Goal: Task Accomplishment & Management: Manage account settings

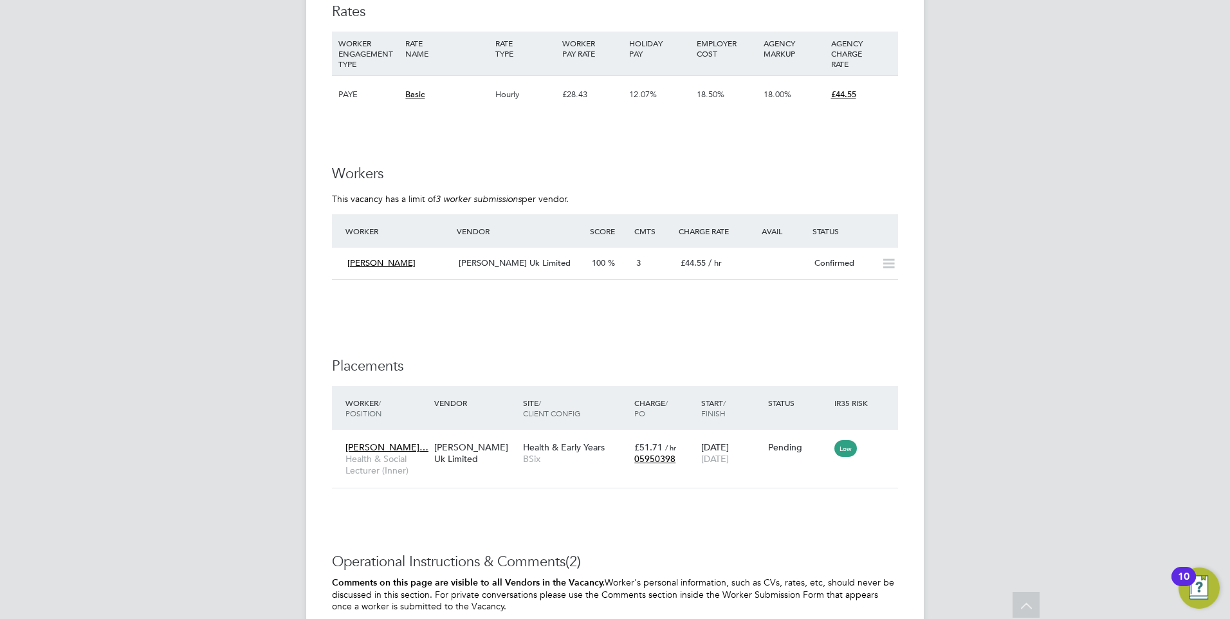
scroll to position [1660, 0]
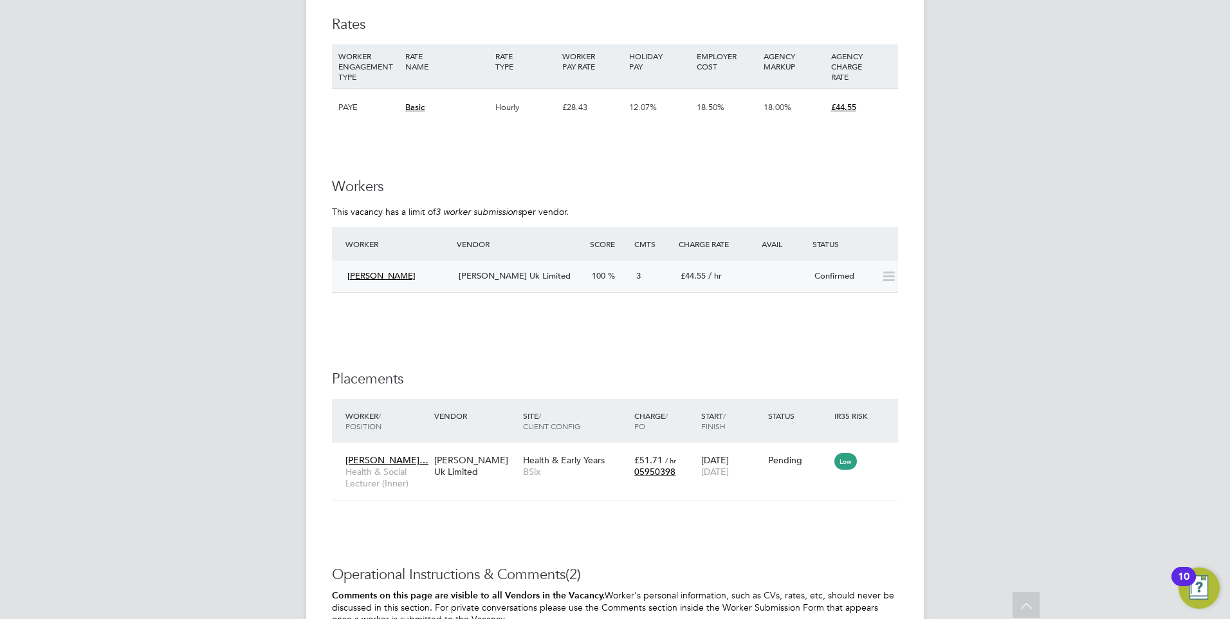
click at [753, 266] on div at bounding box center [775, 271] width 67 height 10
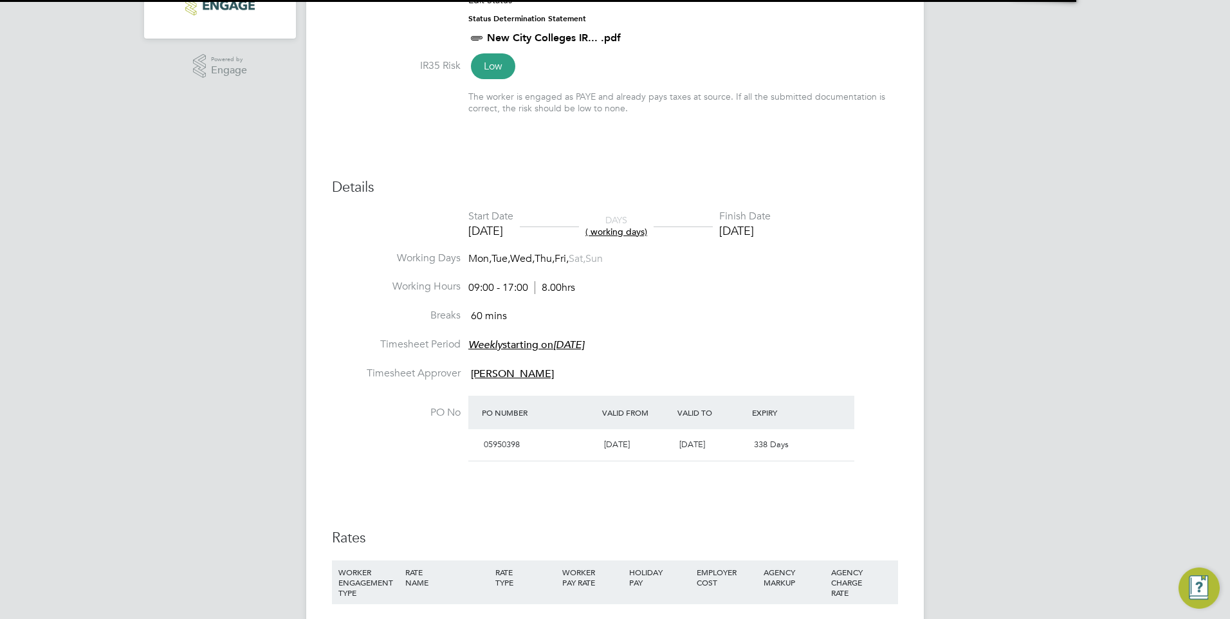
scroll to position [12, 190]
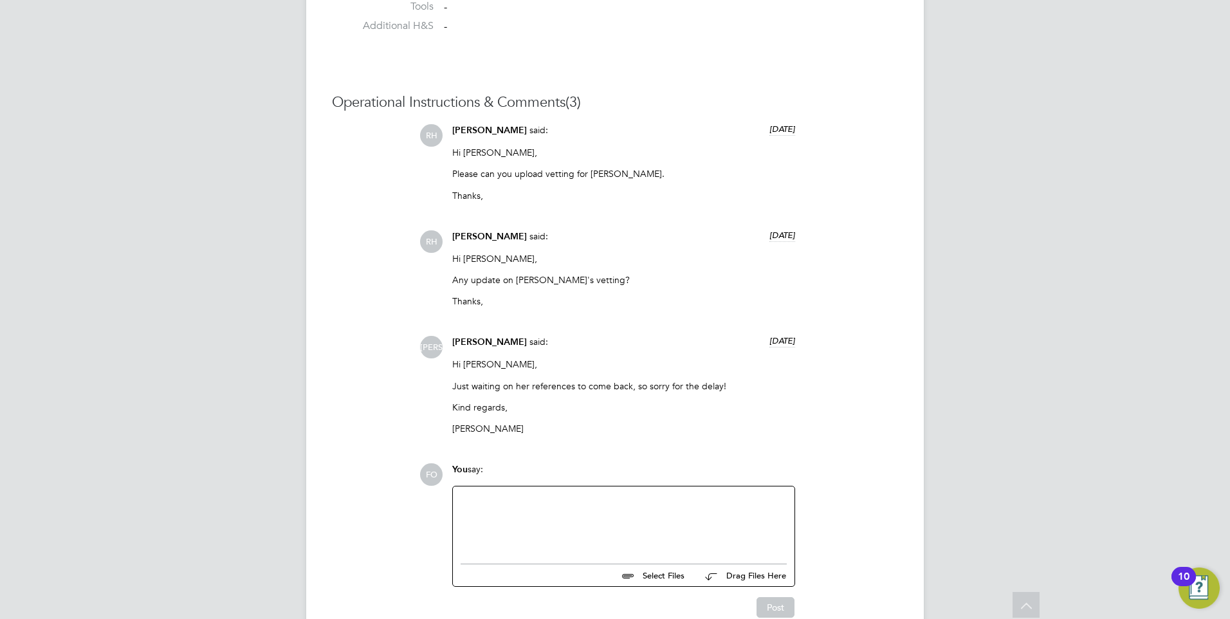
click at [578, 510] on div at bounding box center [624, 521] width 326 height 55
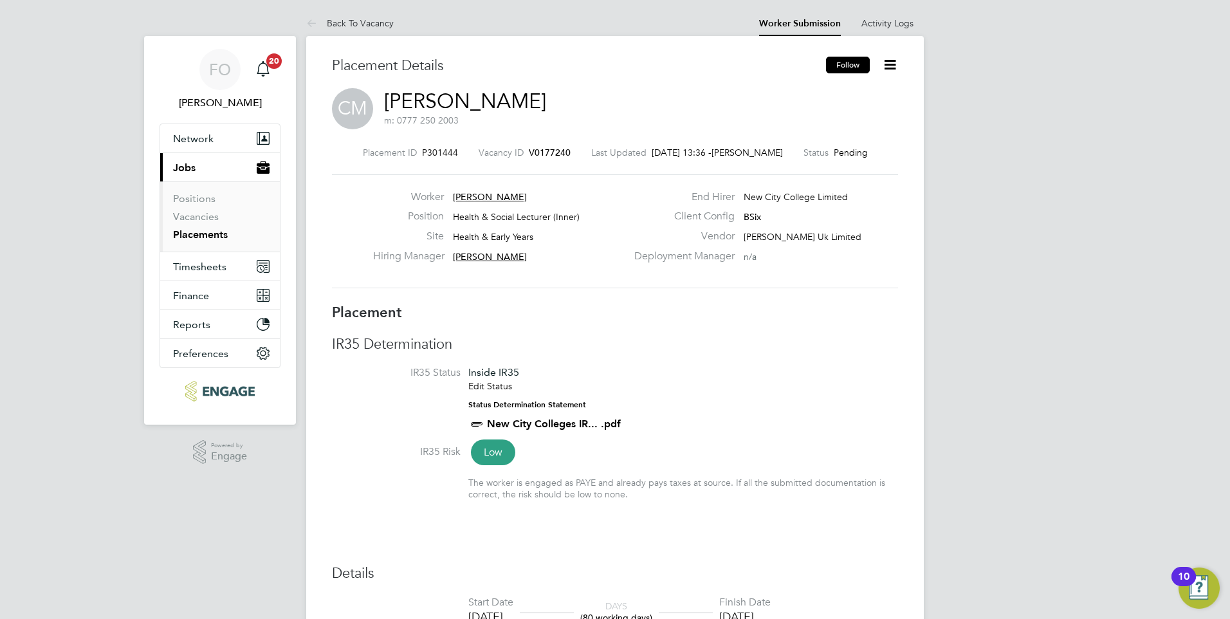
click at [849, 64] on button "Follow" at bounding box center [848, 65] width 44 height 17
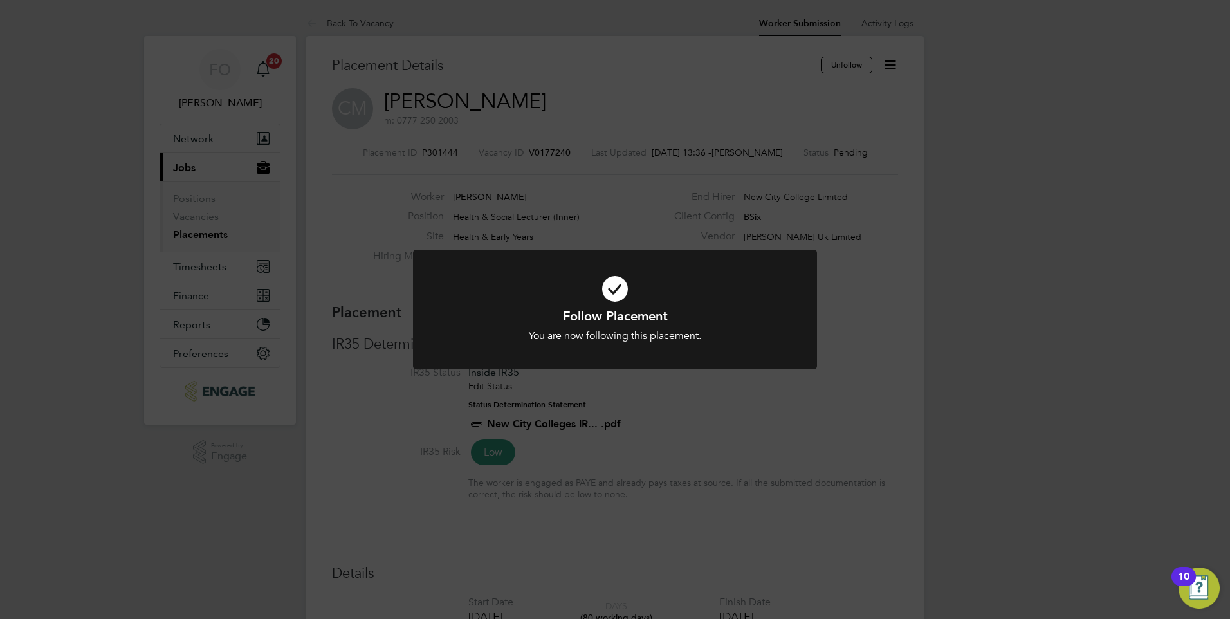
click at [860, 244] on div "Follow Placement You are now following this placement. Cancel Okay" at bounding box center [615, 309] width 1230 height 619
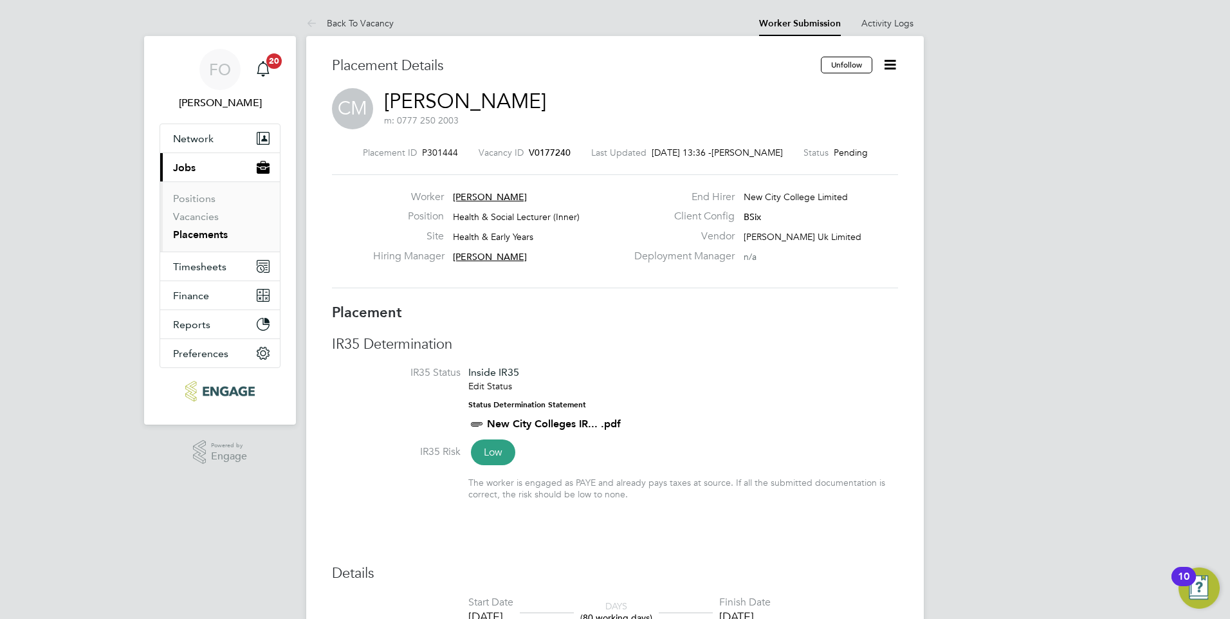
click at [890, 63] on icon at bounding box center [890, 65] width 16 height 16
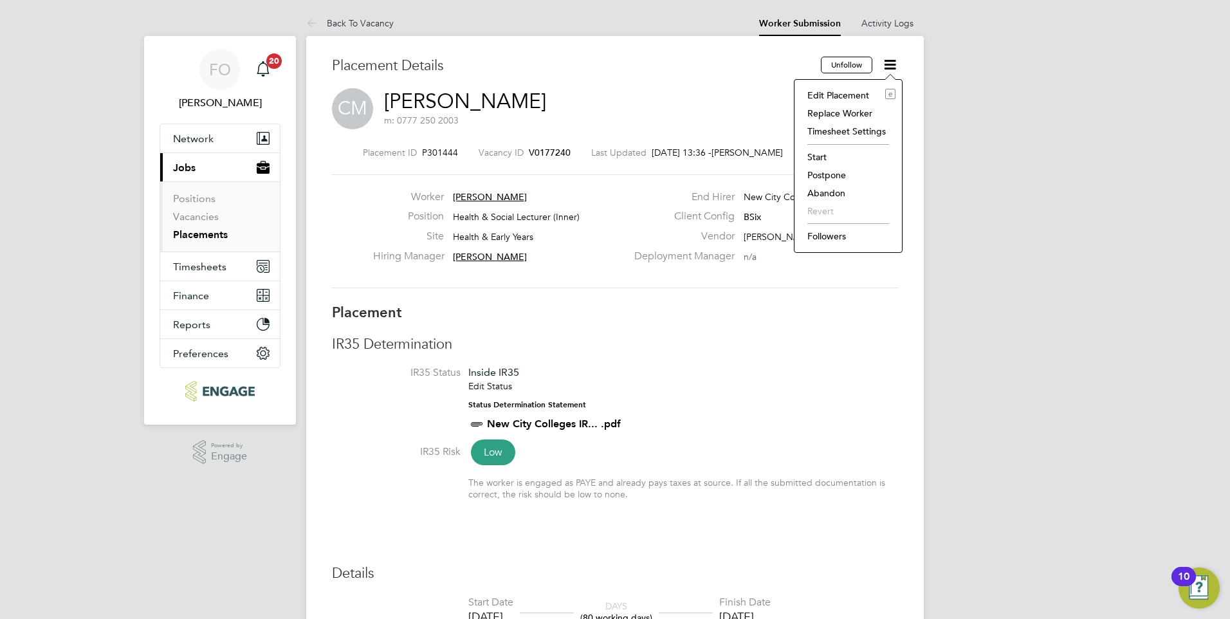
click at [831, 234] on li "Followers" at bounding box center [848, 236] width 95 height 18
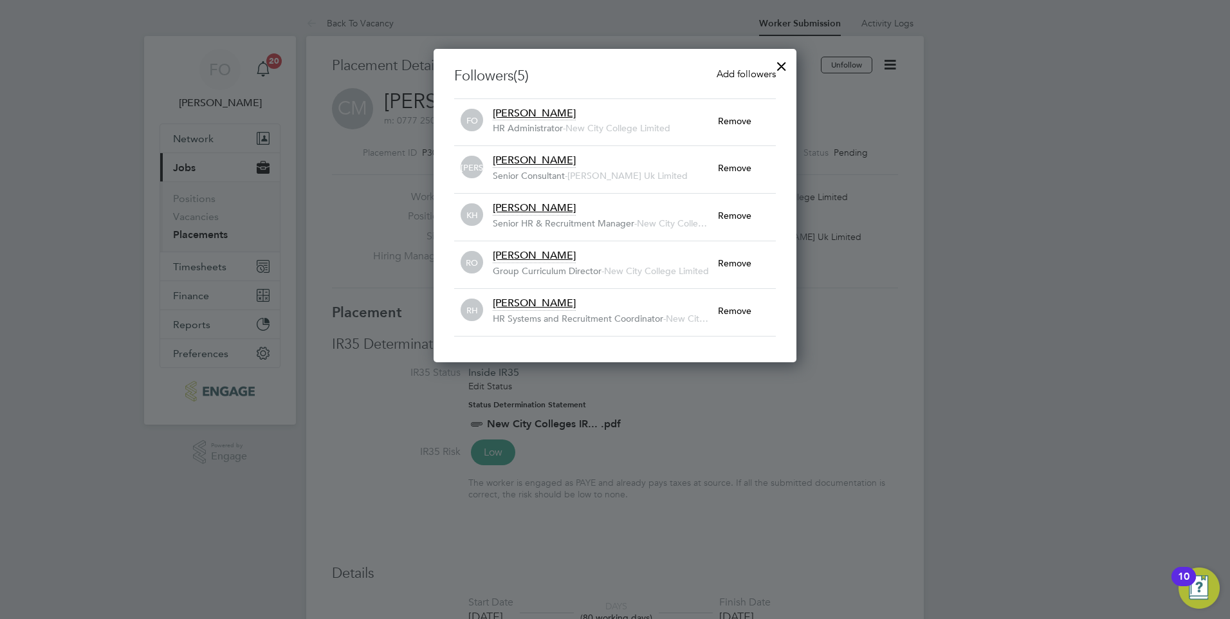
drag, startPoint x: 823, startPoint y: 387, endPoint x: 823, endPoint y: 371, distance: 16.7
click at [823, 389] on div at bounding box center [615, 309] width 1230 height 619
click at [780, 63] on div at bounding box center [781, 62] width 23 height 23
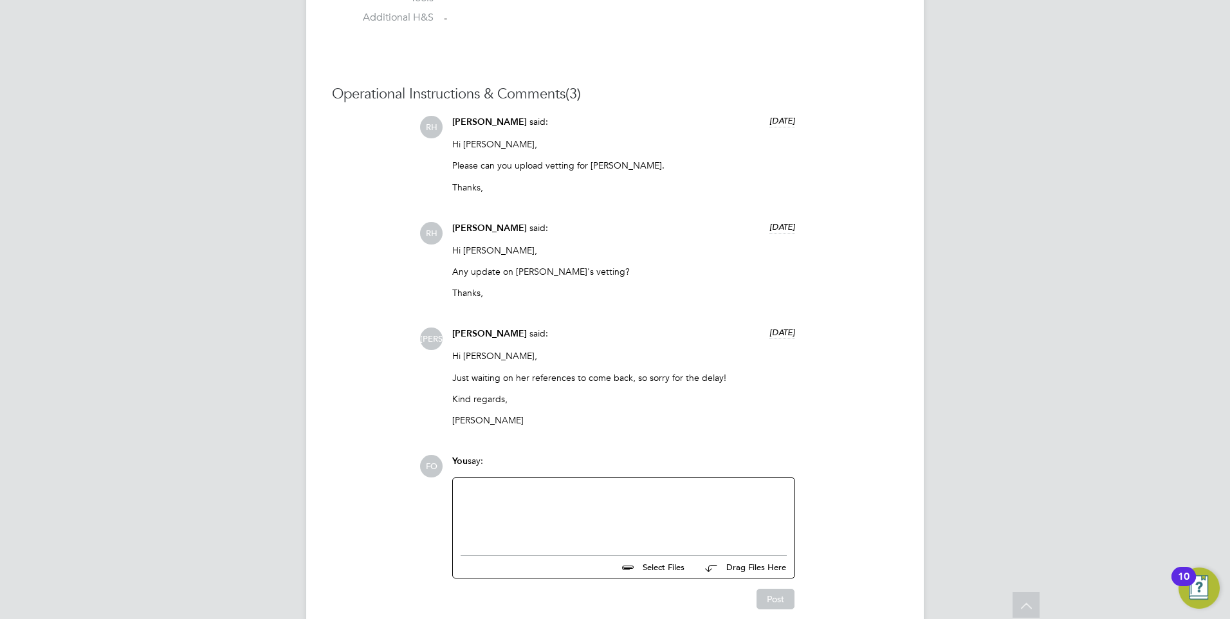
drag, startPoint x: 541, startPoint y: 501, endPoint x: 526, endPoint y: 495, distance: 15.9
click at [530, 497] on div at bounding box center [624, 513] width 326 height 55
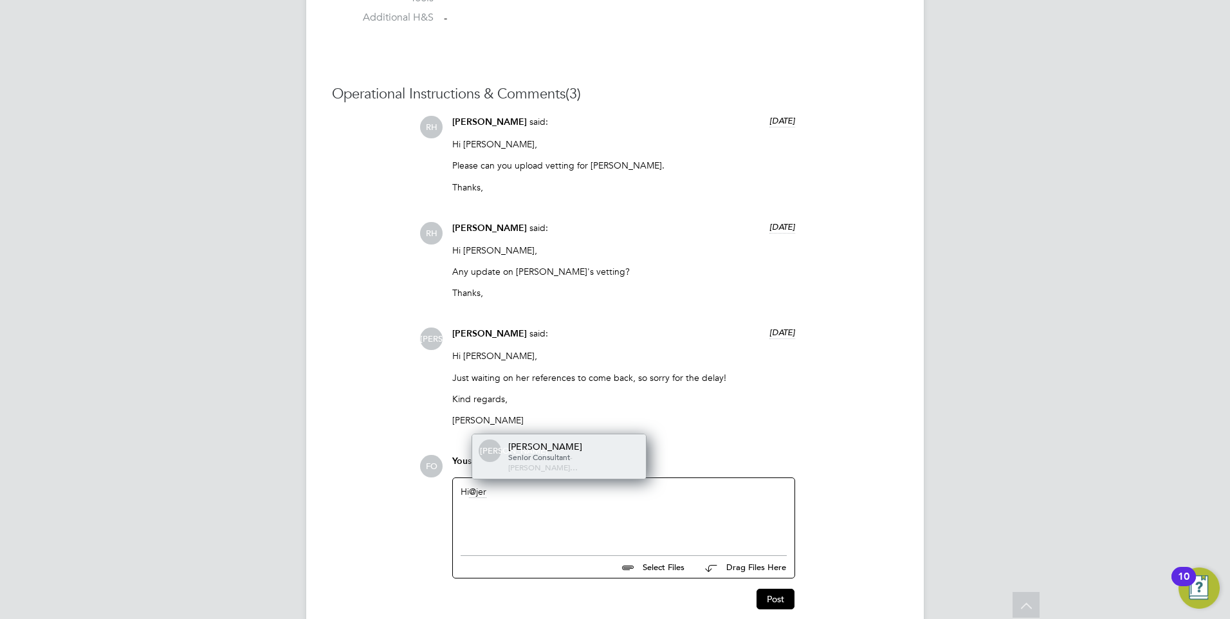
click at [505, 461] on div "JA Jerin Aktar Senior Consultant - Morgan Hunt…" at bounding box center [559, 456] width 174 height 44
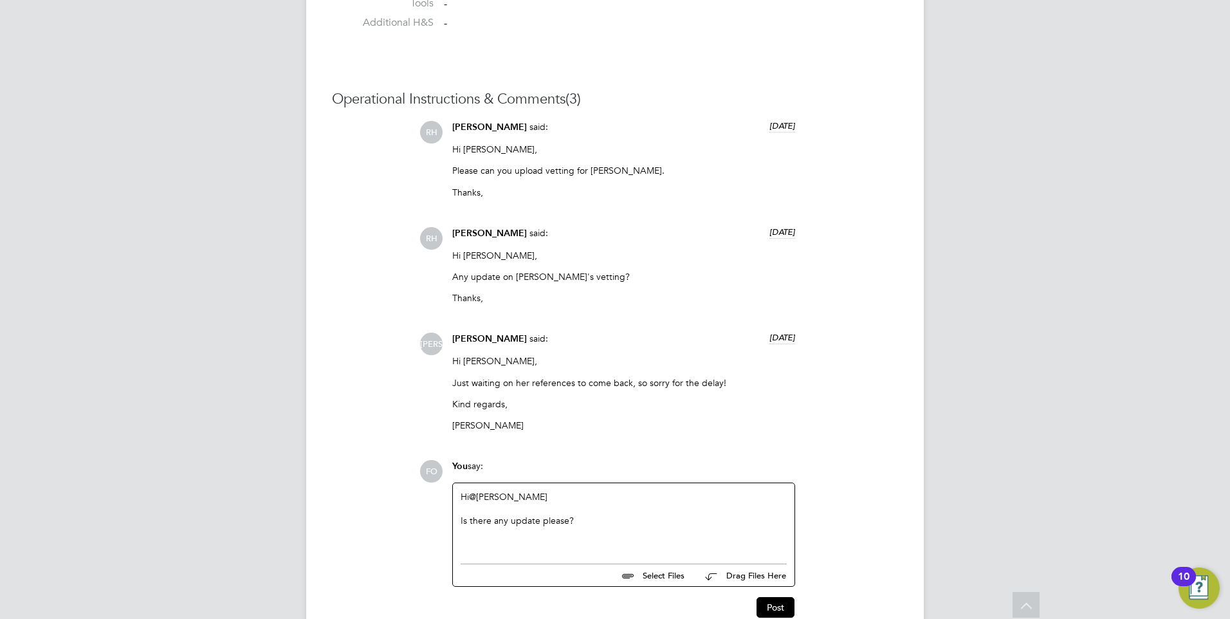
click at [572, 526] on div "Is there any update please?" at bounding box center [624, 532] width 326 height 12
click at [539, 526] on div "Is there any update please?" at bounding box center [624, 532] width 326 height 12
click at [703, 526] on div "Is there any update on Charmaine's references please?" at bounding box center [624, 532] width 326 height 12
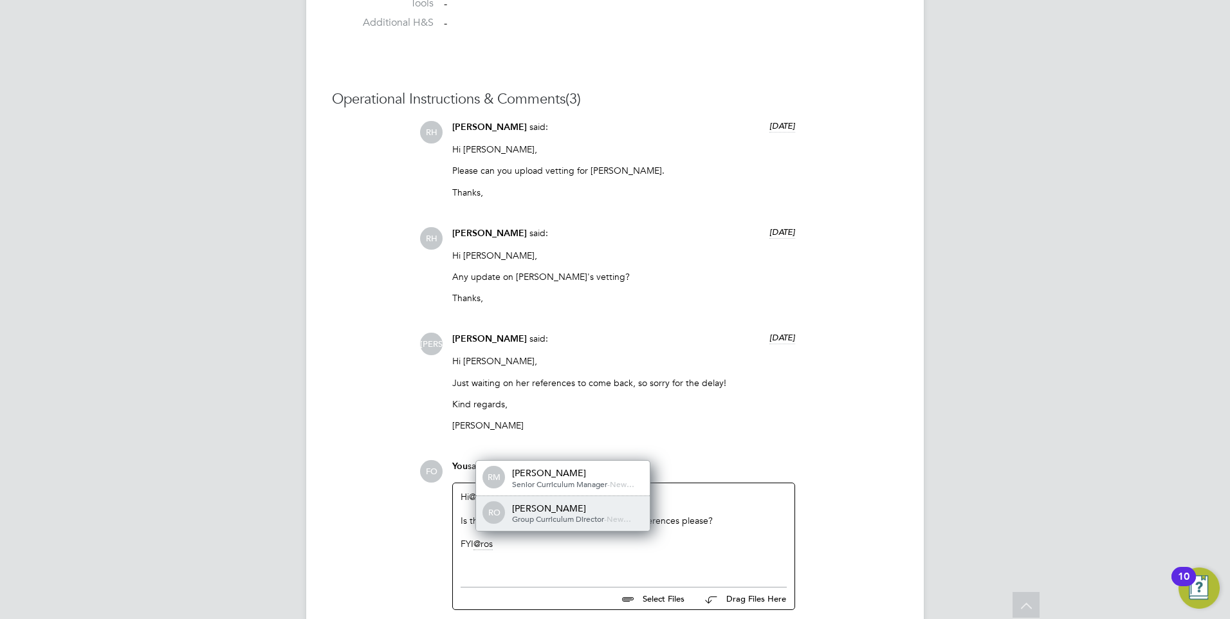
click at [584, 506] on div "Roslyn O'Garro" at bounding box center [576, 508] width 129 height 12
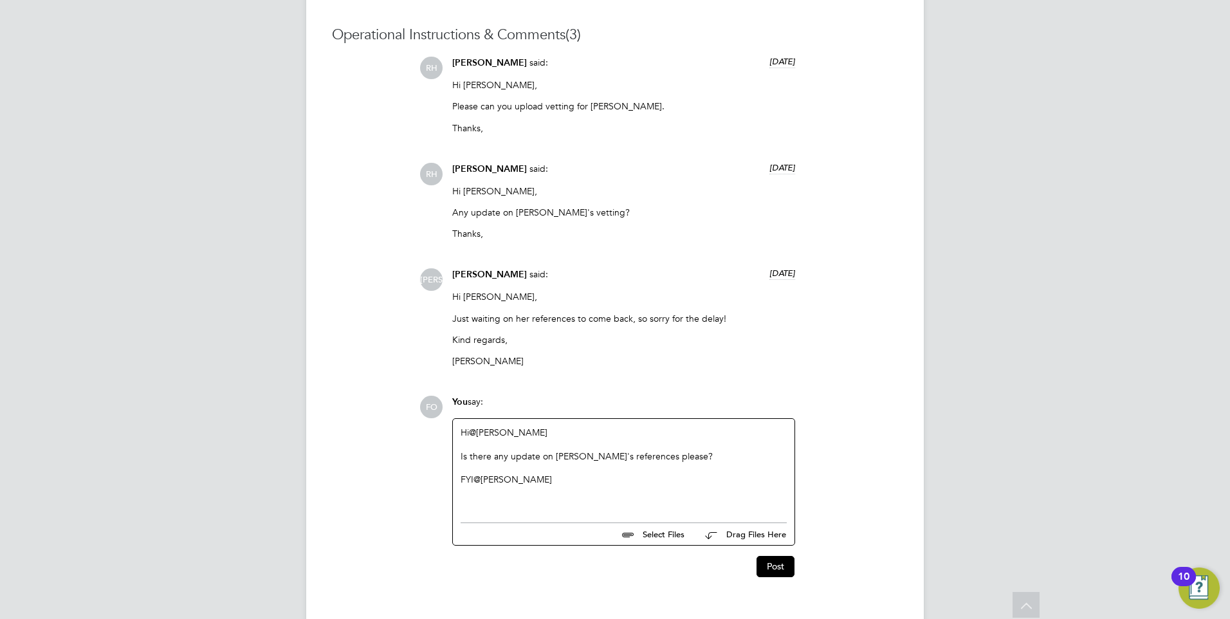
click at [692, 462] on div "Is there any update on Charmaine's references please?" at bounding box center [624, 468] width 326 height 12
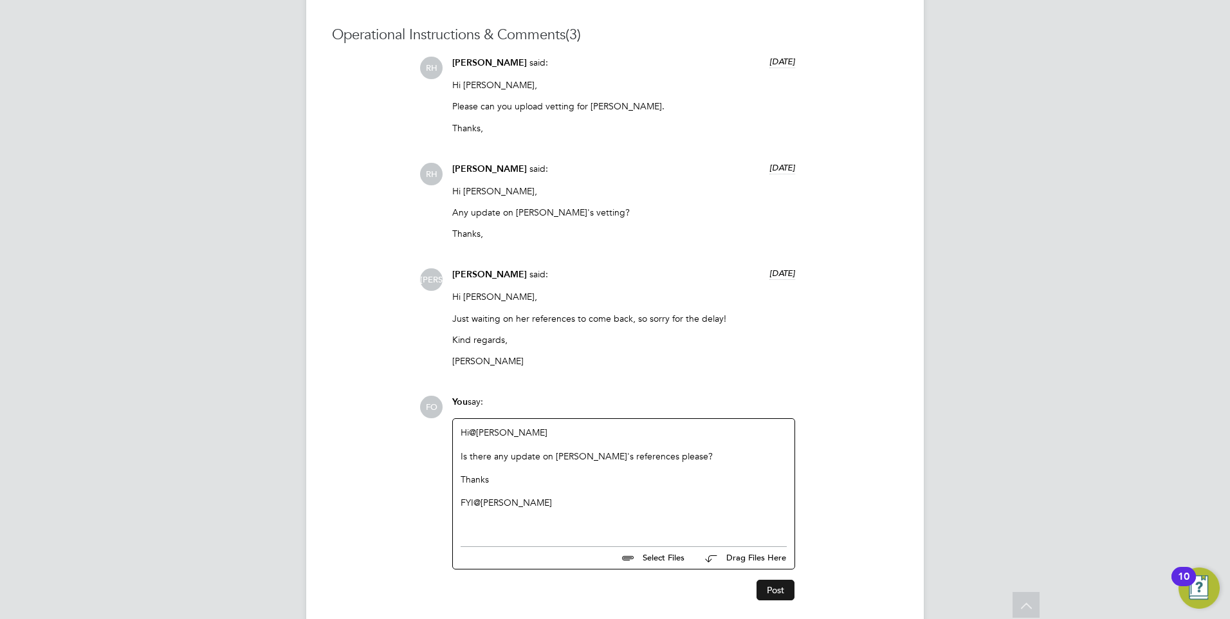
click at [782, 585] on button "Post" at bounding box center [776, 590] width 38 height 21
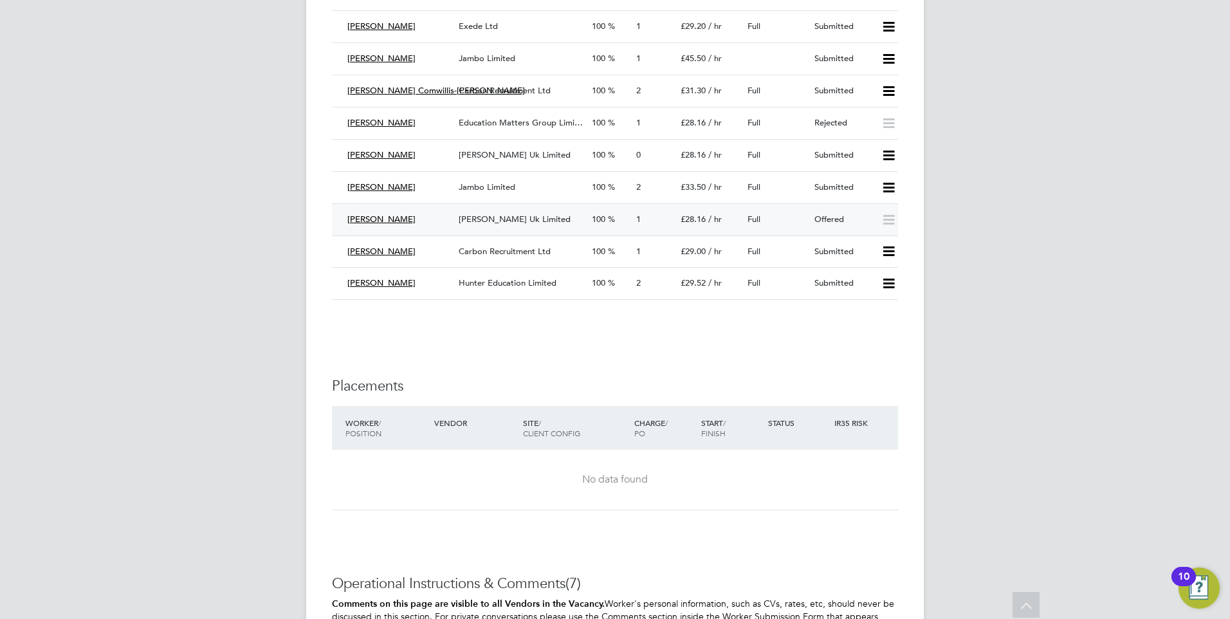
click at [578, 217] on div "[PERSON_NAME] Uk Limited" at bounding box center [520, 219] width 133 height 21
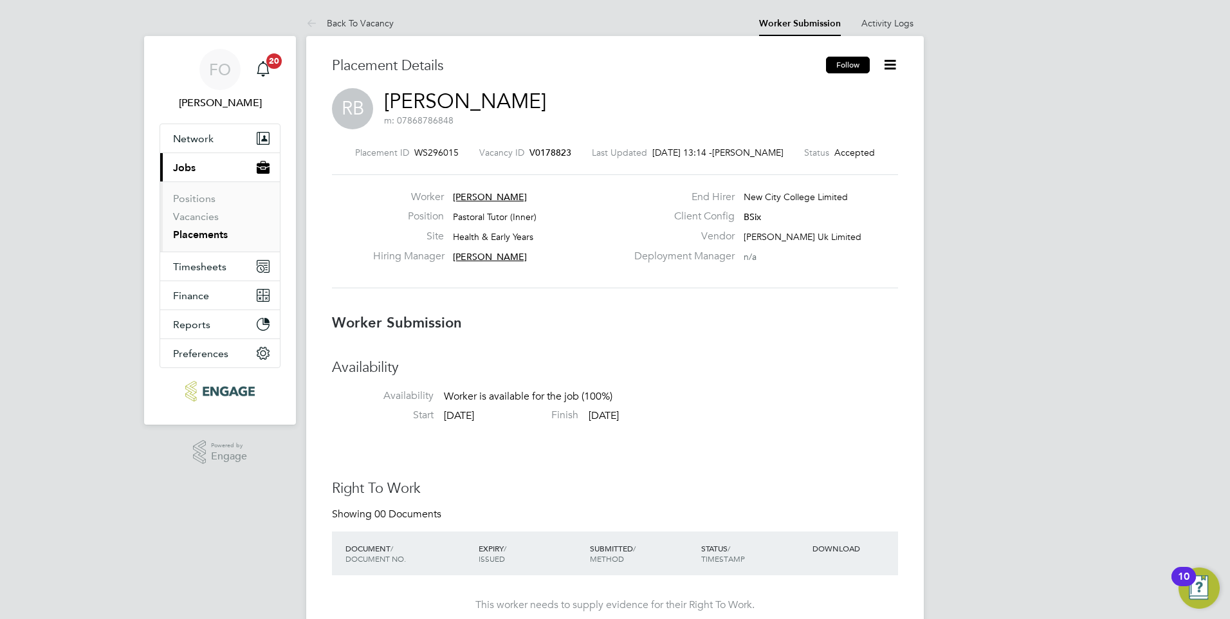
click at [842, 59] on button "Follow" at bounding box center [848, 65] width 44 height 17
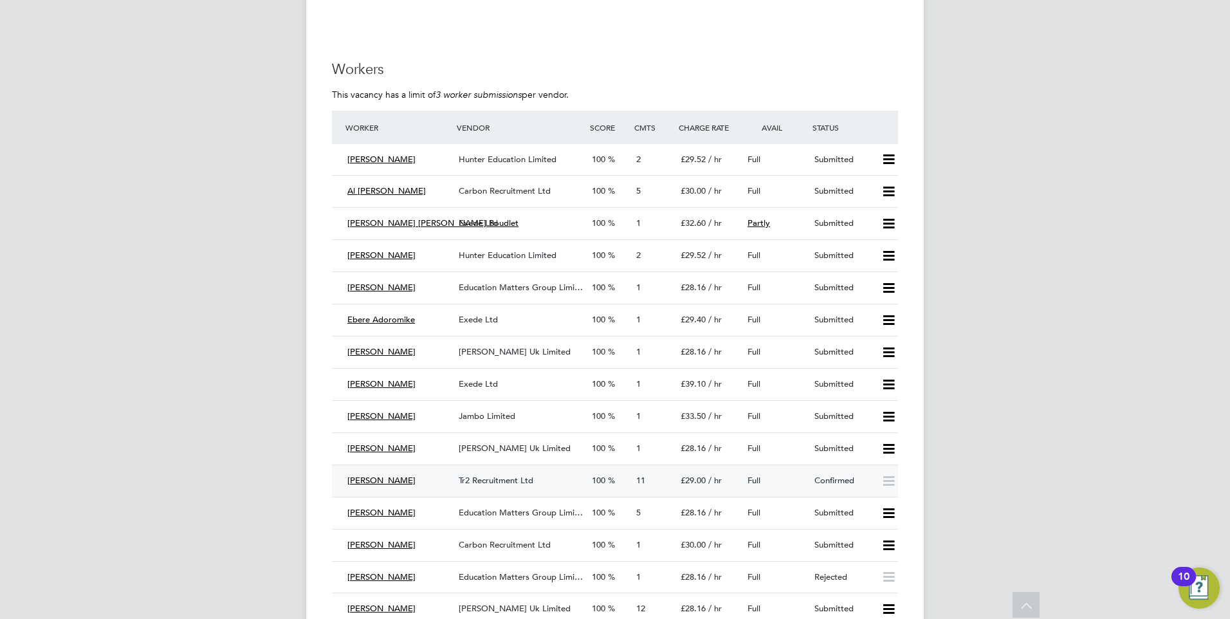
click at [561, 479] on div "Tr2 Recruitment Ltd" at bounding box center [520, 480] width 133 height 21
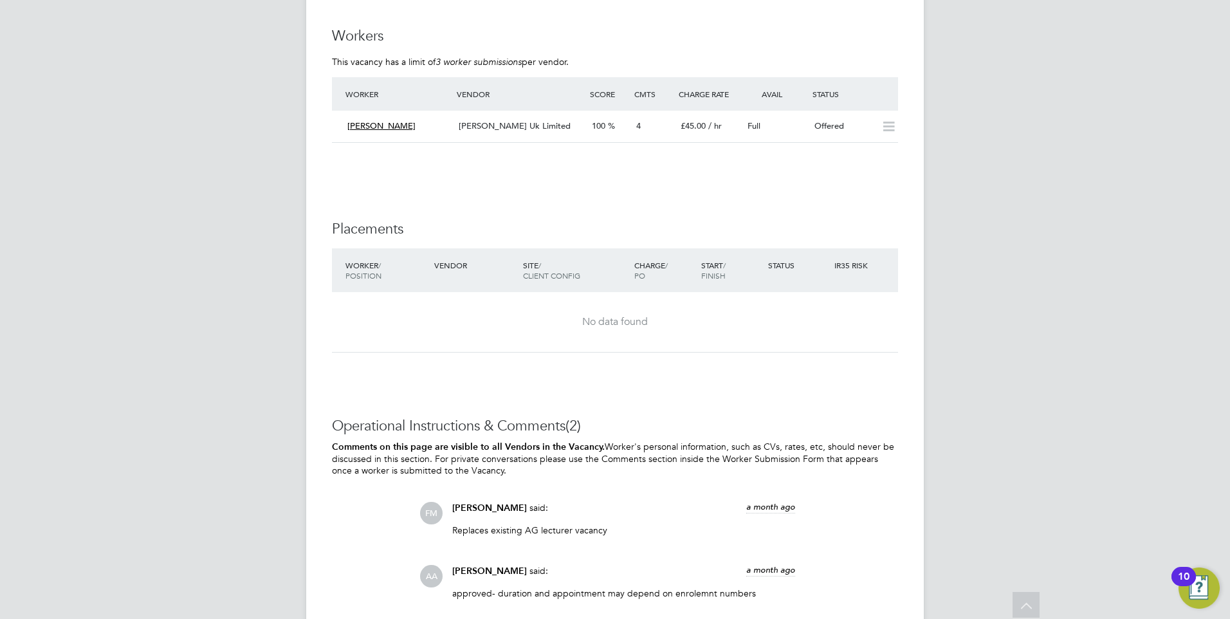
scroll to position [1682, 0]
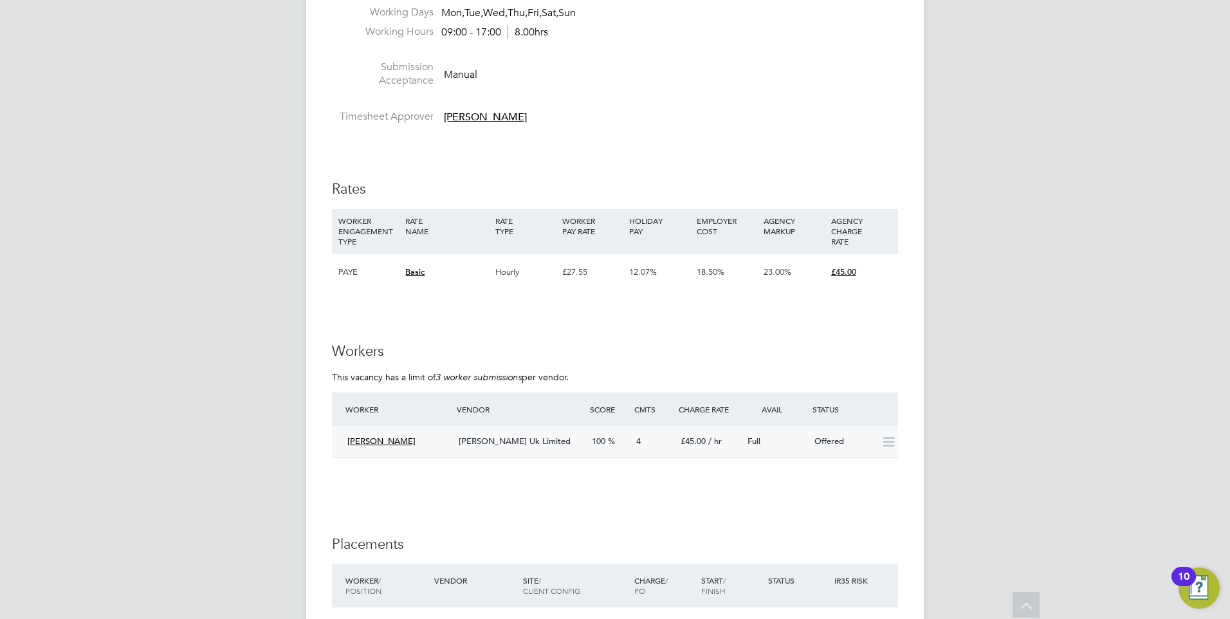
click at [792, 438] on div "Full" at bounding box center [775, 441] width 67 height 21
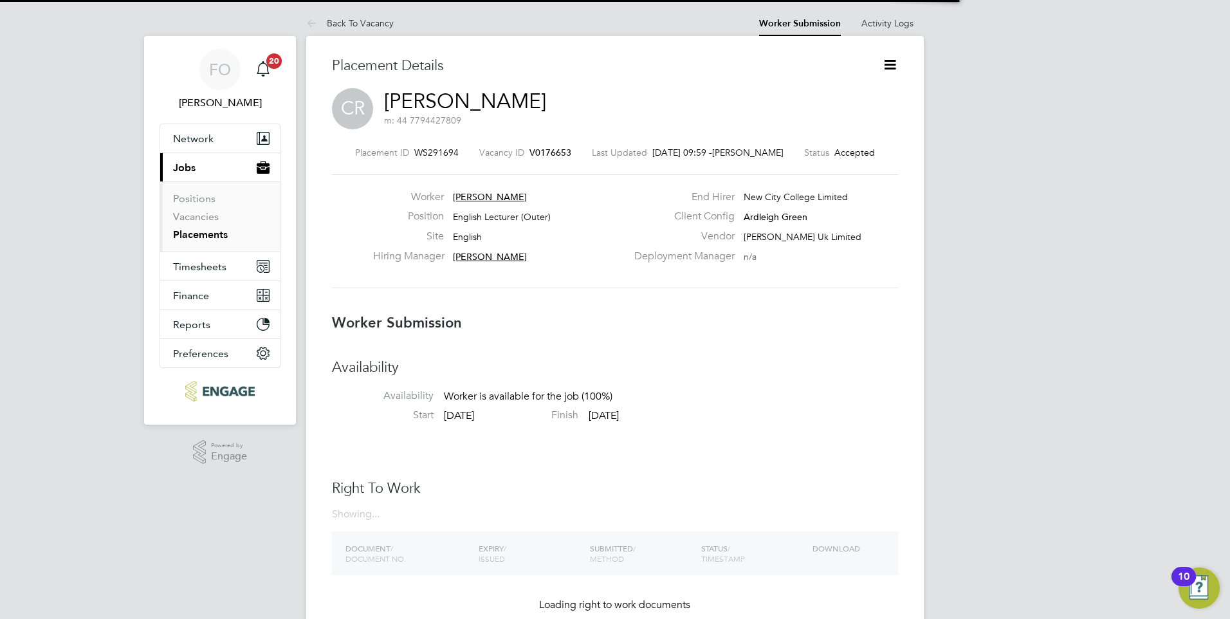
scroll to position [6, 6]
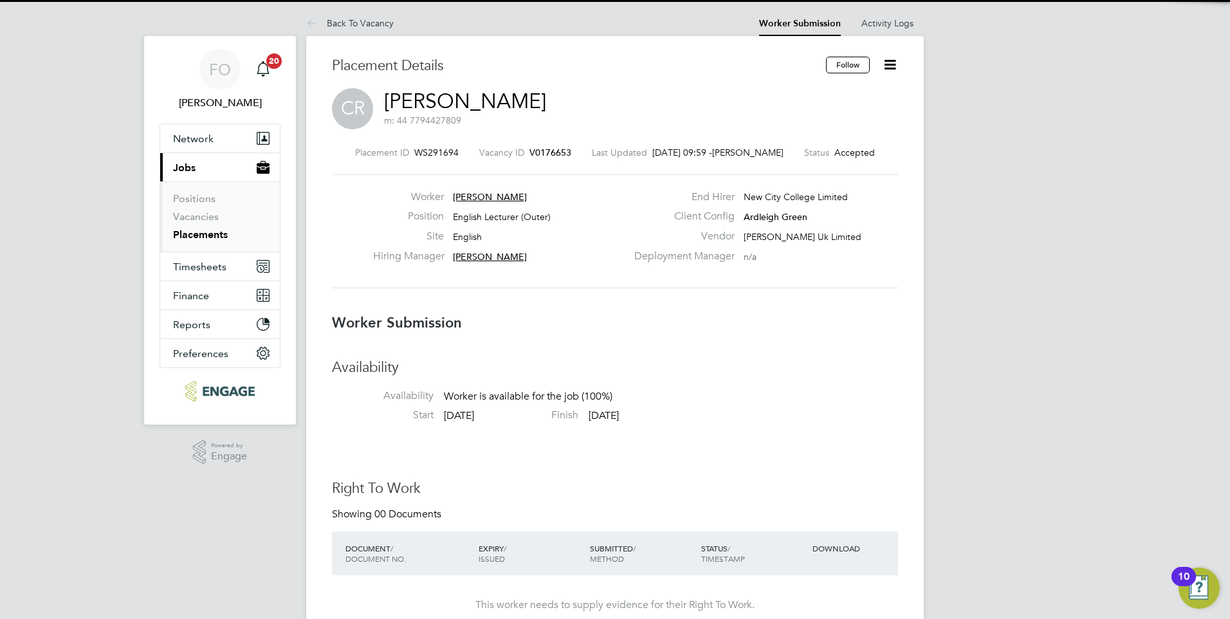
click at [838, 73] on follow-button "Follow" at bounding box center [849, 70] width 46 height 12
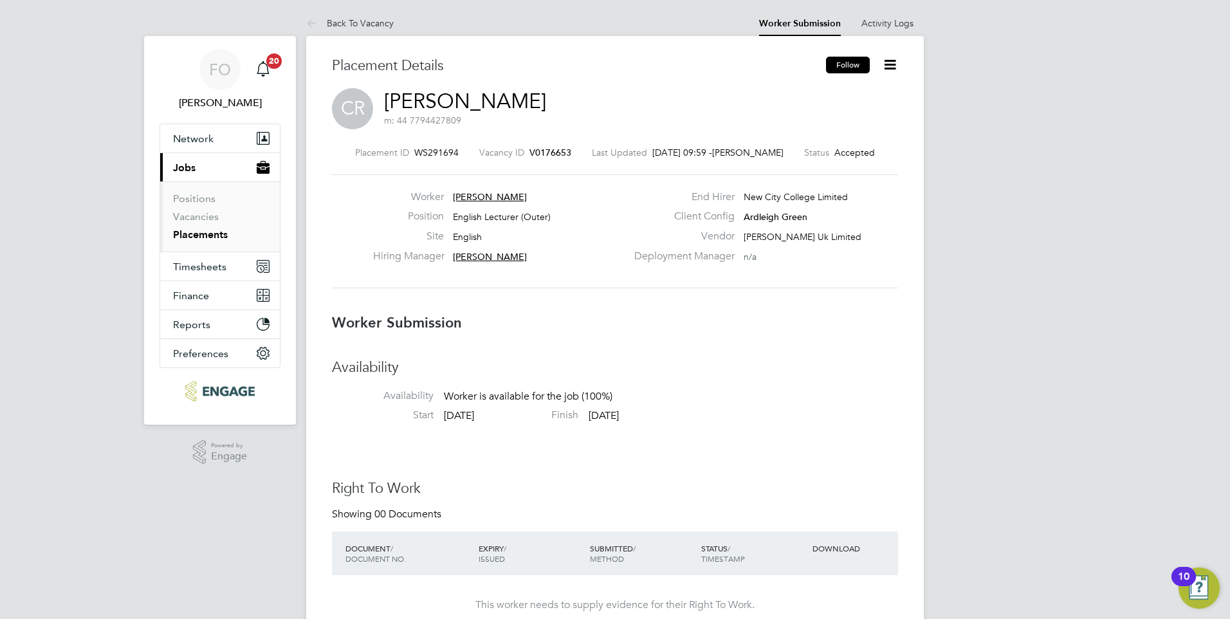
click at [845, 62] on button "Follow" at bounding box center [848, 65] width 44 height 17
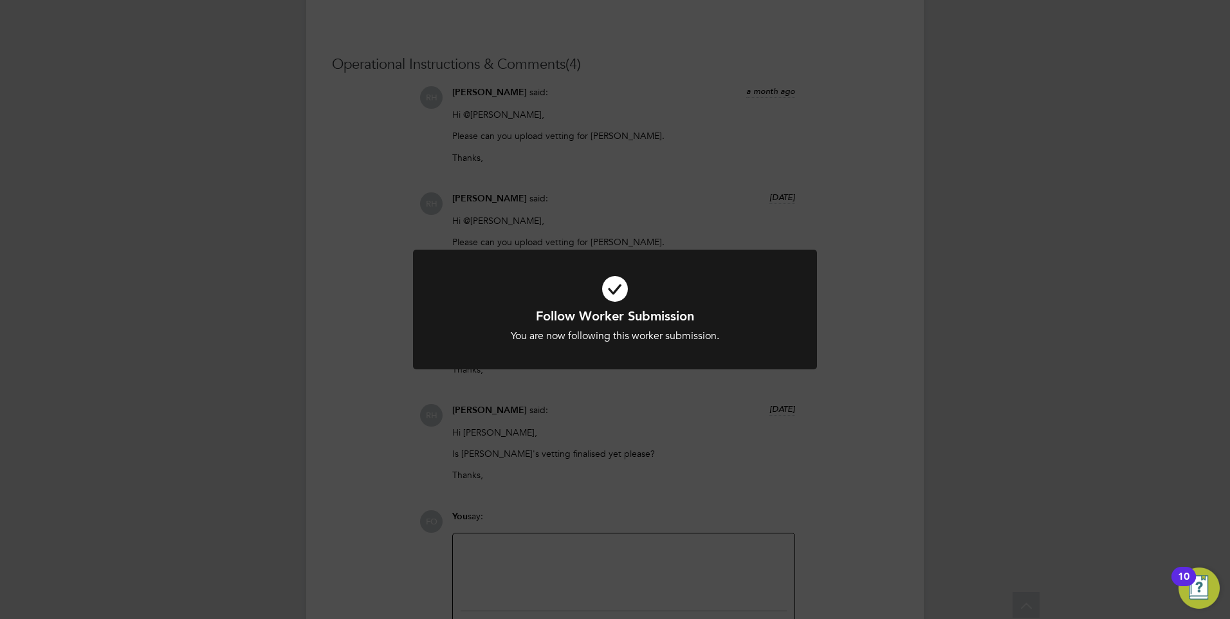
click at [833, 504] on div "Follow Worker Submission You are now following this worker submission. Cancel O…" at bounding box center [615, 309] width 1230 height 619
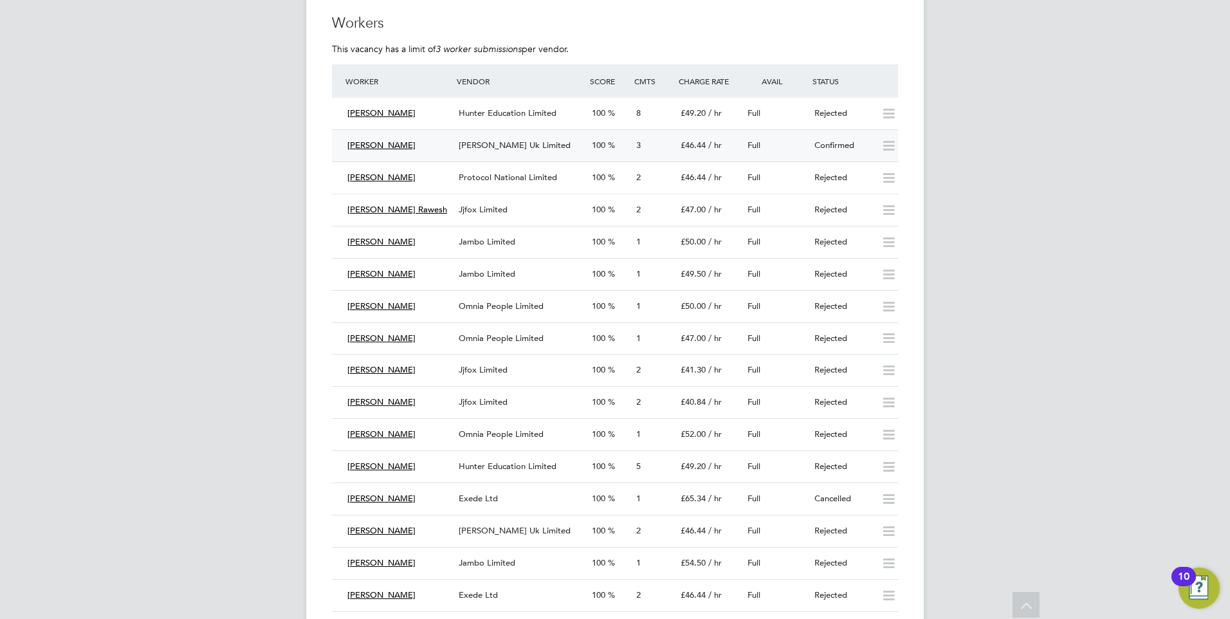
click at [806, 146] on div "Full" at bounding box center [775, 145] width 67 height 21
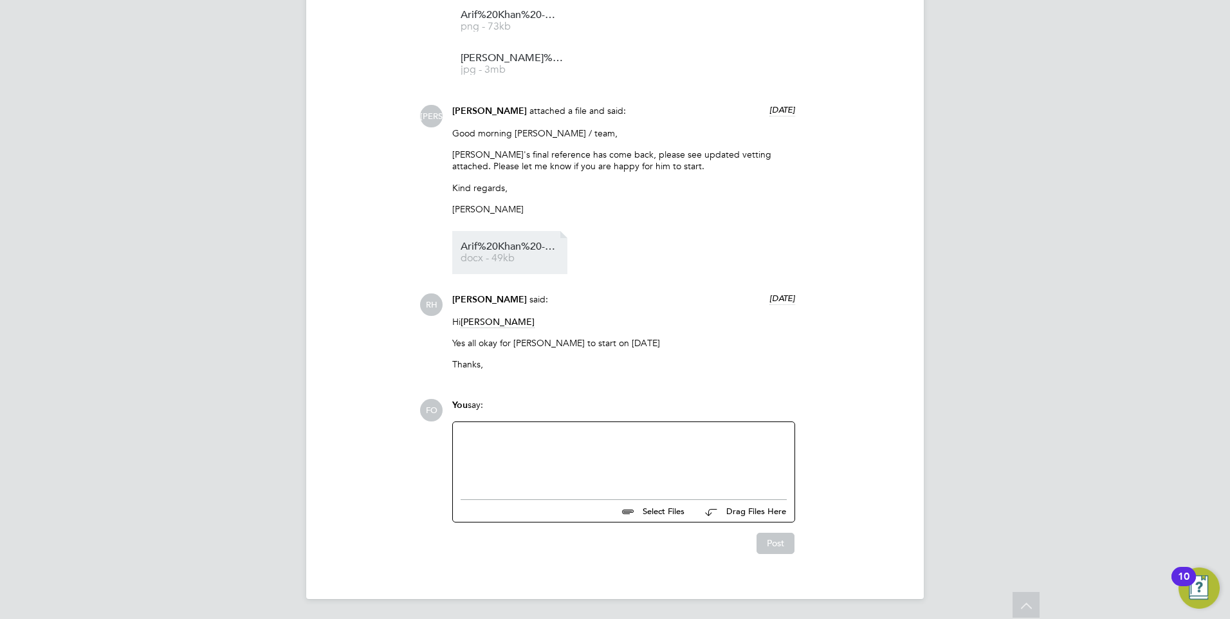
click at [508, 252] on link "Arif%20Khan%20-%20NCC%20Vetting%20Final docx - 49kb" at bounding box center [512, 252] width 103 height 21
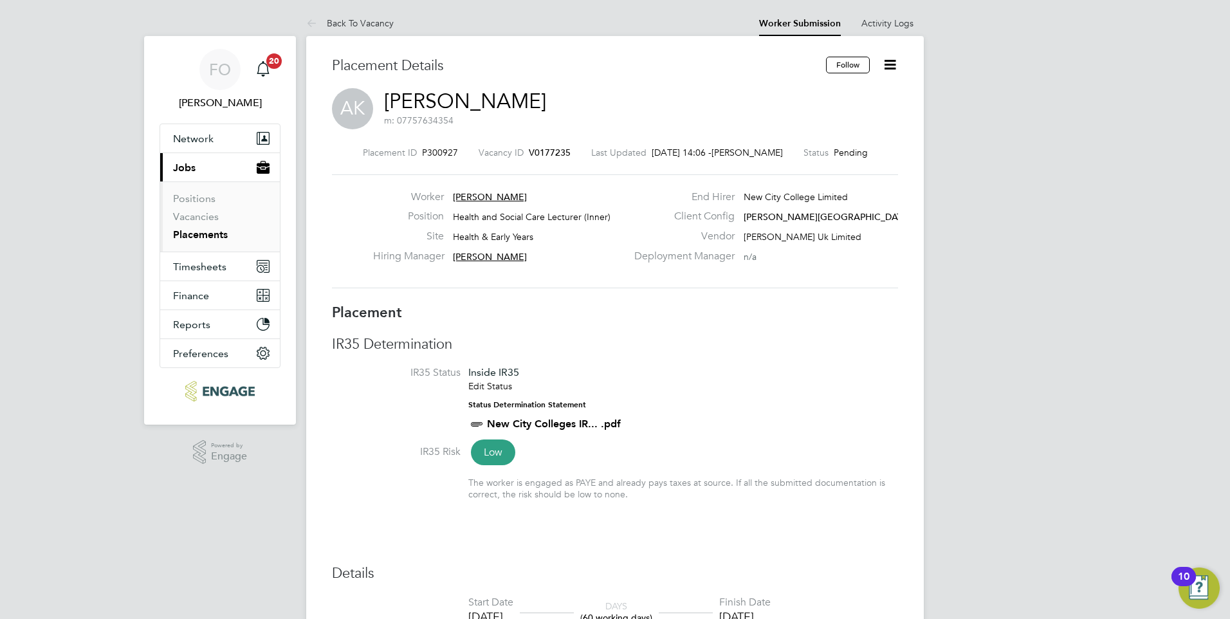
click at [552, 150] on span "V0177235" at bounding box center [550, 153] width 42 height 12
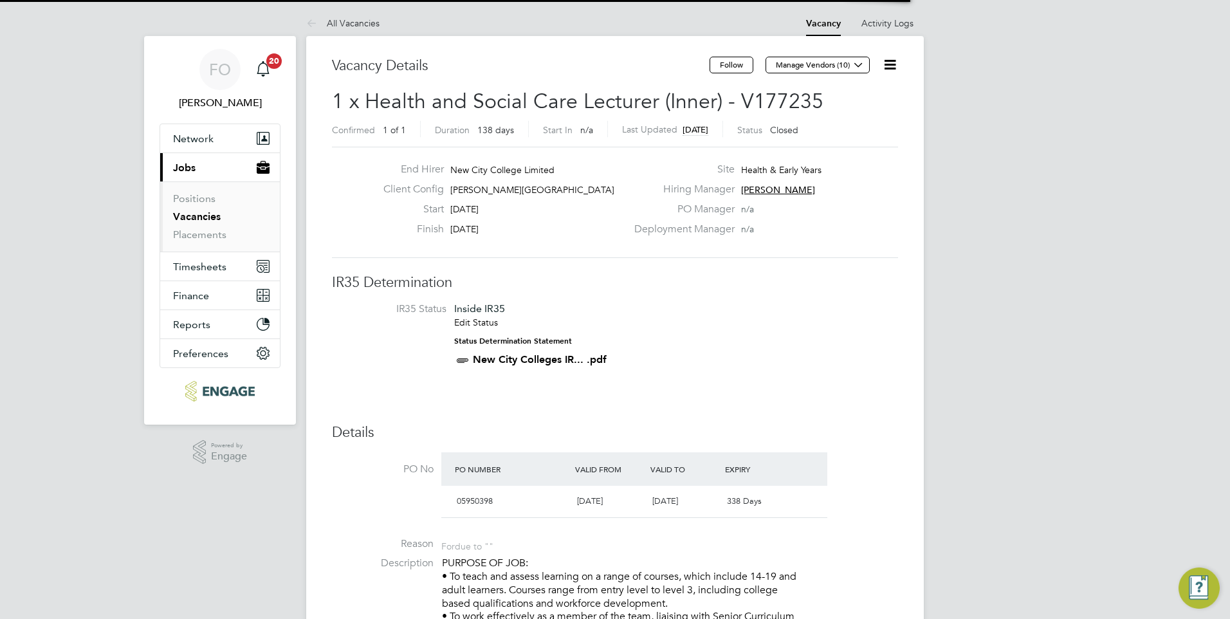
scroll to position [22, 112]
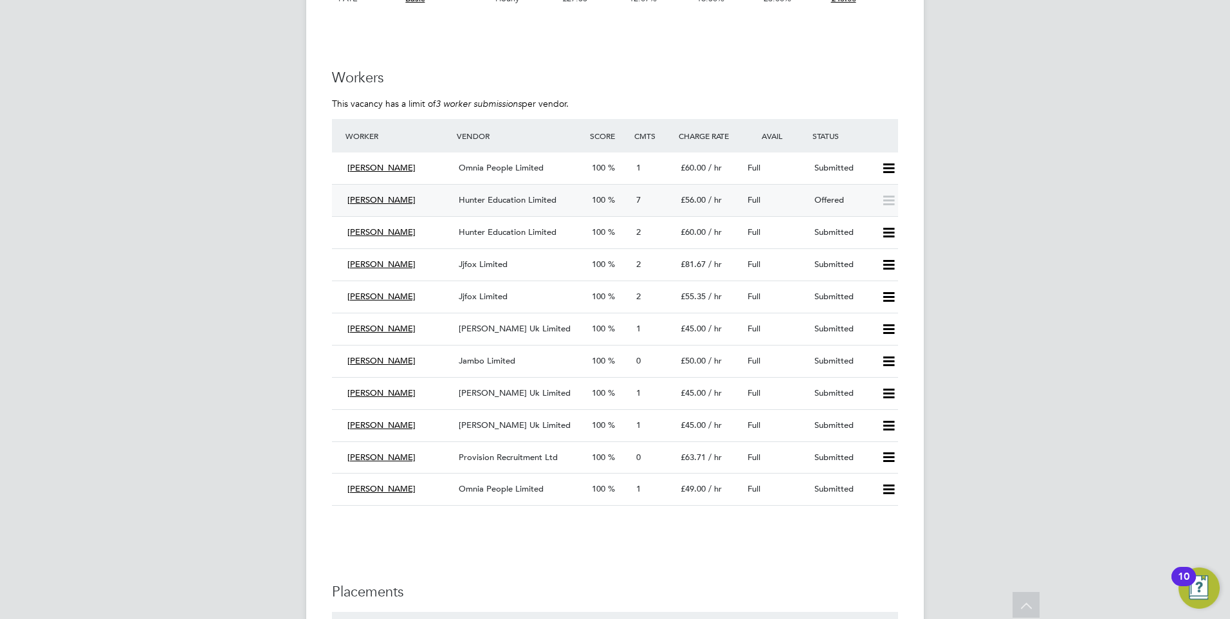
click at [793, 201] on div "Full" at bounding box center [775, 200] width 67 height 21
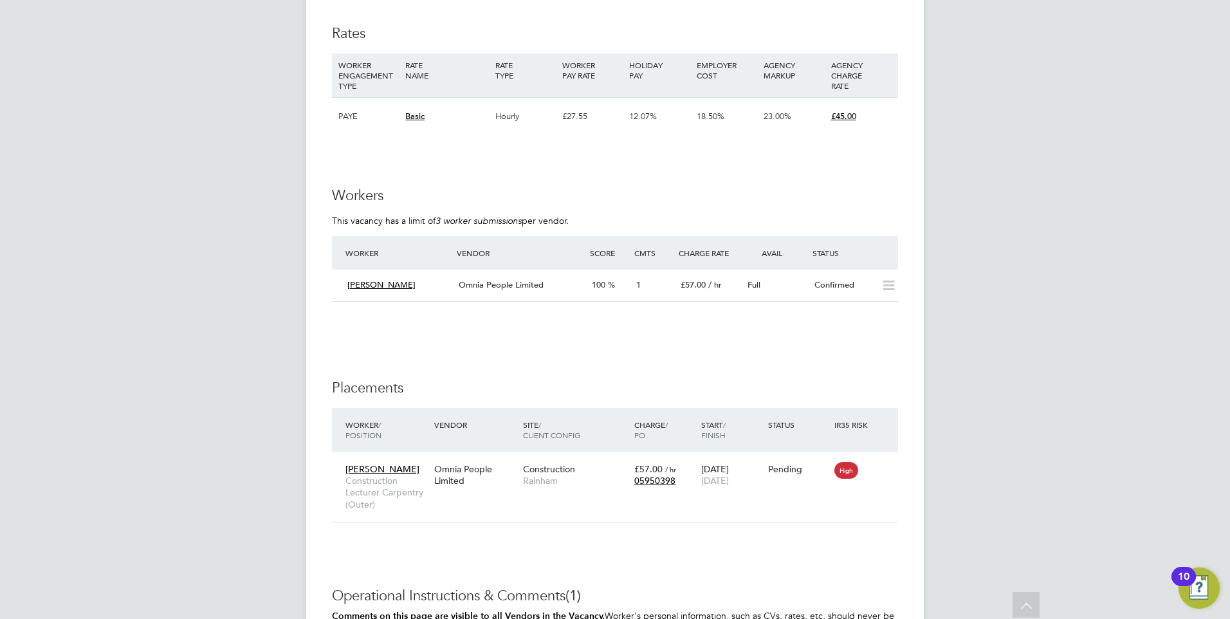
scroll to position [2445, 0]
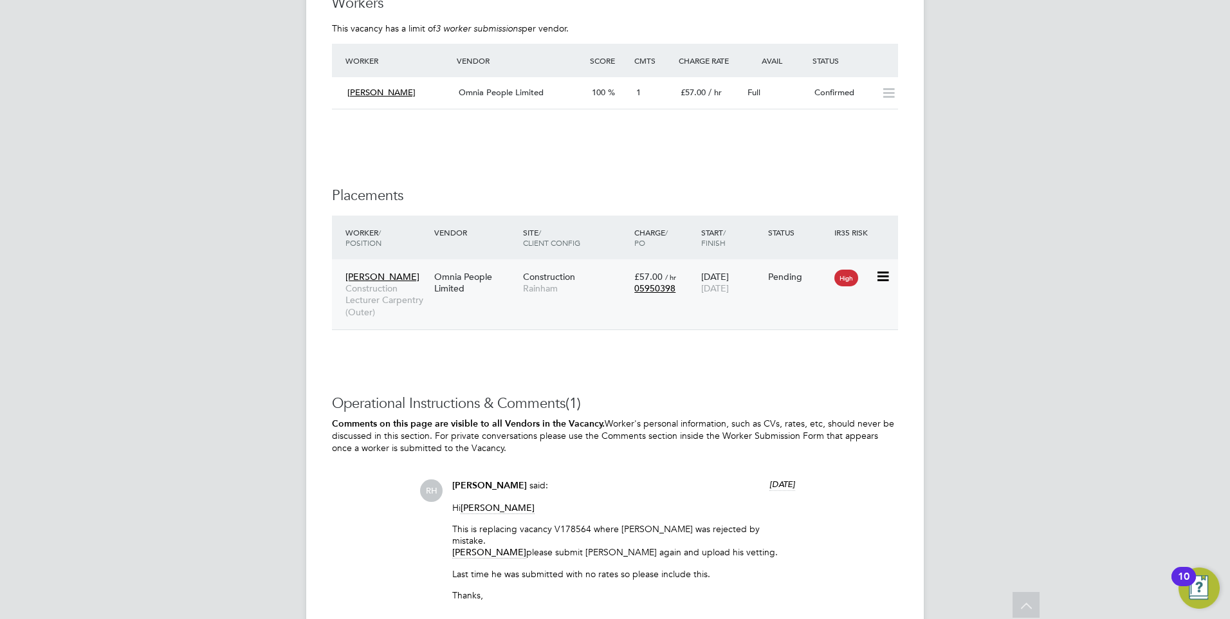
click at [641, 304] on div "Leroy Joseph Construction Lecturer Carpentry (Outer) Omnia People Limited Const…" at bounding box center [615, 294] width 566 height 70
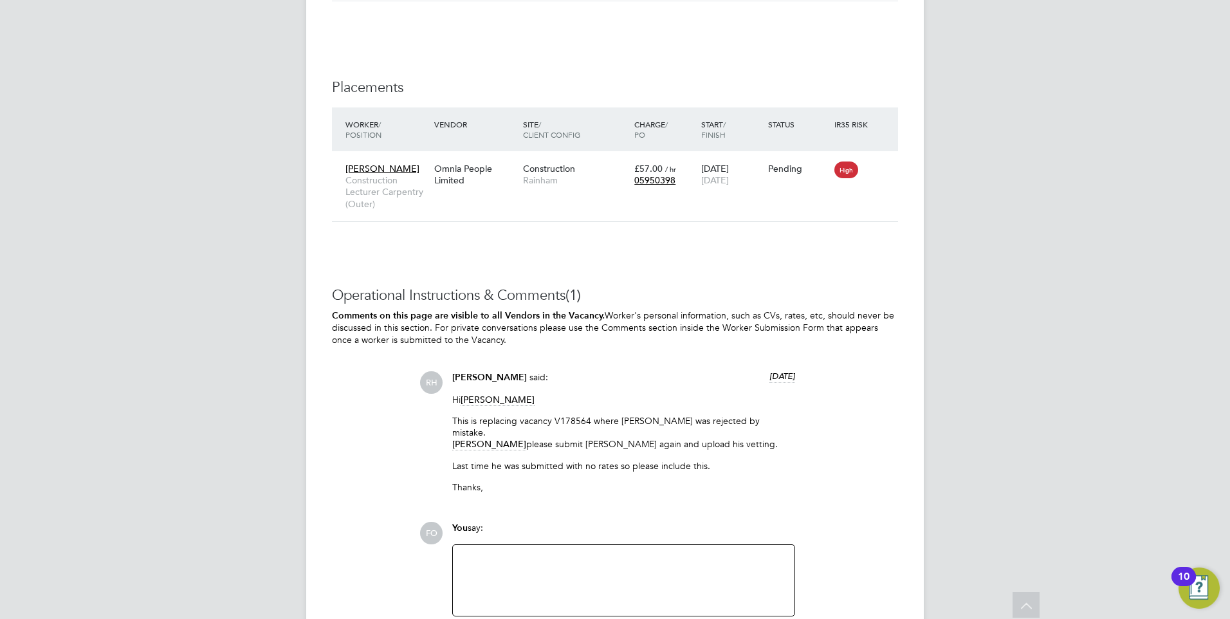
scroll to position [2573, 0]
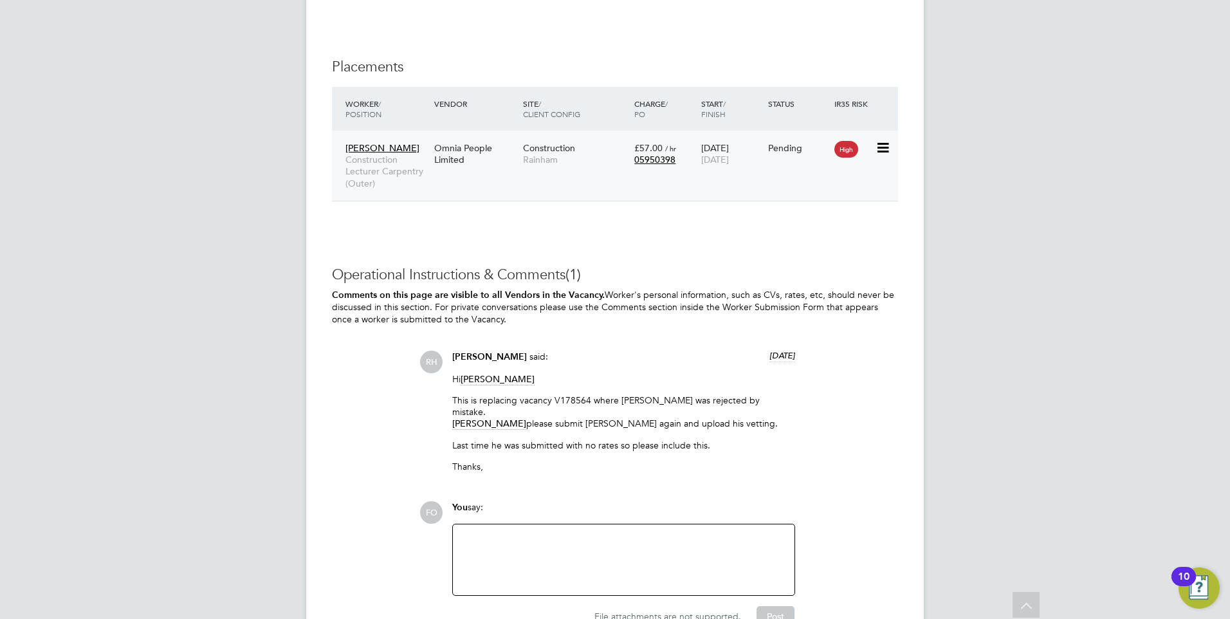
click at [690, 174] on div "Leroy Joseph Construction Lecturer Carpentry (Outer) Omnia People Limited Const…" at bounding box center [615, 166] width 566 height 70
click at [811, 139] on div "Pending" at bounding box center [798, 148] width 67 height 24
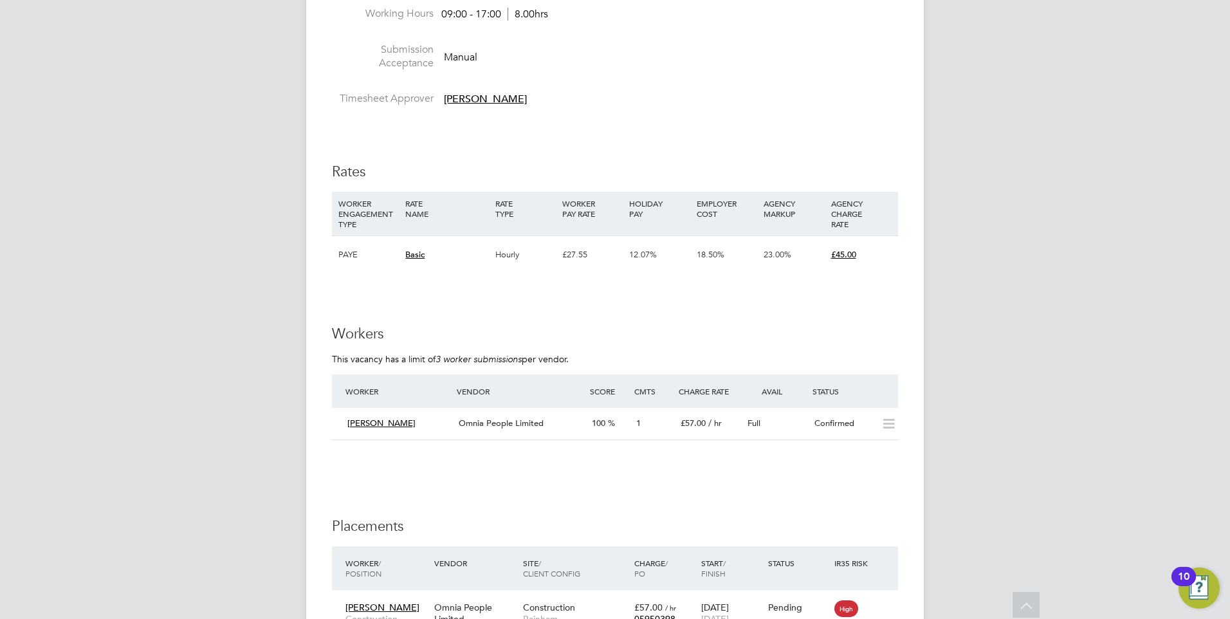
scroll to position [2184, 0]
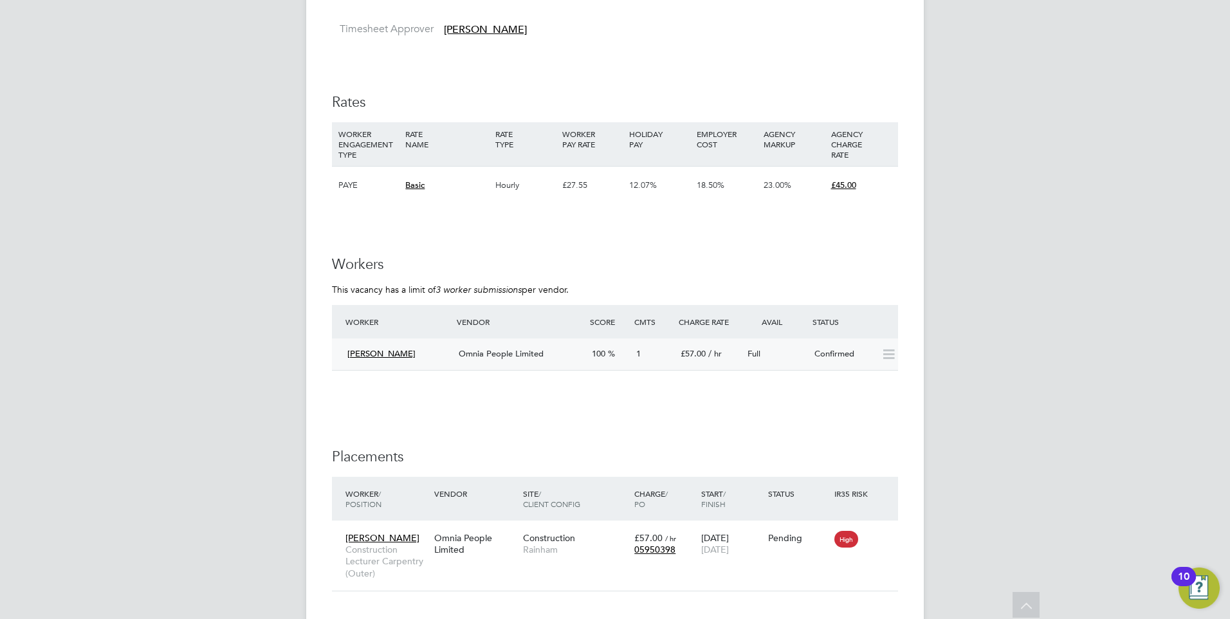
click at [789, 359] on div "Full" at bounding box center [775, 354] width 67 height 21
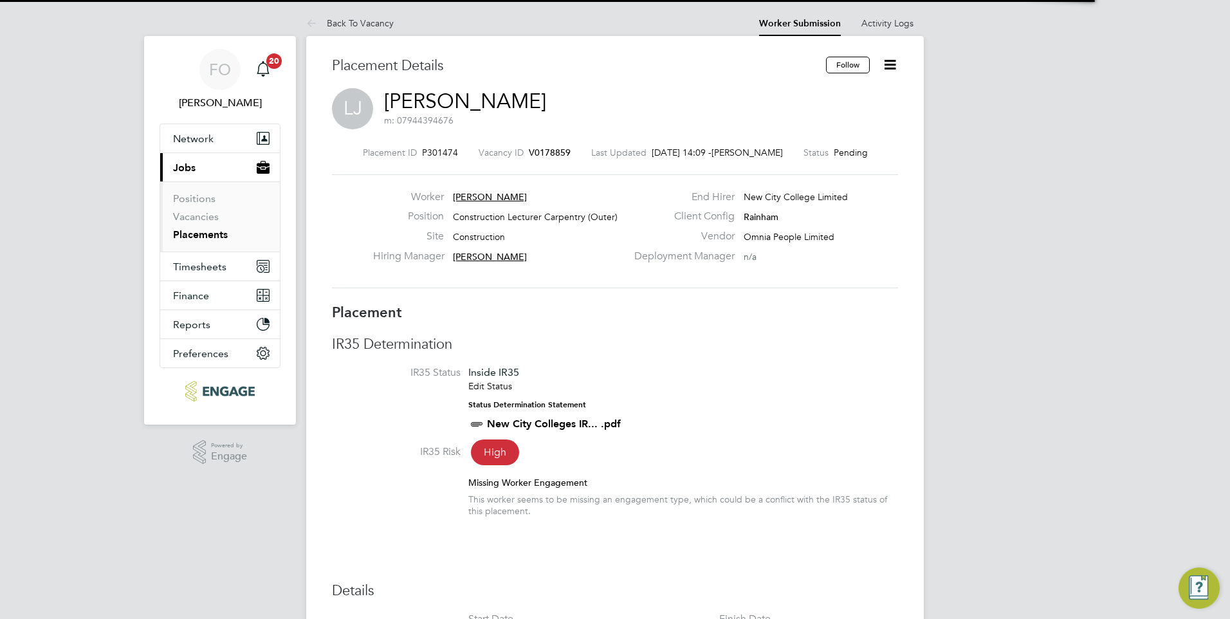
scroll to position [6, 6]
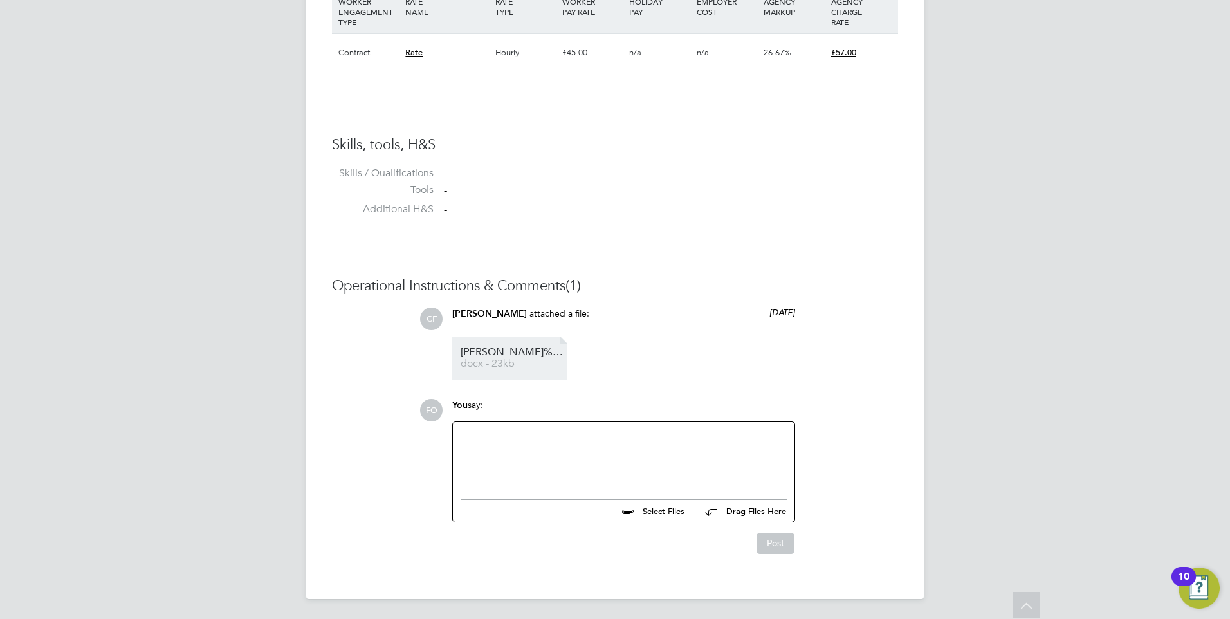
click at [513, 360] on span "docx - 23kb" at bounding box center [512, 364] width 103 height 10
click at [566, 443] on div at bounding box center [624, 457] width 326 height 55
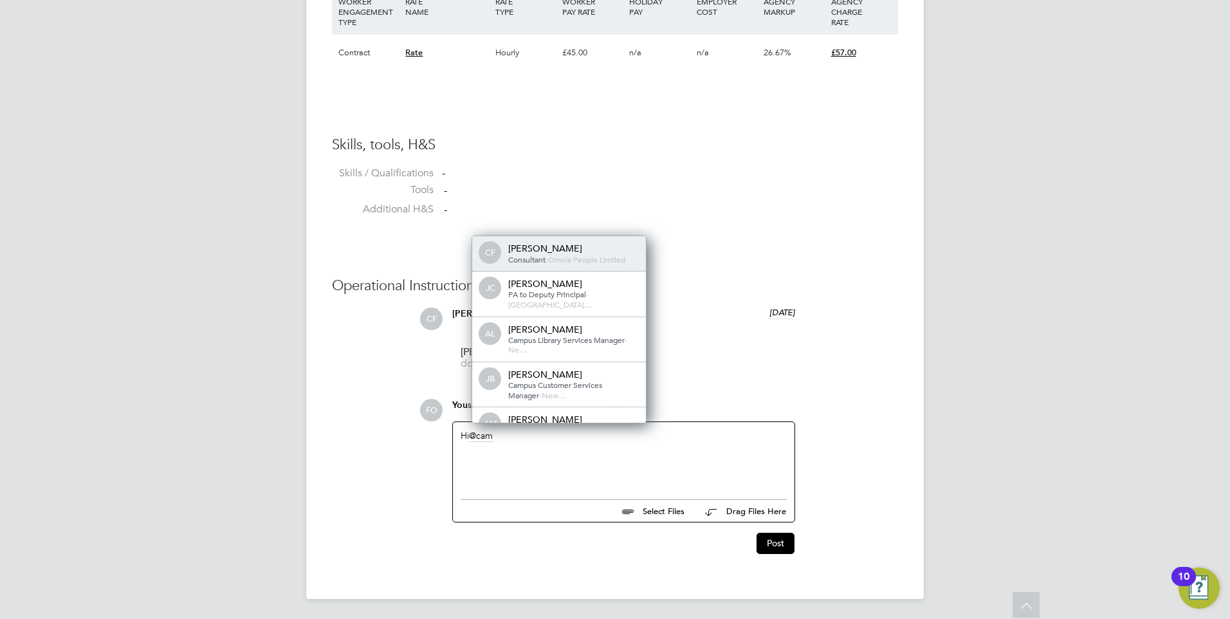
click at [579, 259] on span "Omnia People Limited" at bounding box center [586, 259] width 77 height 10
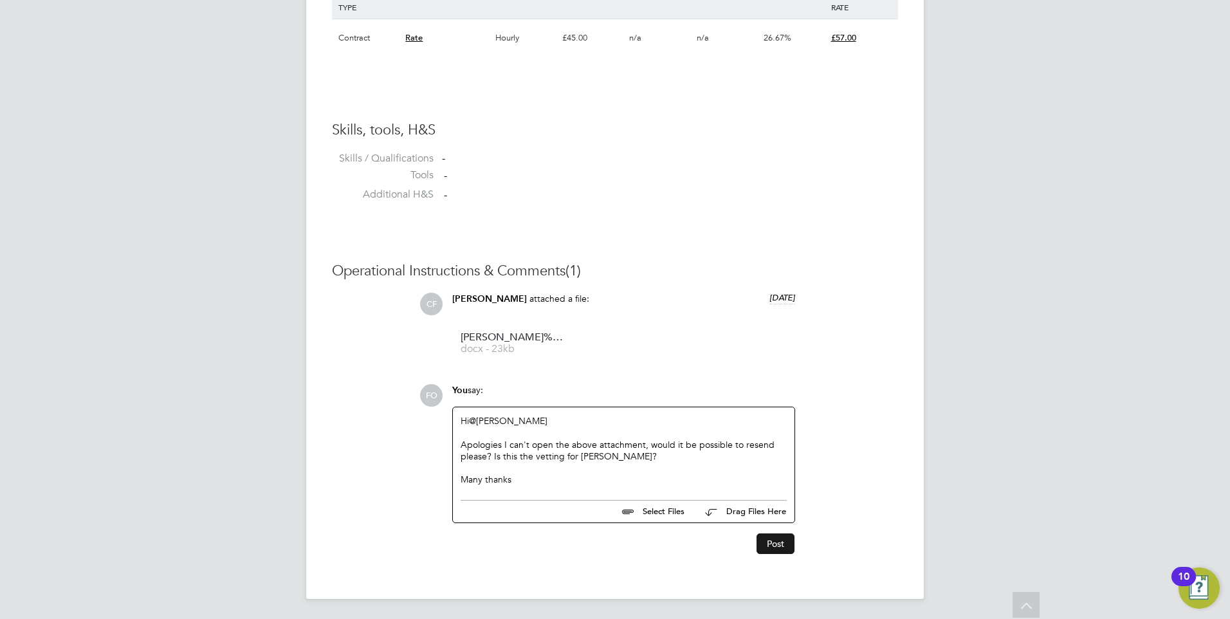
click at [766, 539] on button "Post" at bounding box center [776, 543] width 38 height 21
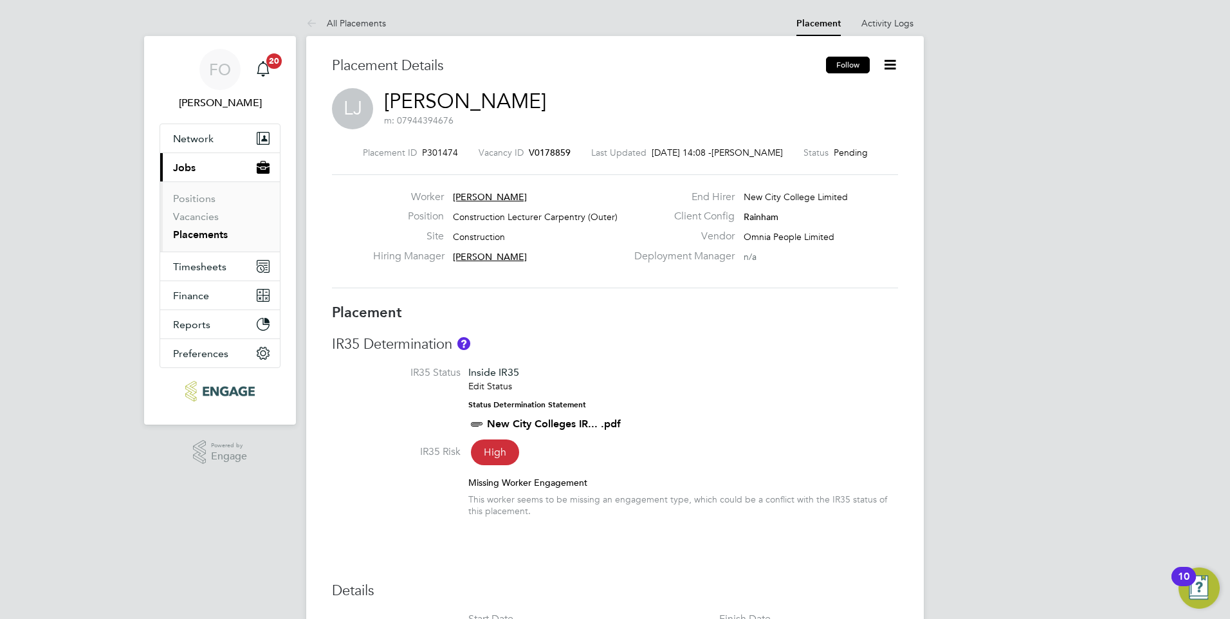
click at [843, 62] on button "Follow" at bounding box center [848, 65] width 44 height 17
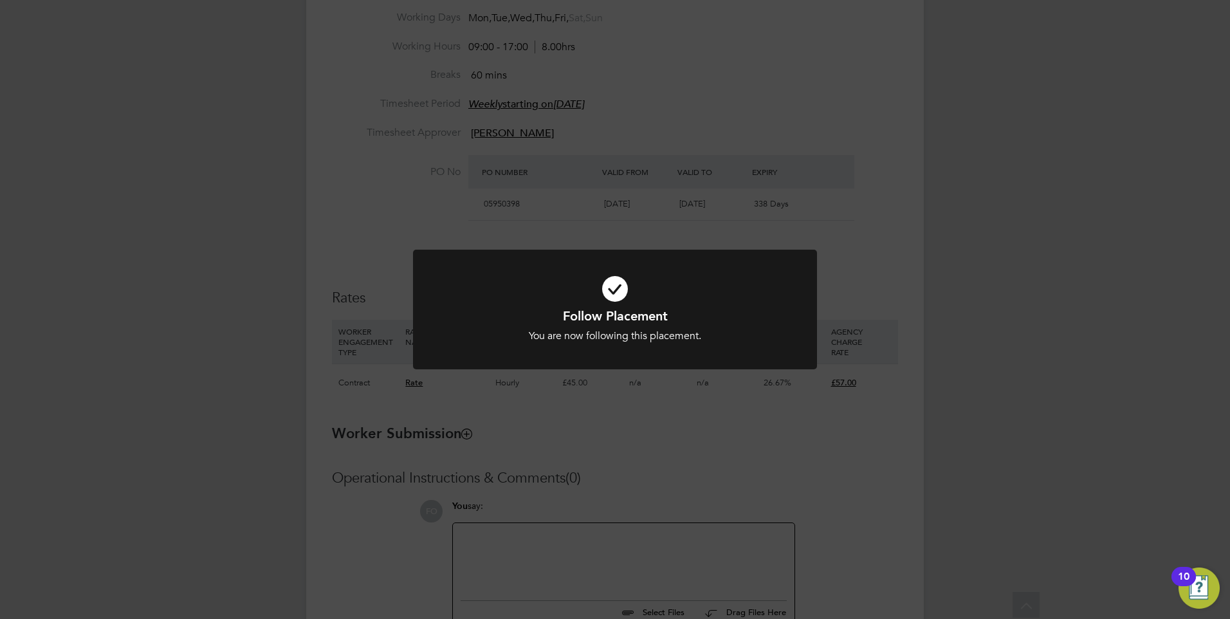
click at [848, 422] on div "Follow Placement You are now following this placement. Cancel Okay" at bounding box center [615, 309] width 1230 height 619
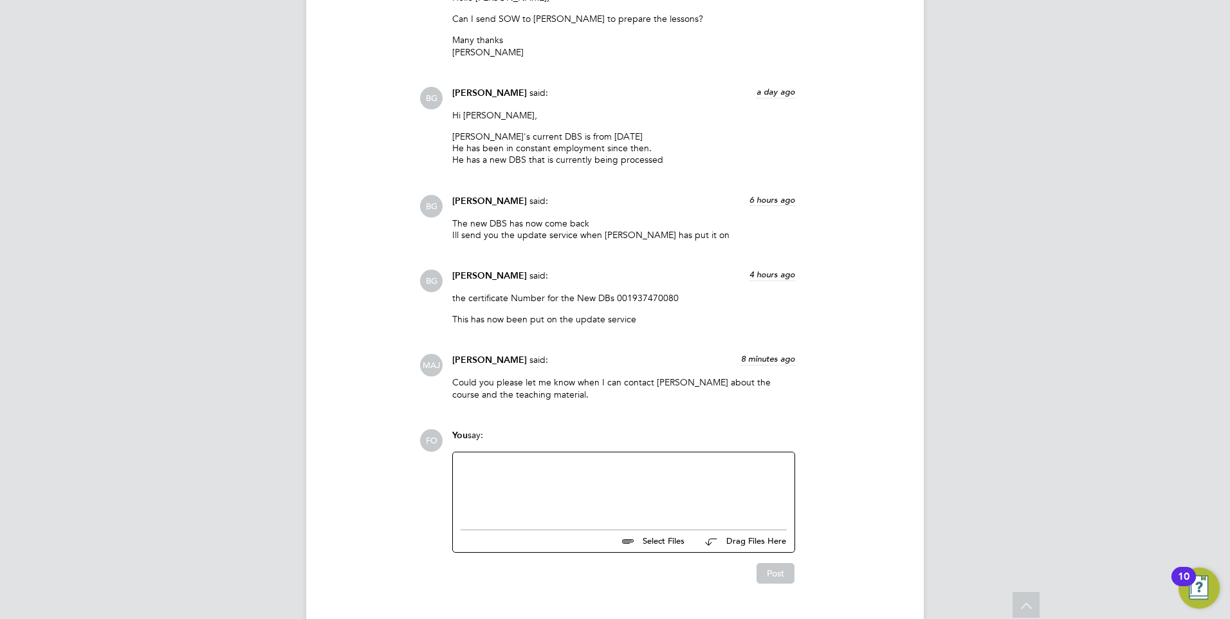
scroll to position [2220, 0]
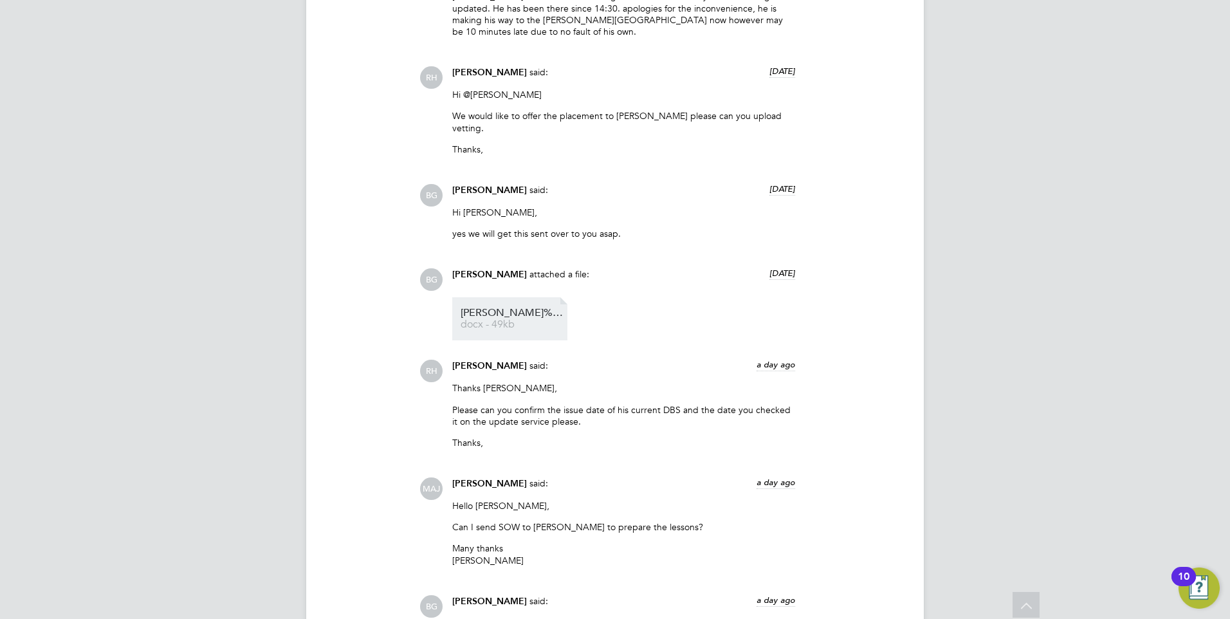
click at [513, 320] on span "docx - 49kb" at bounding box center [512, 325] width 103 height 10
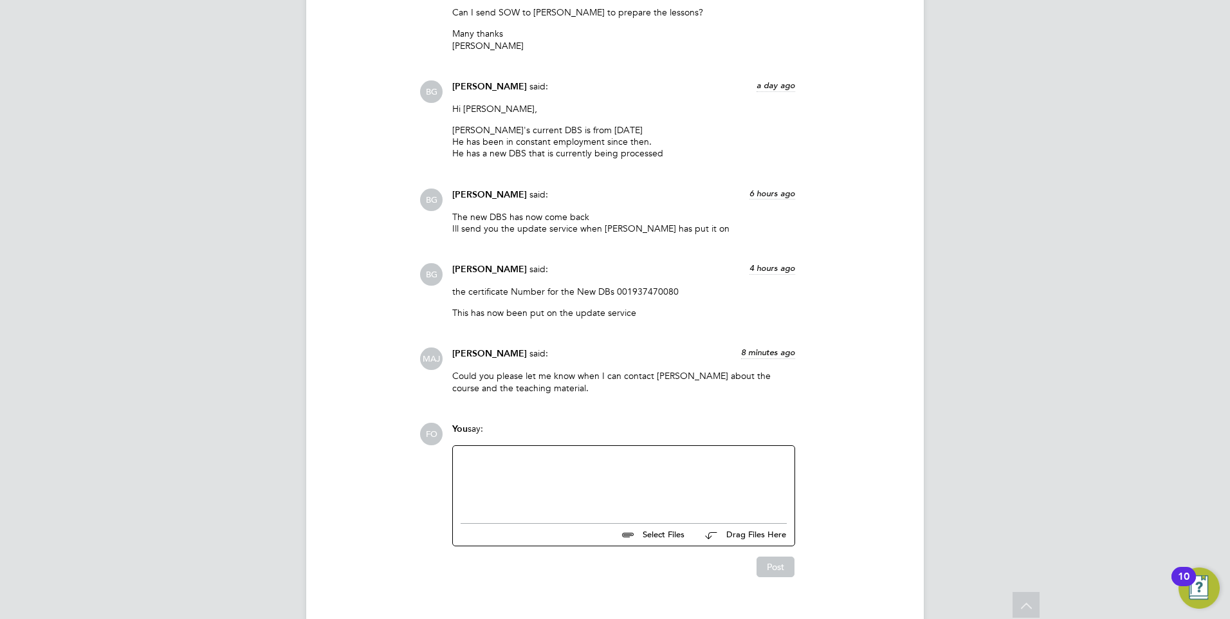
click at [643, 454] on div at bounding box center [624, 481] width 326 height 55
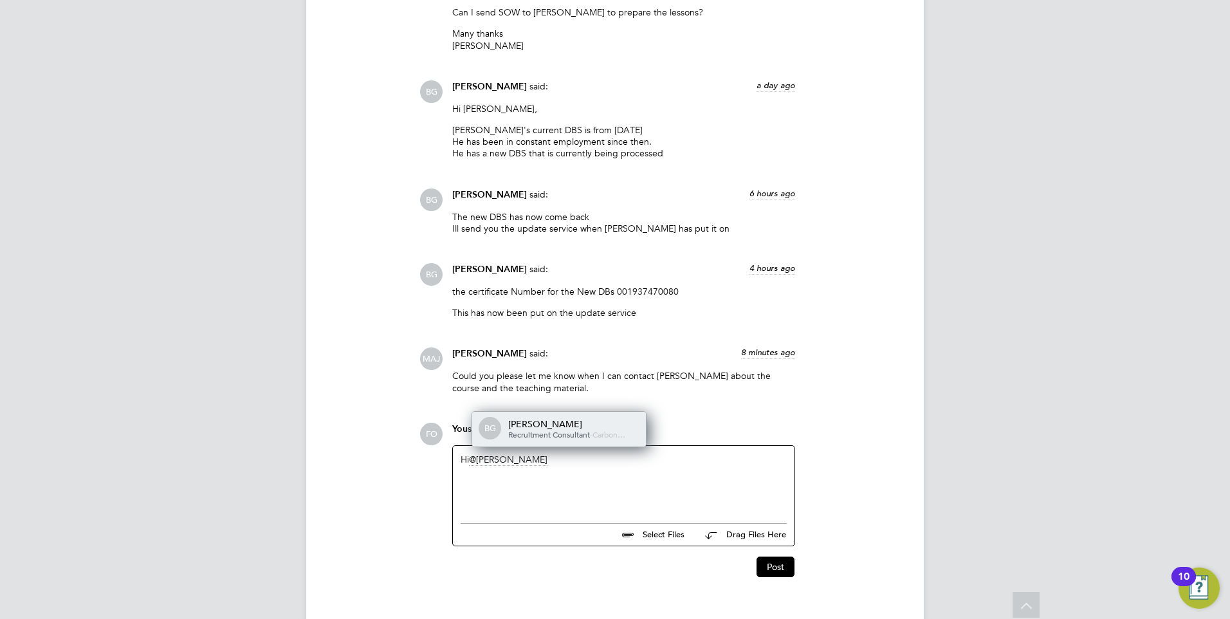
click at [588, 418] on div "Becky Green" at bounding box center [572, 424] width 129 height 12
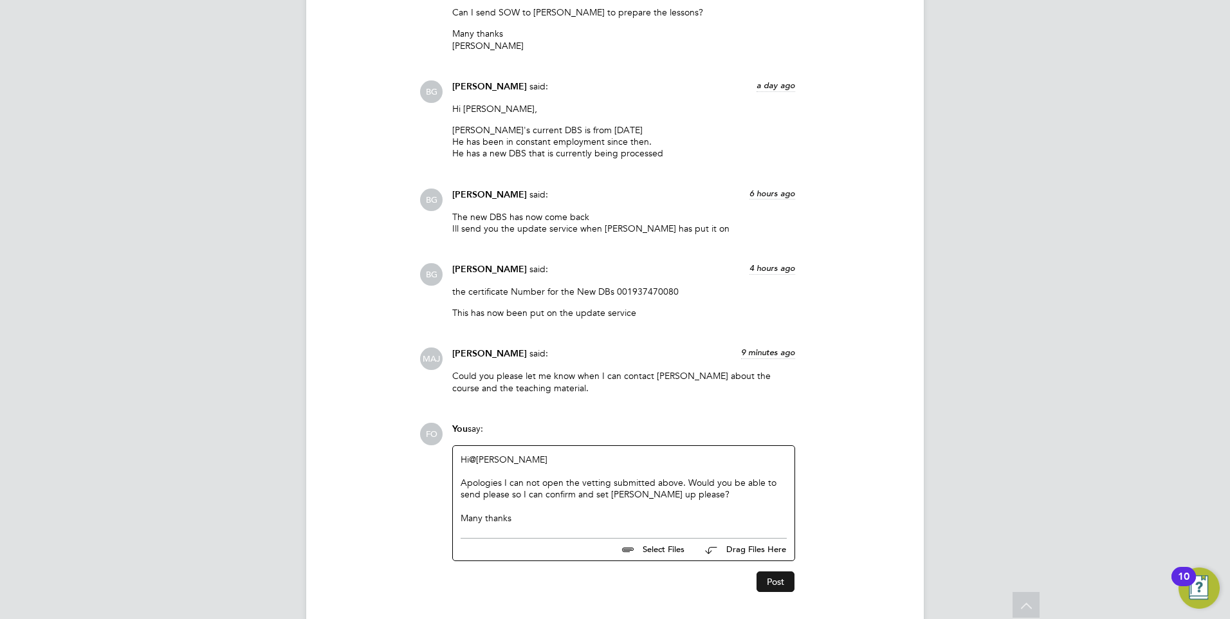
click at [771, 571] on button "Post" at bounding box center [776, 581] width 38 height 21
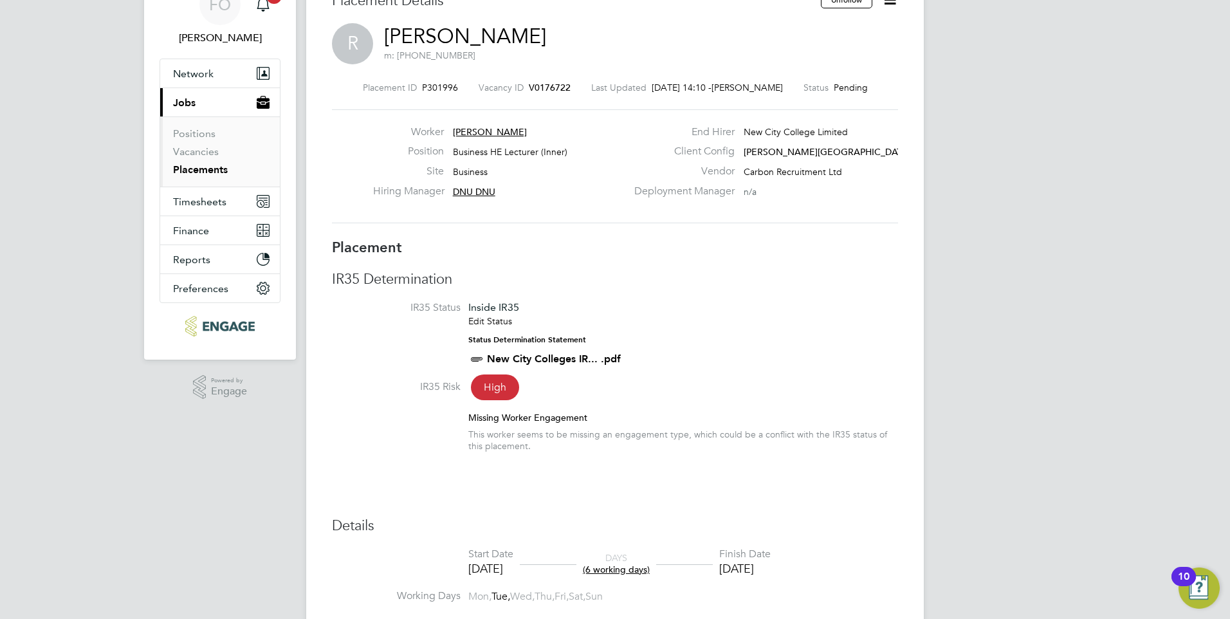
scroll to position [450, 0]
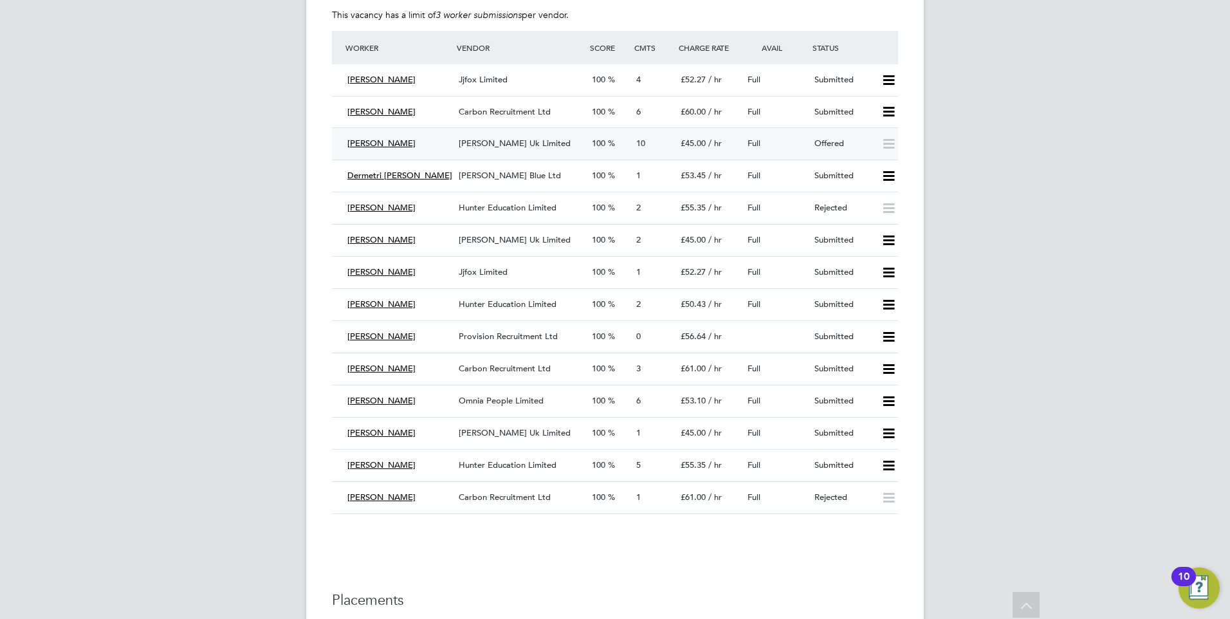
click at [813, 144] on div "Offered" at bounding box center [842, 143] width 67 height 21
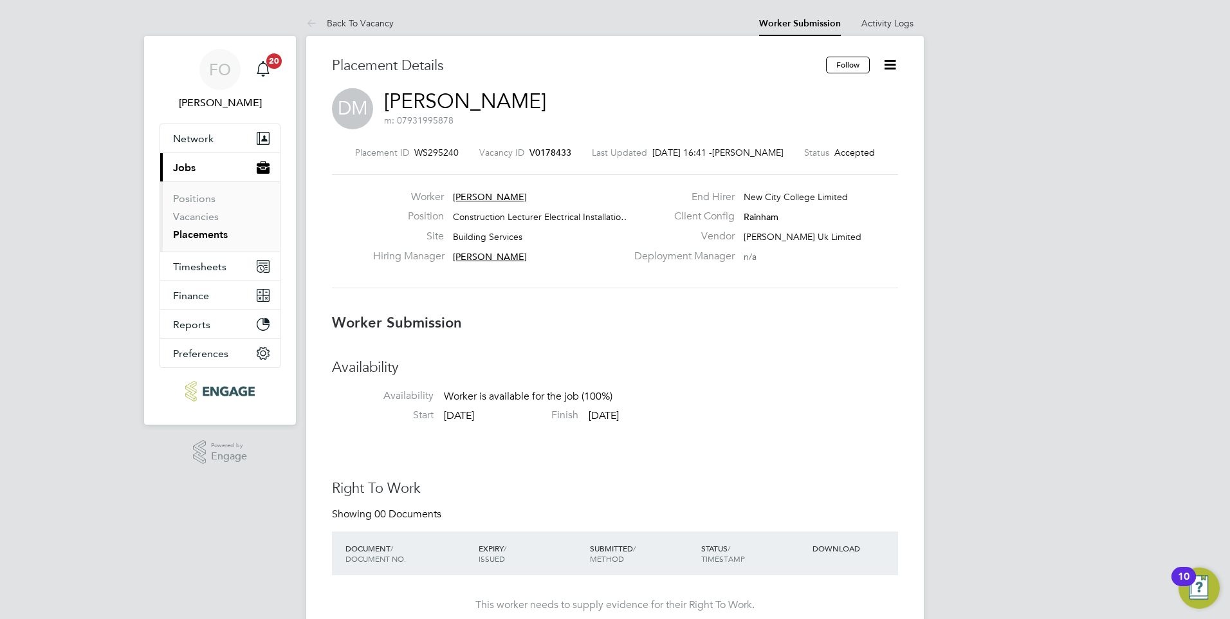
click at [188, 230] on link "Placements" at bounding box center [200, 234] width 55 height 12
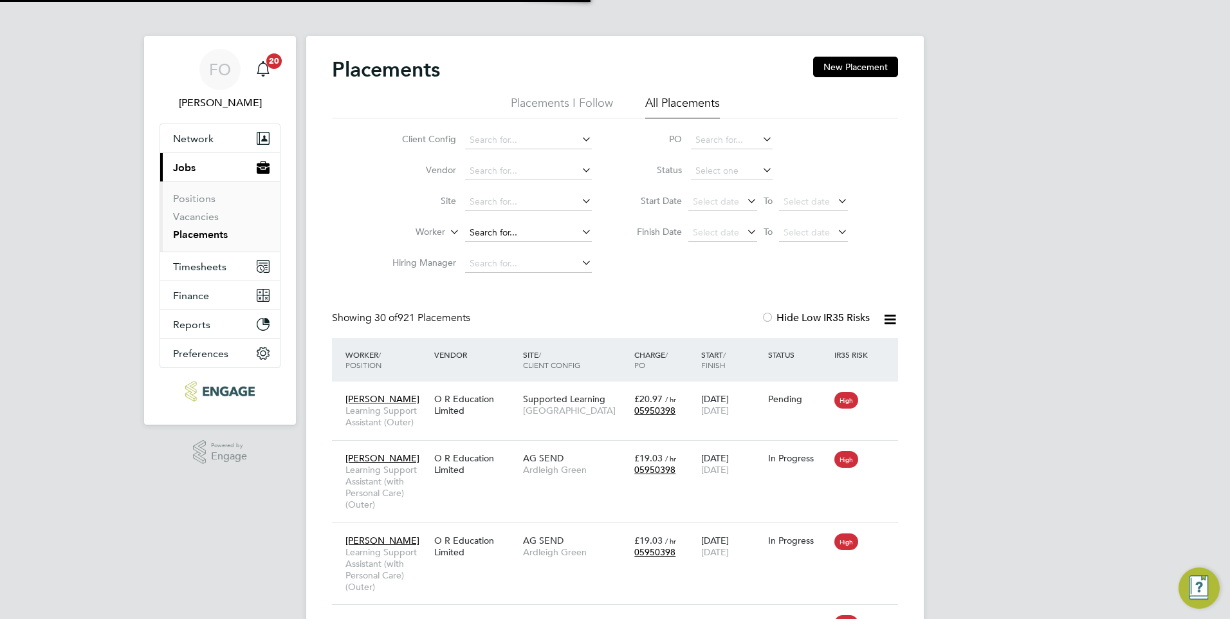
click at [483, 228] on input at bounding box center [528, 233] width 127 height 18
click at [494, 253] on li "Jus na Ali" at bounding box center [532, 250] width 135 height 17
type input "Jusna Ali"
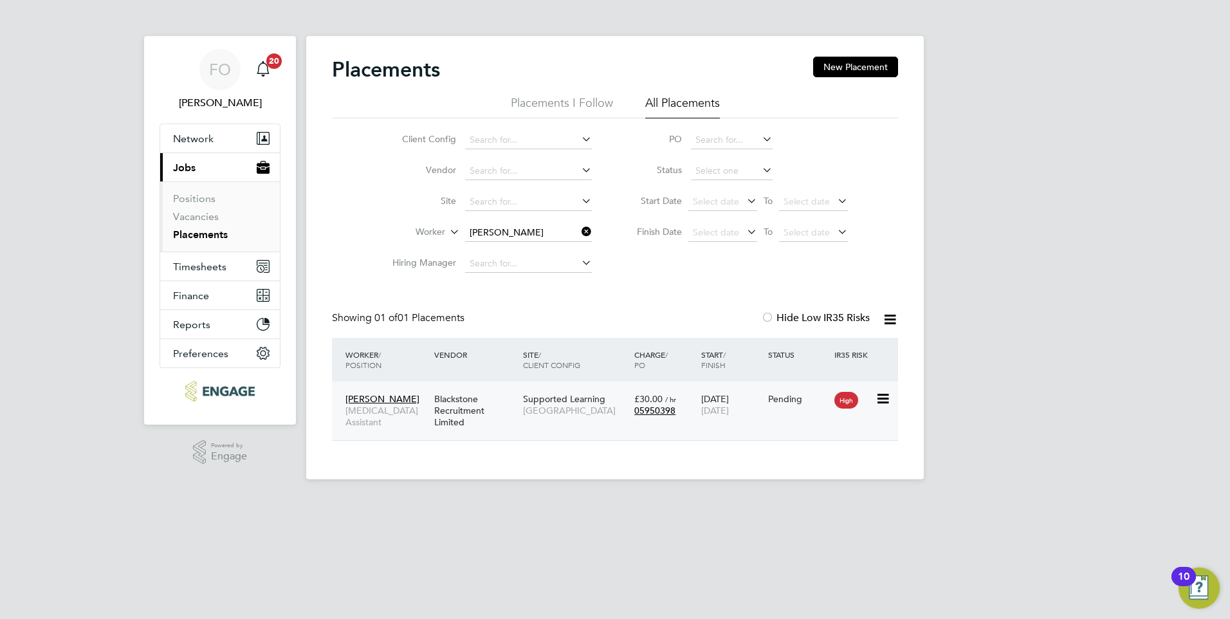
click at [772, 406] on div "Pending" at bounding box center [798, 399] width 67 height 24
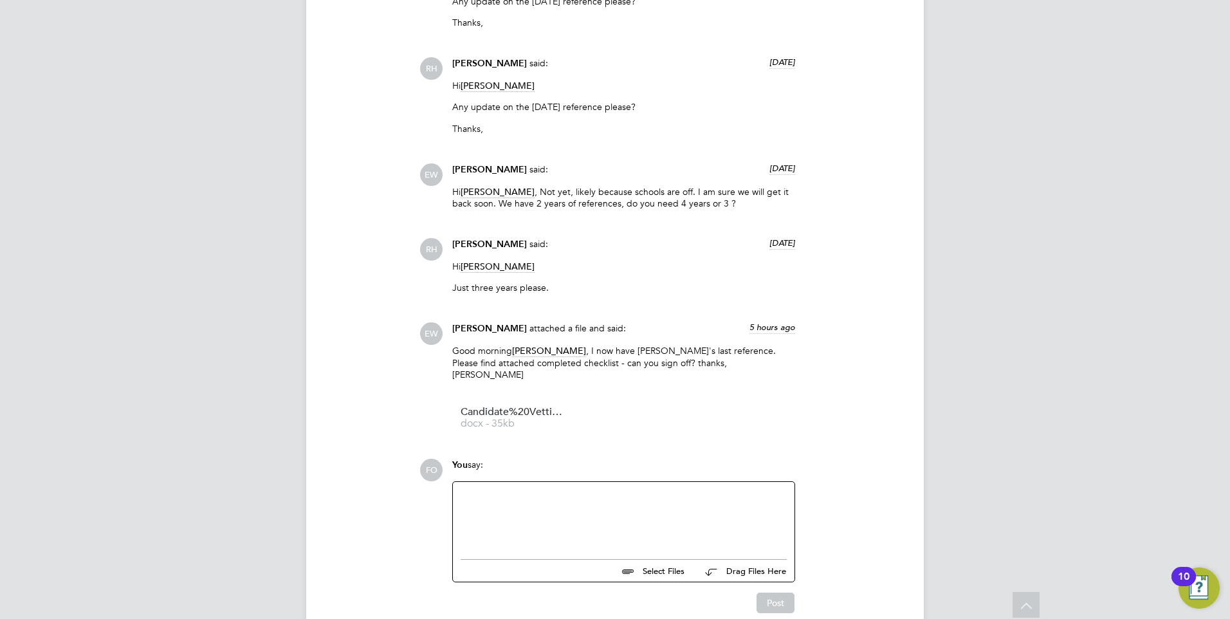
scroll to position [1593, 0]
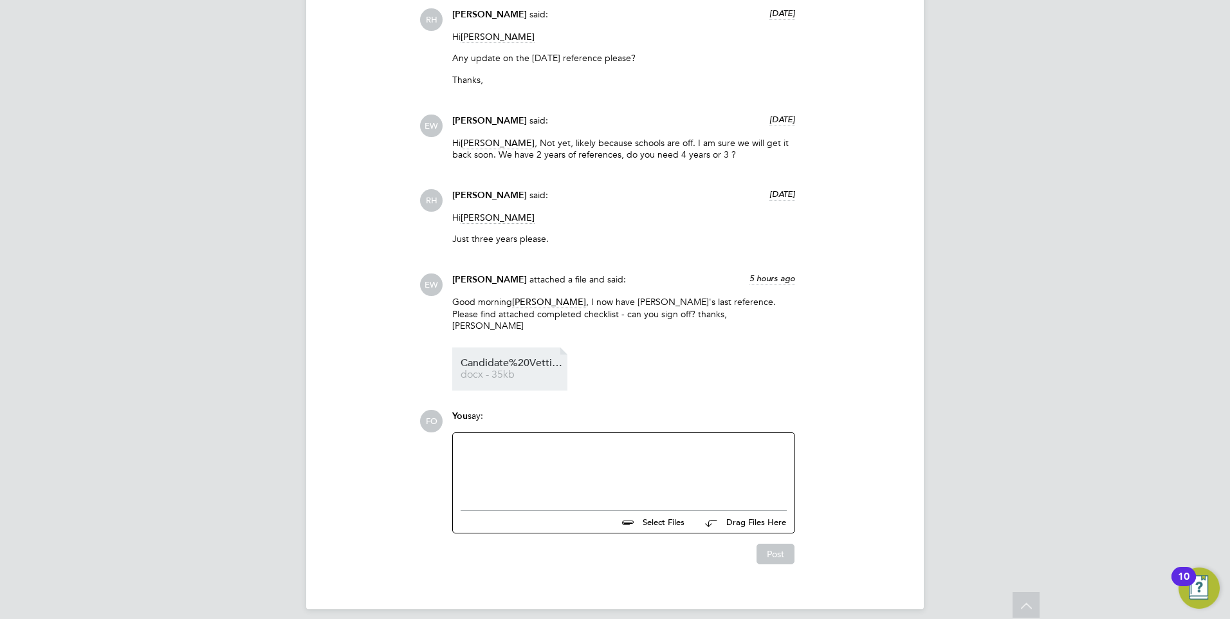
click at [511, 358] on span "Candidate%20Vetting%20Form%20-%20New%20-%20Jusna%20Ali" at bounding box center [512, 363] width 103 height 10
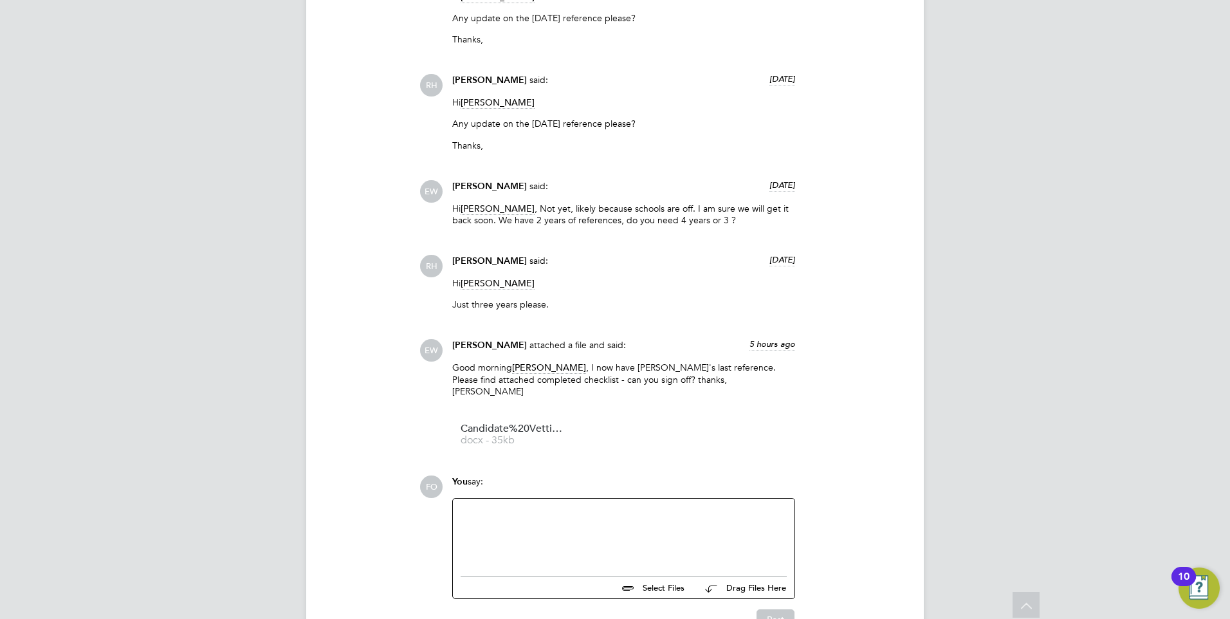
scroll to position [1529, 0]
click at [515, 423] on span "Candidate%20Vetting%20Form%20-%20New%20-%20Jusna%20Ali" at bounding box center [512, 428] width 103 height 10
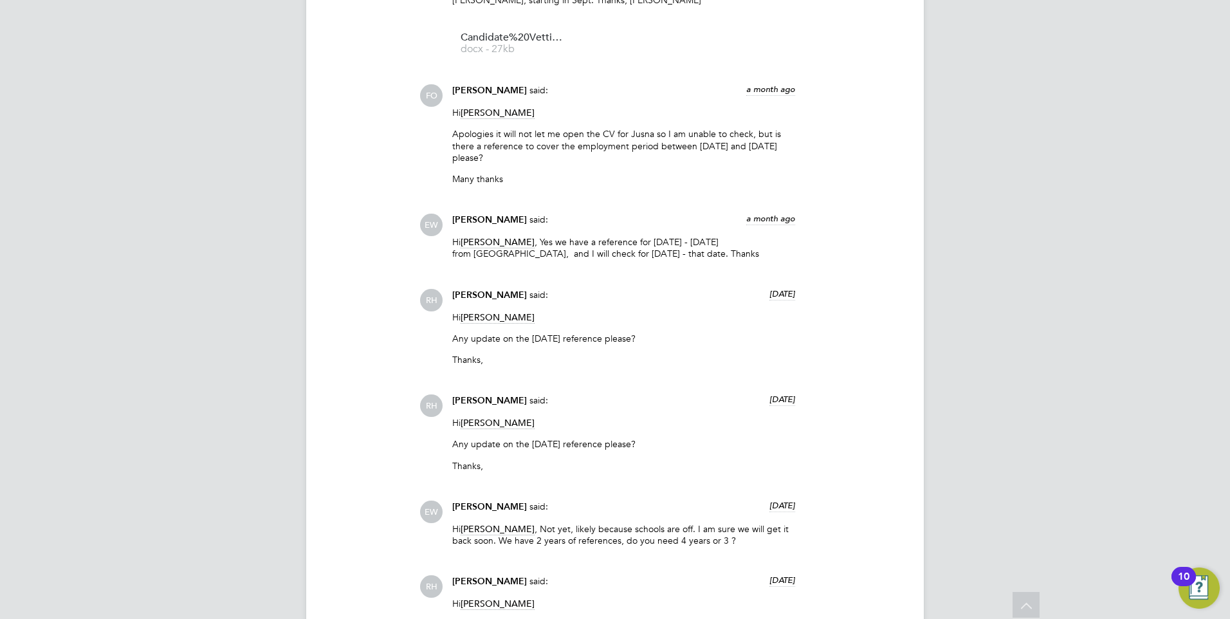
scroll to position [821, 0]
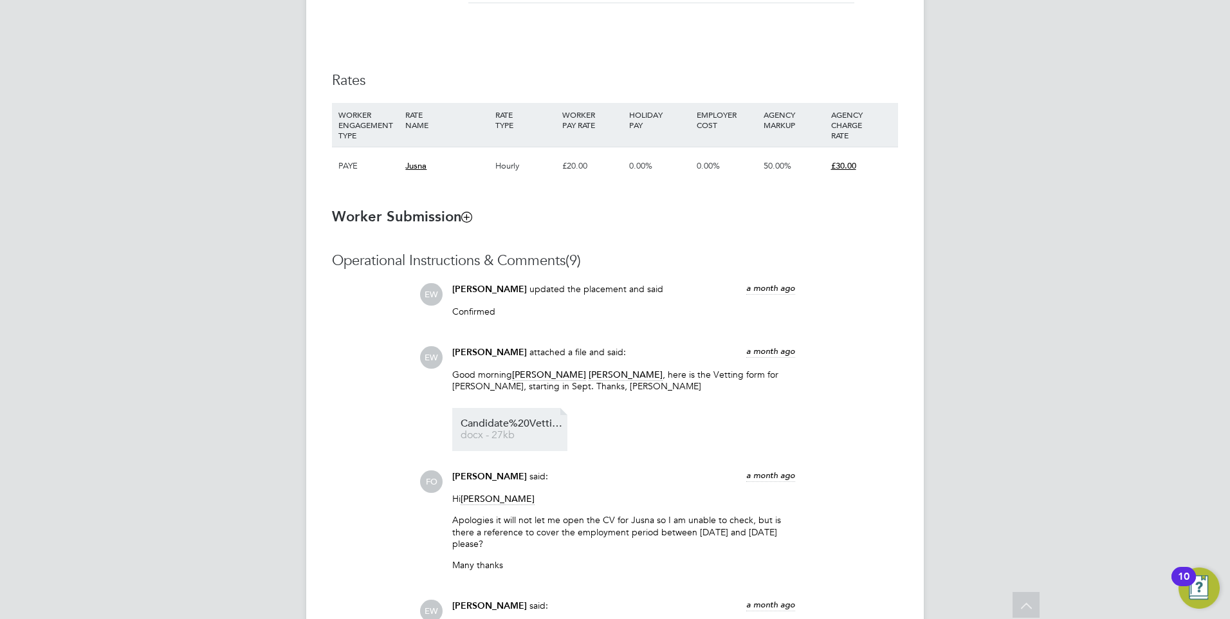
click at [526, 434] on span "docx - 27kb" at bounding box center [512, 435] width 103 height 10
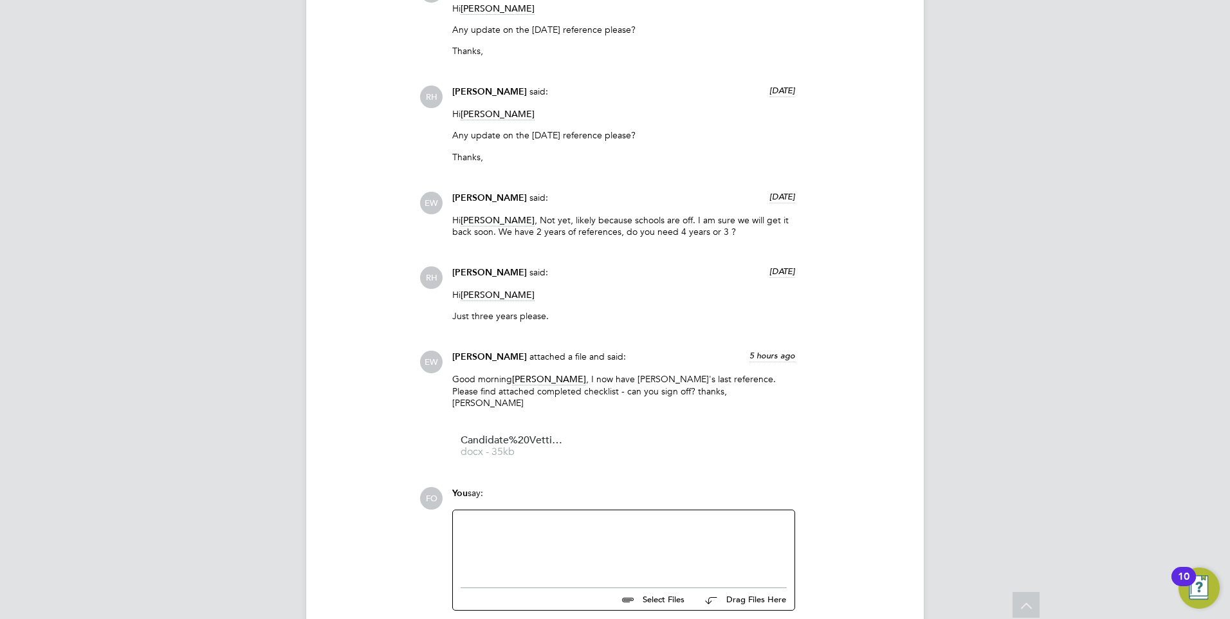
scroll to position [1529, 0]
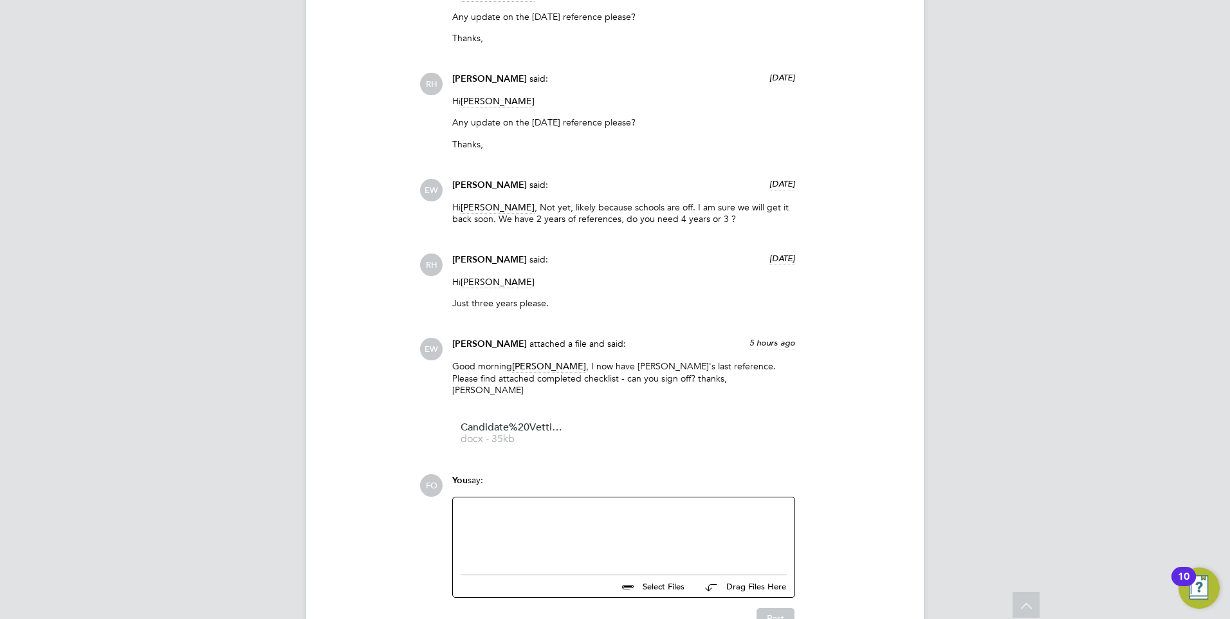
click at [600, 505] on div at bounding box center [624, 532] width 326 height 55
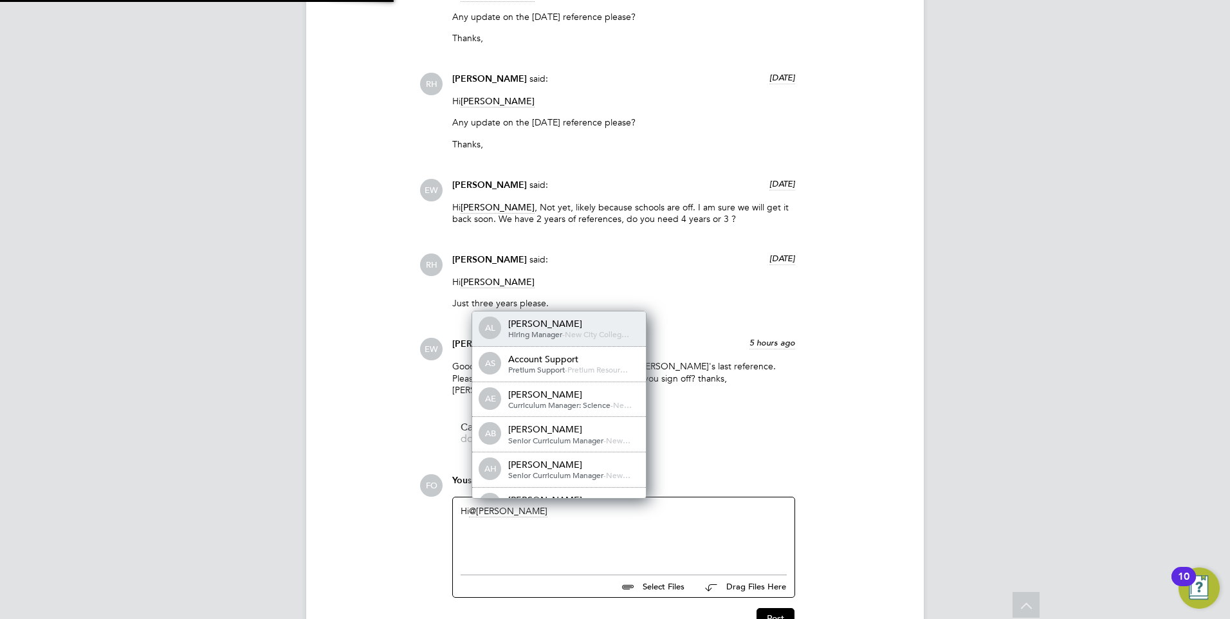
scroll to position [10, 129]
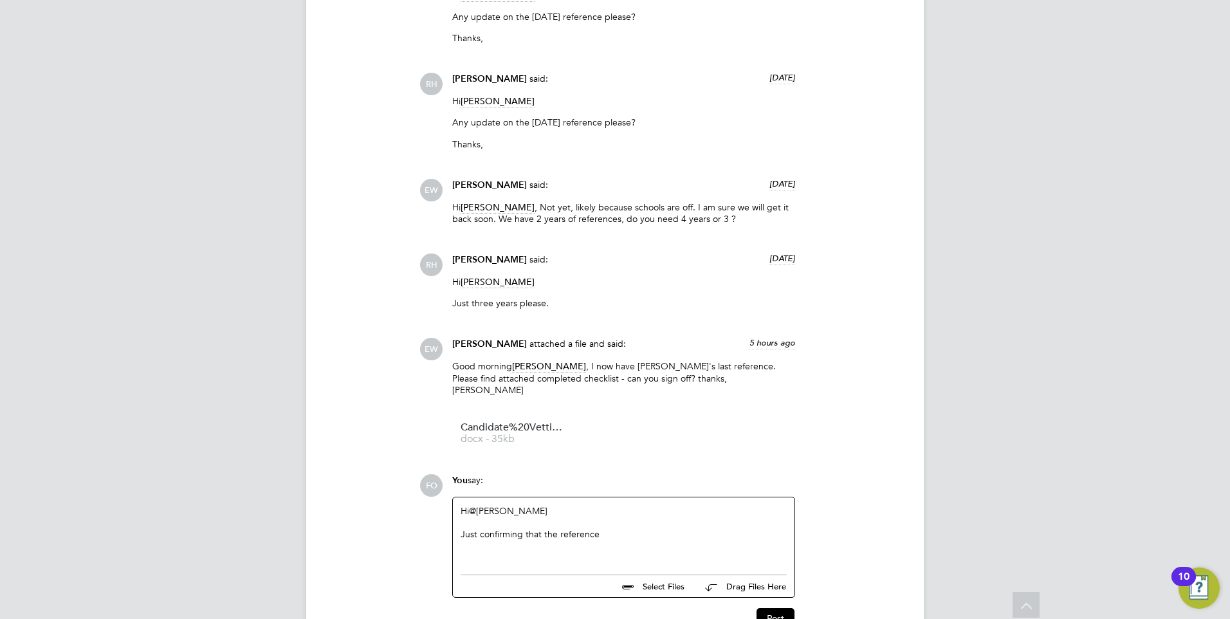
click at [618, 528] on div "Just confirming that the reference" at bounding box center [624, 534] width 326 height 12
click at [589, 528] on div "Just confirming that the reference from Stepney Park Primary School between Sep…" at bounding box center [624, 539] width 326 height 23
click at [587, 533] on div "Just confirming that the reference from Stepney Park Primary School between Sep…" at bounding box center [624, 539] width 326 height 23
click at [586, 539] on div "Just confirming that the reference from Stepney Park Primary School between Sep…" at bounding box center [624, 539] width 326 height 23
drag, startPoint x: 775, startPoint y: 526, endPoint x: 602, endPoint y: 523, distance: 173.7
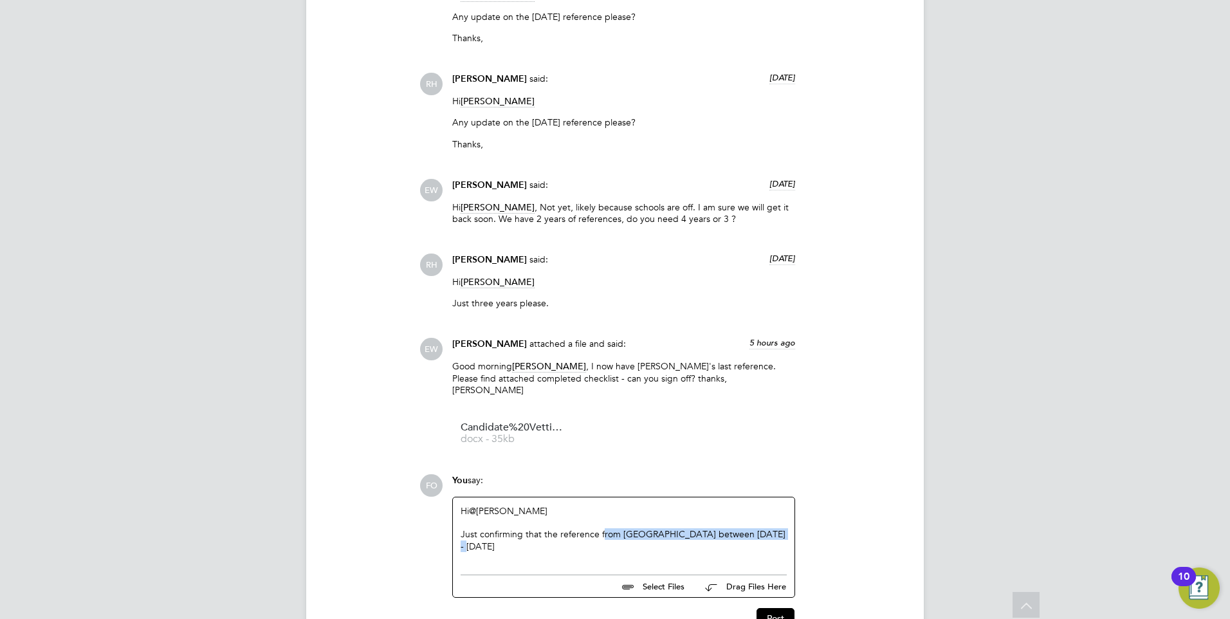
click at [602, 528] on div "Just confirming that the reference from Stepney Park Primary School between Sep…" at bounding box center [624, 539] width 326 height 23
click at [762, 528] on div "Just confirming that the reference covering September 2017 - July 2023" at bounding box center [624, 534] width 326 height 12
click at [554, 544] on div "Just confirming that the reference covering September 2017 - July 2023 is from …" at bounding box center [624, 545] width 326 height 35
click at [553, 544] on div "Just confirming that the reference covering September 2017 - July 2023 is from …" at bounding box center [624, 545] width 326 height 35
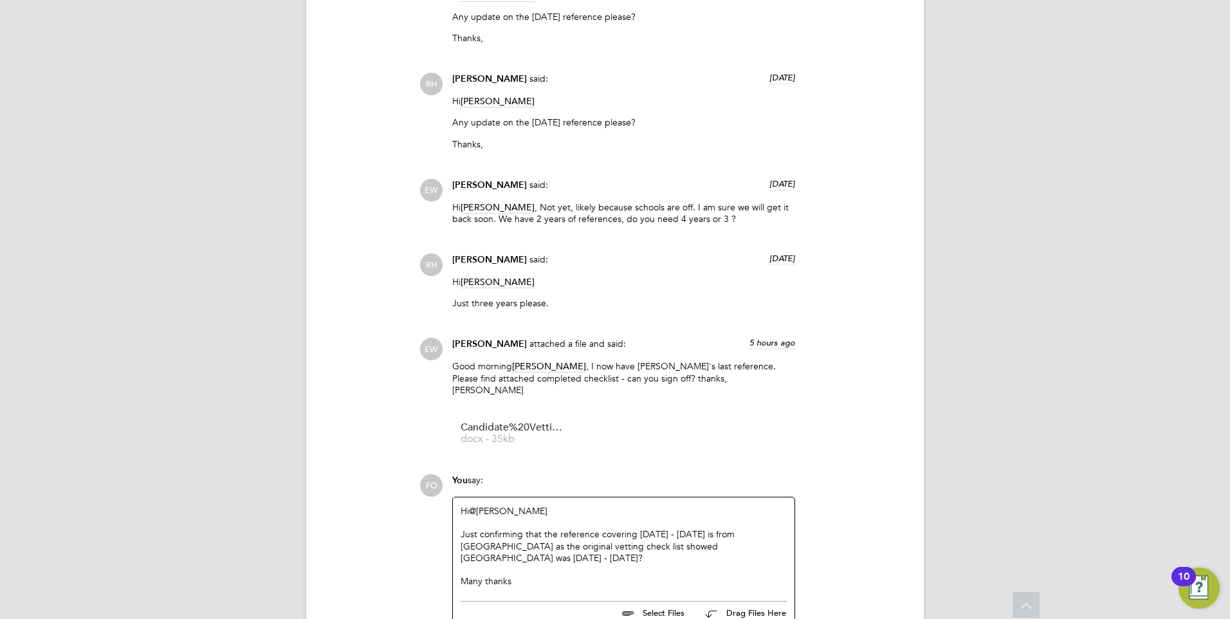
click at [460, 519] on div "Hi @Ella Wratten ​ Just confirming that the reference covering September 2017 -…" at bounding box center [624, 545] width 342 height 97
click at [461, 564] on div "Just confirming that the reference covering September 2017 - July 2023 is from …" at bounding box center [624, 570] width 326 height 12
click at [533, 575] on div "Many thanks" at bounding box center [624, 581] width 326 height 12
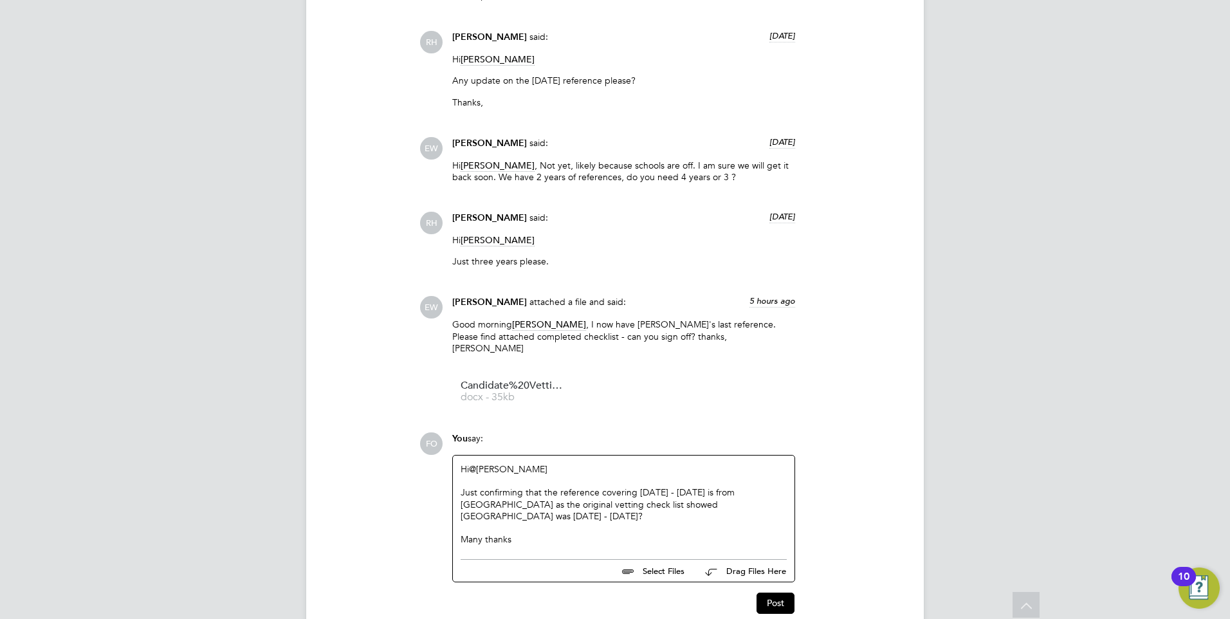
scroll to position [1619, 0]
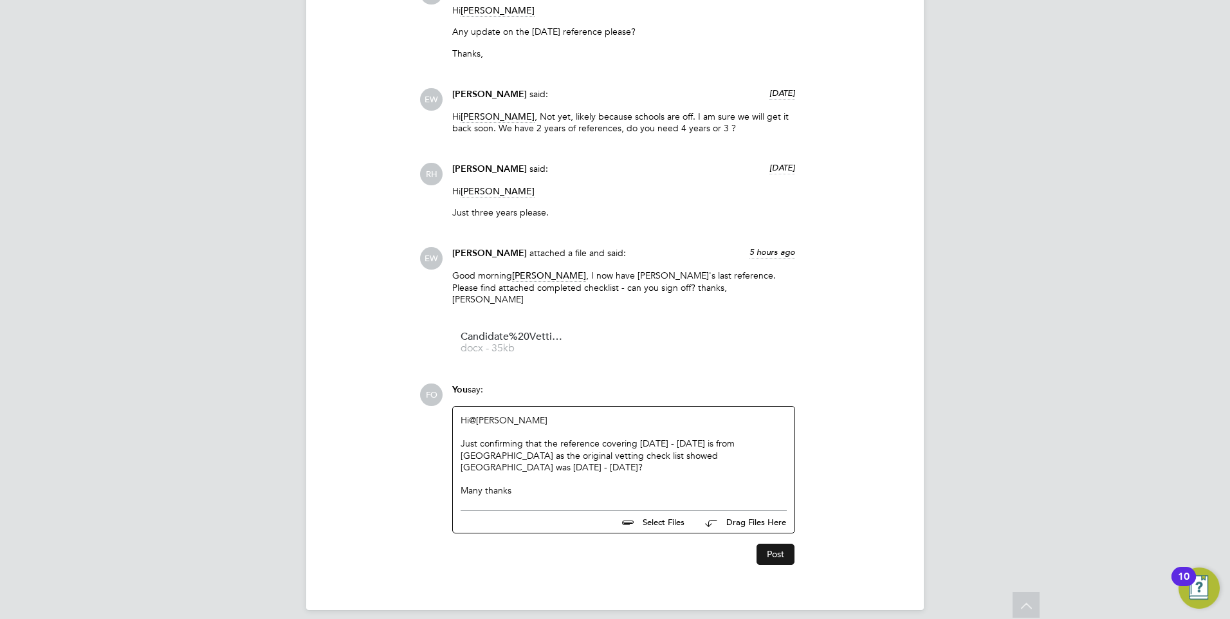
click at [782, 544] on button "Post" at bounding box center [776, 554] width 38 height 21
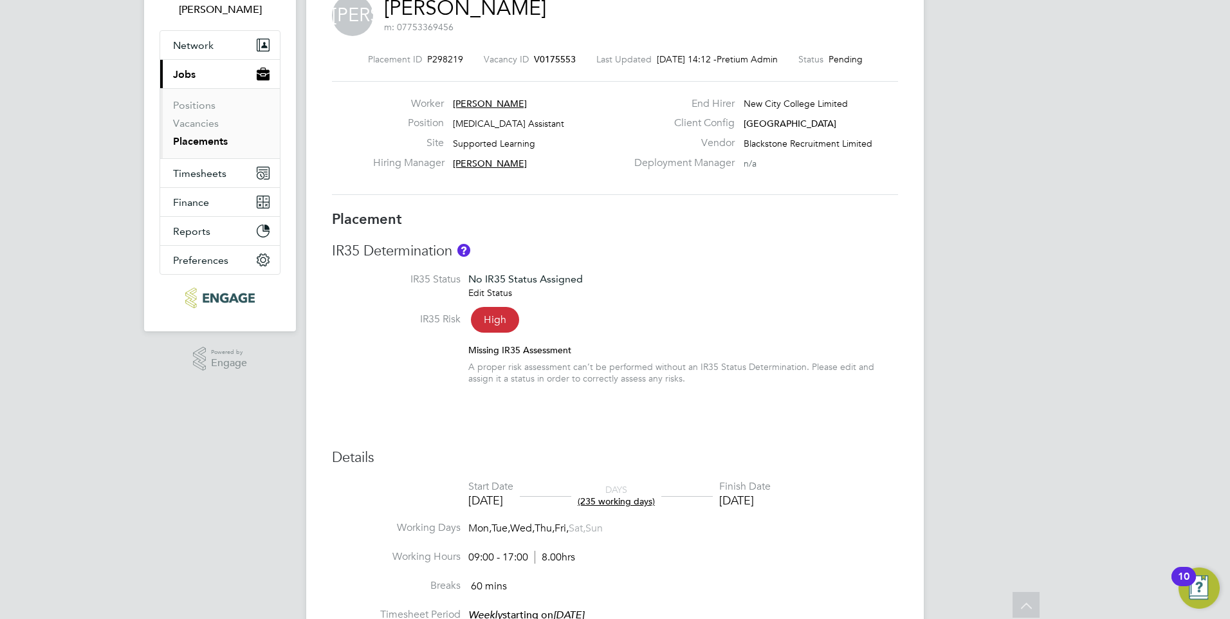
scroll to position [0, 0]
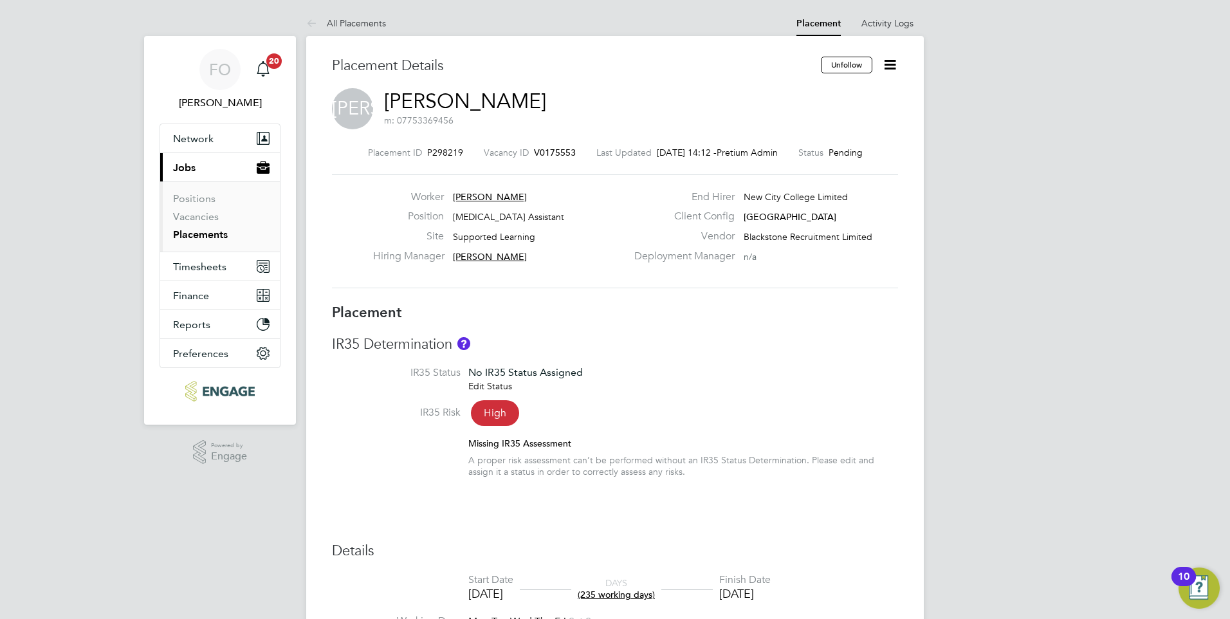
click at [885, 63] on icon at bounding box center [890, 65] width 16 height 16
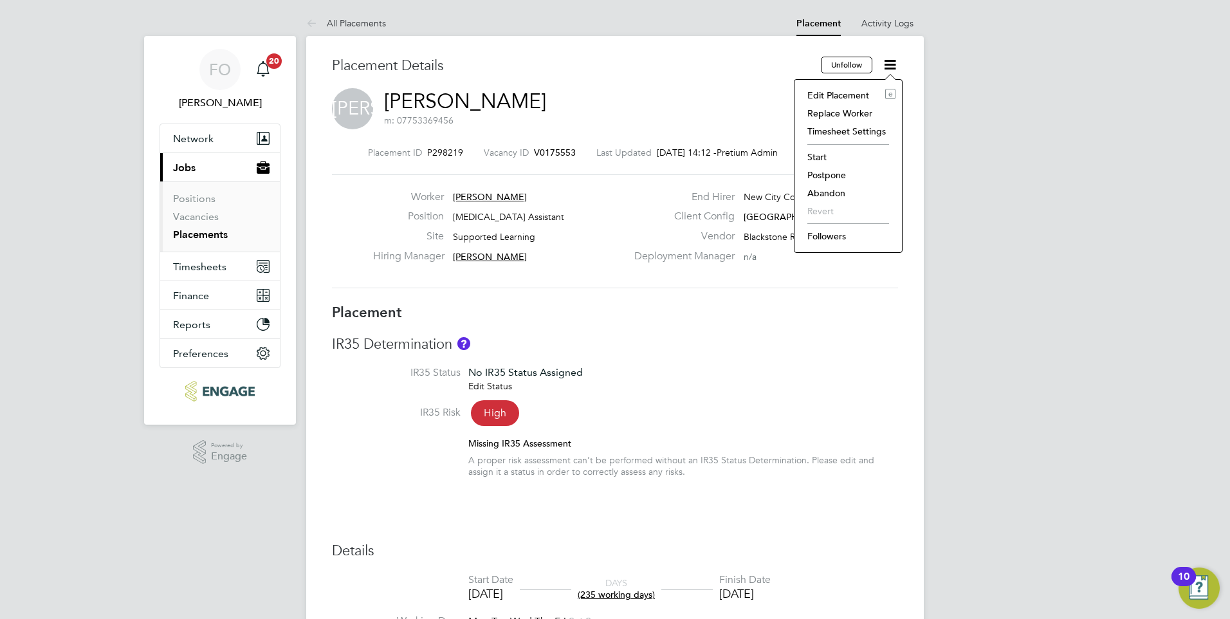
click at [849, 241] on li "Followers" at bounding box center [848, 236] width 95 height 18
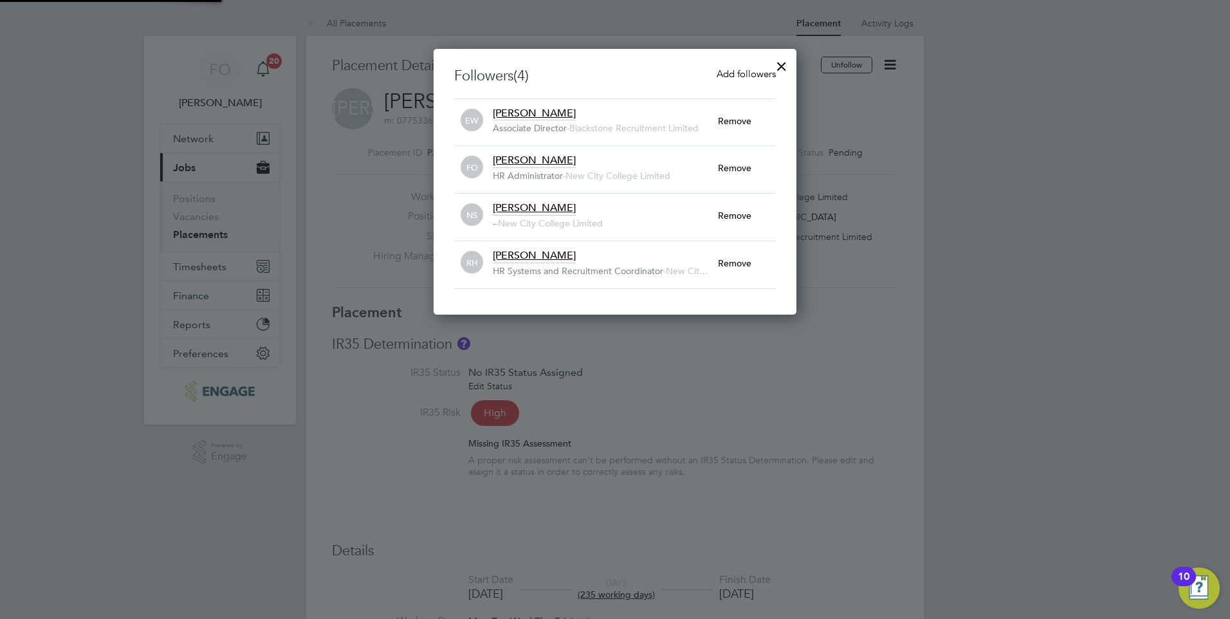
scroll to position [266, 364]
drag, startPoint x: 869, startPoint y: 358, endPoint x: 888, endPoint y: 280, distance: 80.2
click at [868, 356] on div at bounding box center [615, 309] width 1230 height 619
click at [780, 62] on div at bounding box center [781, 62] width 23 height 23
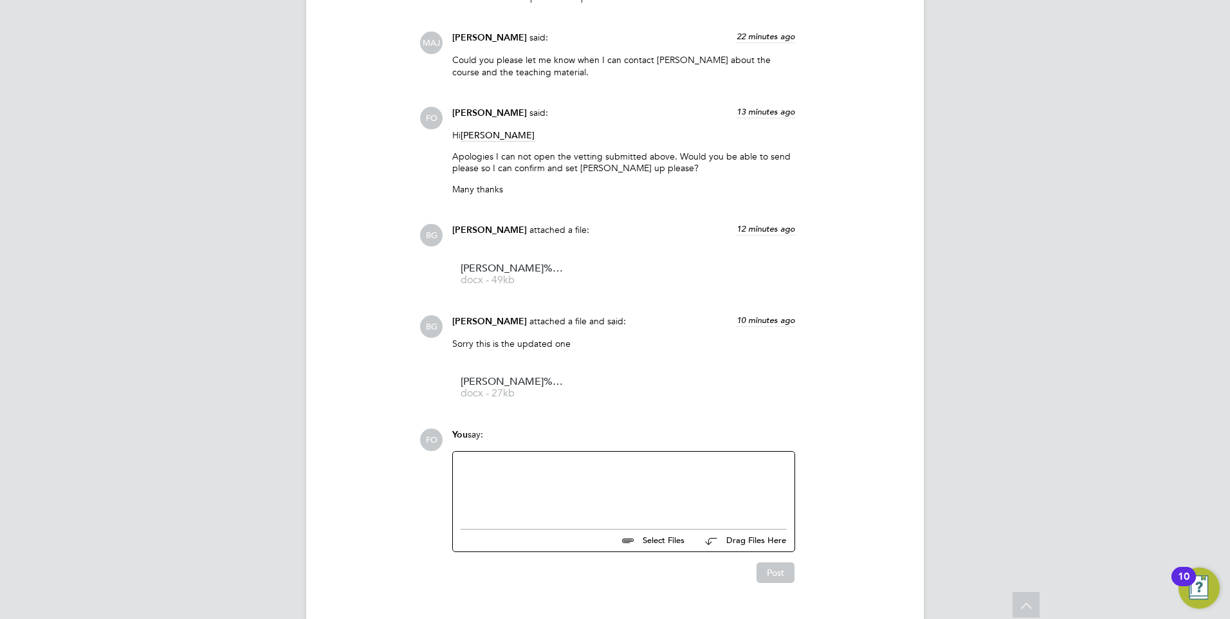
scroll to position [2541, 0]
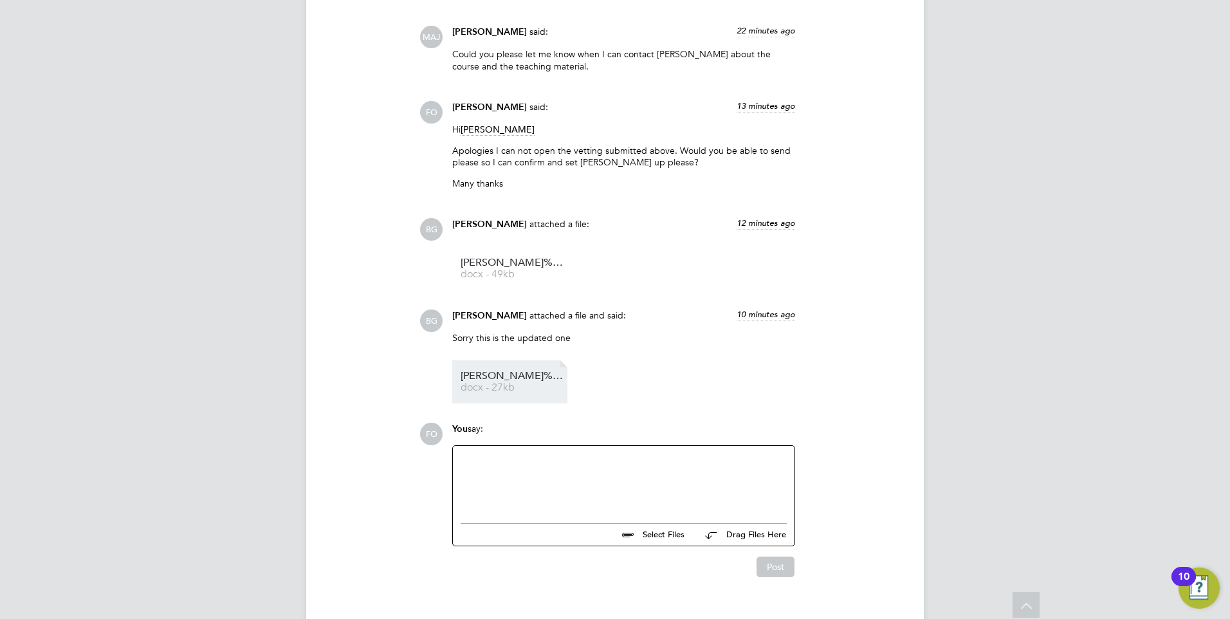
click at [534, 371] on link "Ronak%20-%20vetting%20form%20new docx - 27kb" at bounding box center [512, 381] width 103 height 21
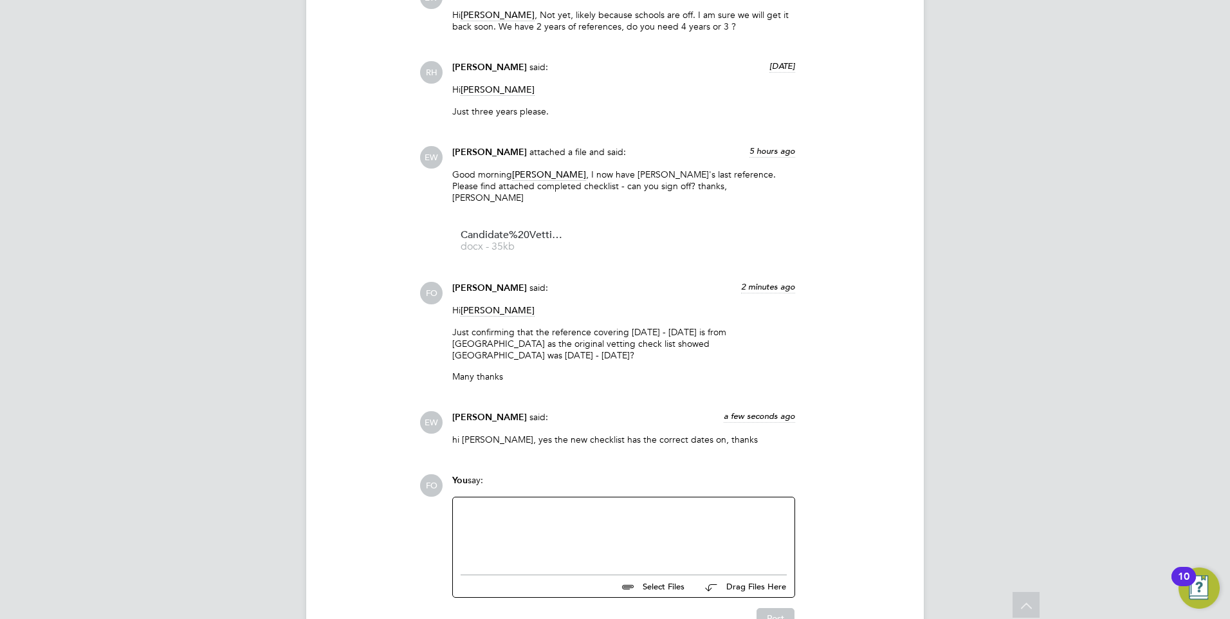
click at [614, 505] on div at bounding box center [624, 532] width 326 height 55
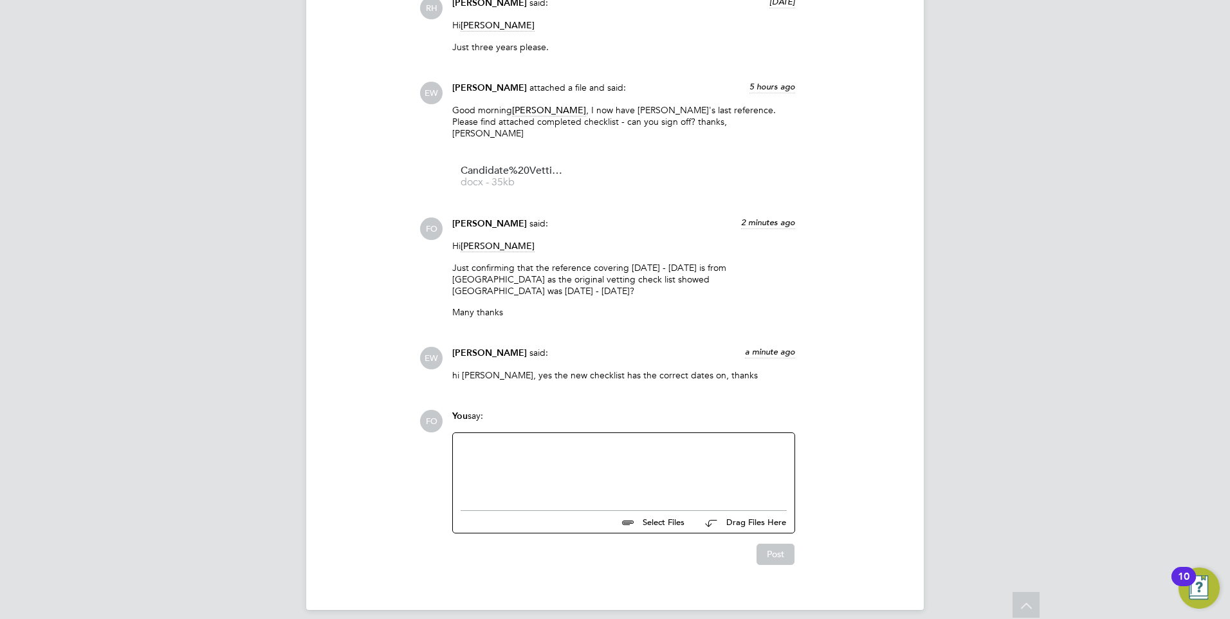
drag, startPoint x: 743, startPoint y: 457, endPoint x: 741, endPoint y: 439, distance: 18.8
click at [742, 457] on div at bounding box center [624, 468] width 326 height 55
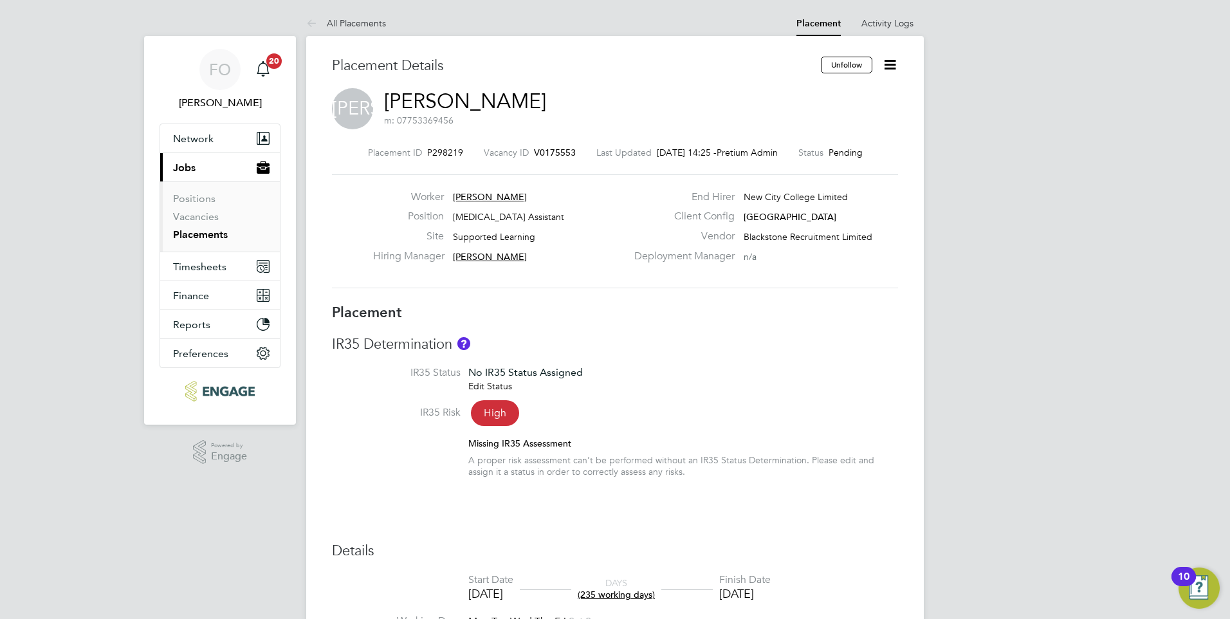
click at [891, 62] on icon at bounding box center [890, 65] width 16 height 16
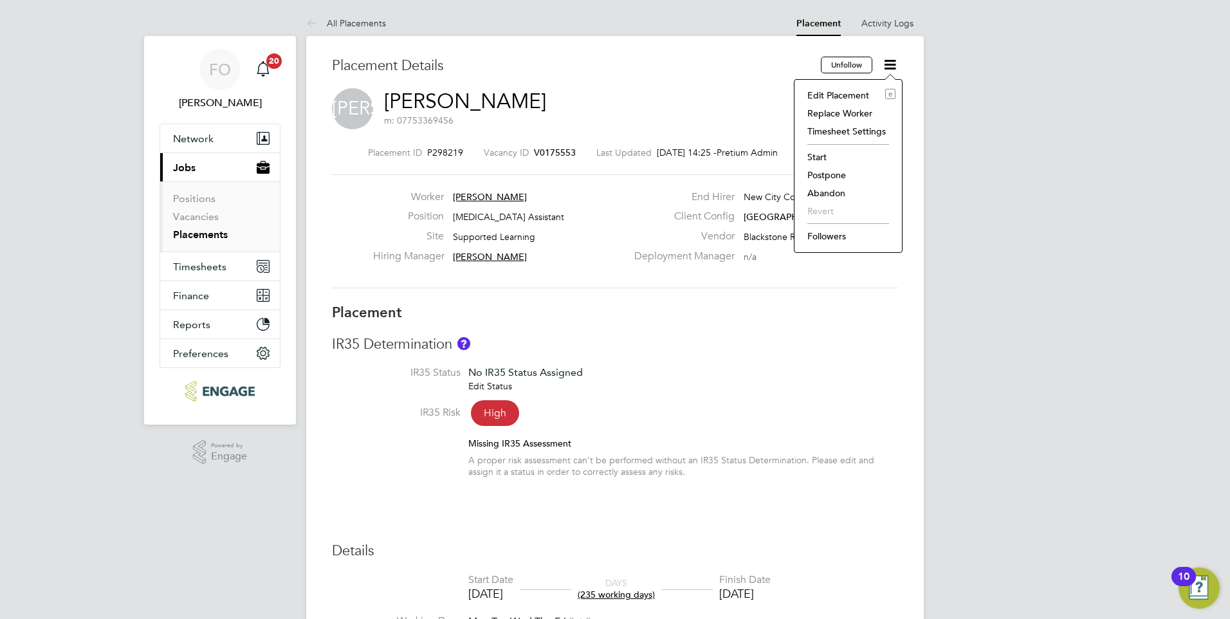
click at [608, 126] on div "JA Jusna Ali m: 07753369456" at bounding box center [615, 110] width 566 height 44
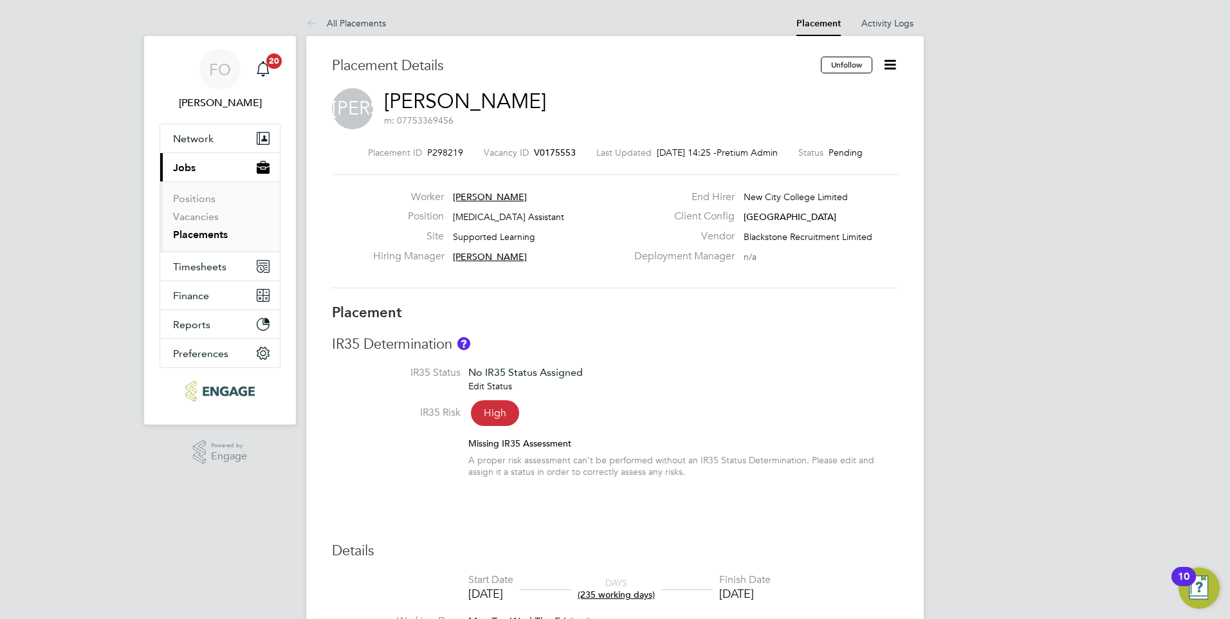
click at [549, 146] on div "Placement ID P298219 Vacancy ID V0175553 Last Updated 27 Aug 2025, 14:25 - Pret…" at bounding box center [615, 217] width 566 height 172
click at [547, 151] on span "V0175553" at bounding box center [555, 153] width 42 height 12
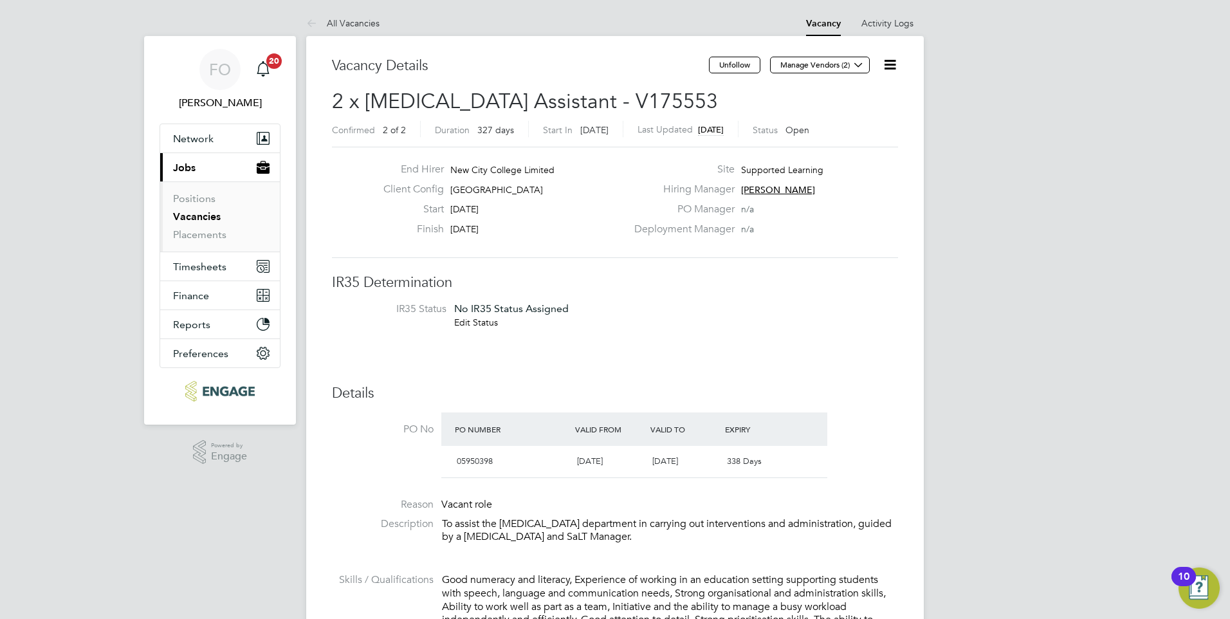
click at [882, 63] on icon at bounding box center [890, 65] width 16 height 16
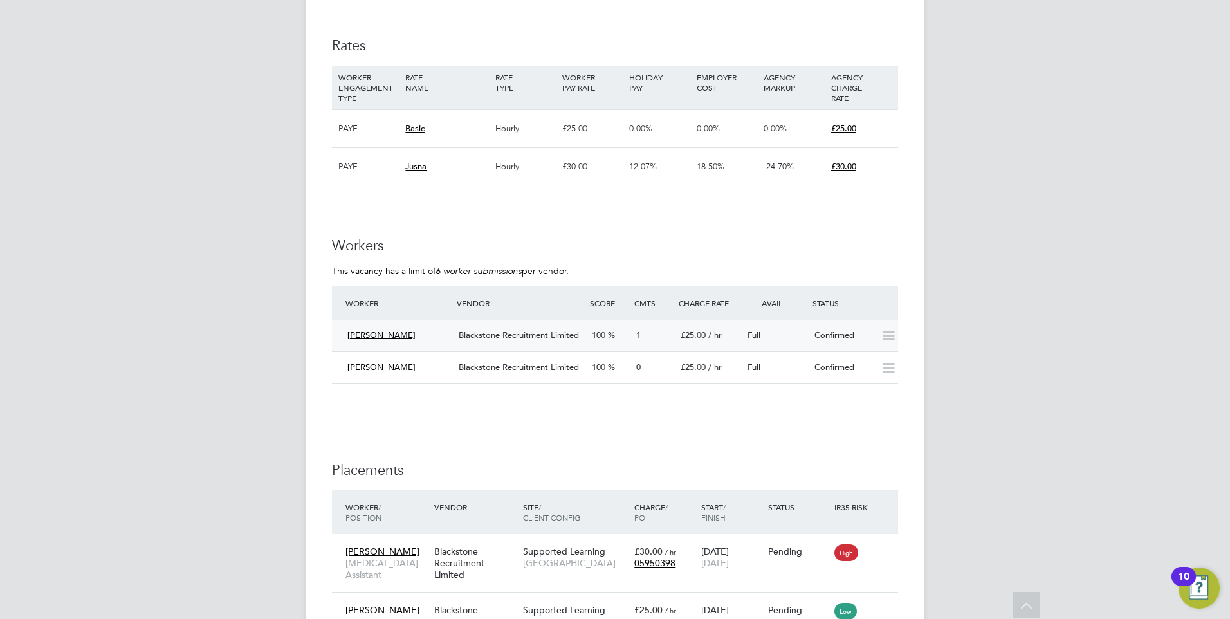
click at [799, 331] on div "Full" at bounding box center [775, 335] width 67 height 21
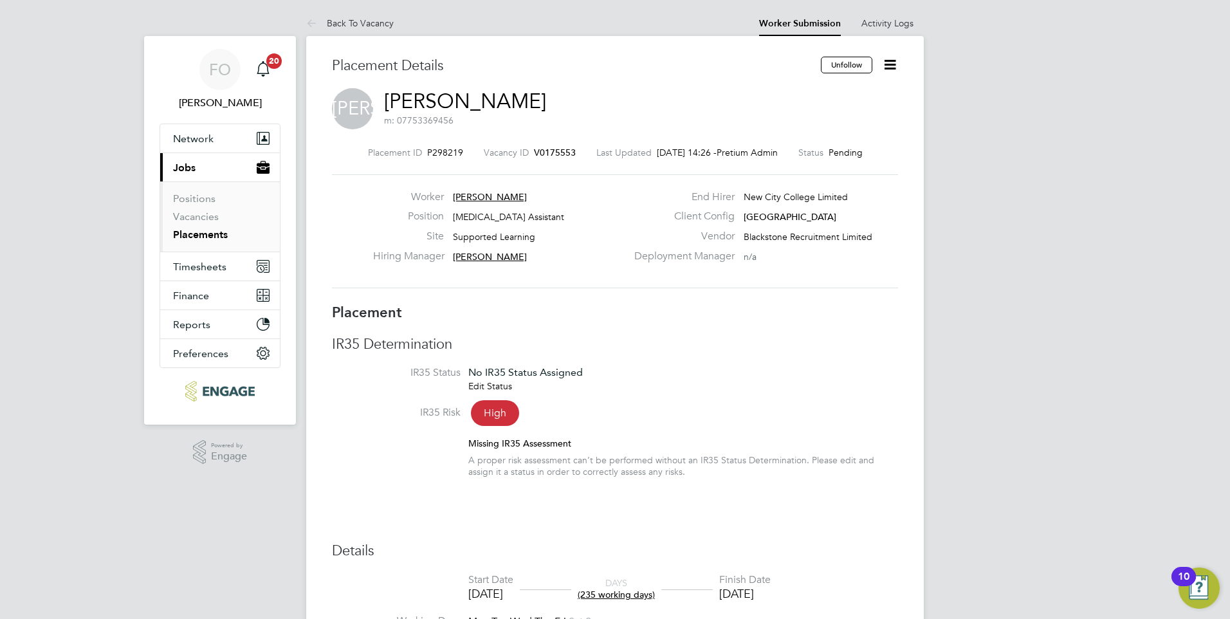
click at [888, 72] on icon at bounding box center [890, 65] width 16 height 16
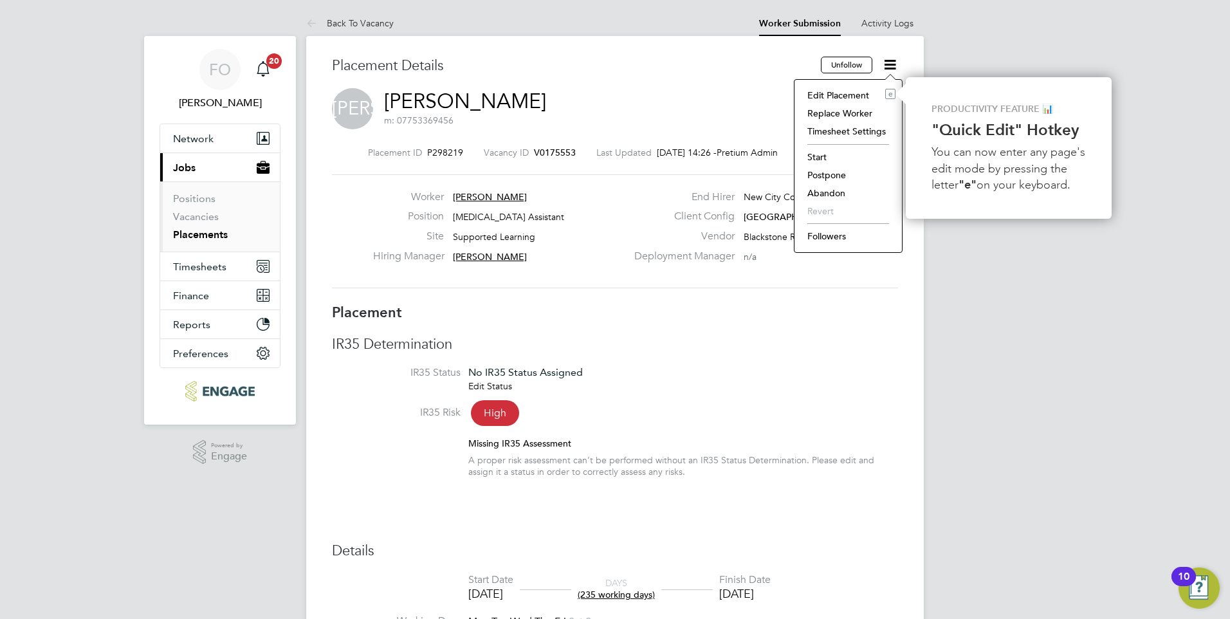
click at [847, 230] on li "Followers" at bounding box center [848, 236] width 95 height 18
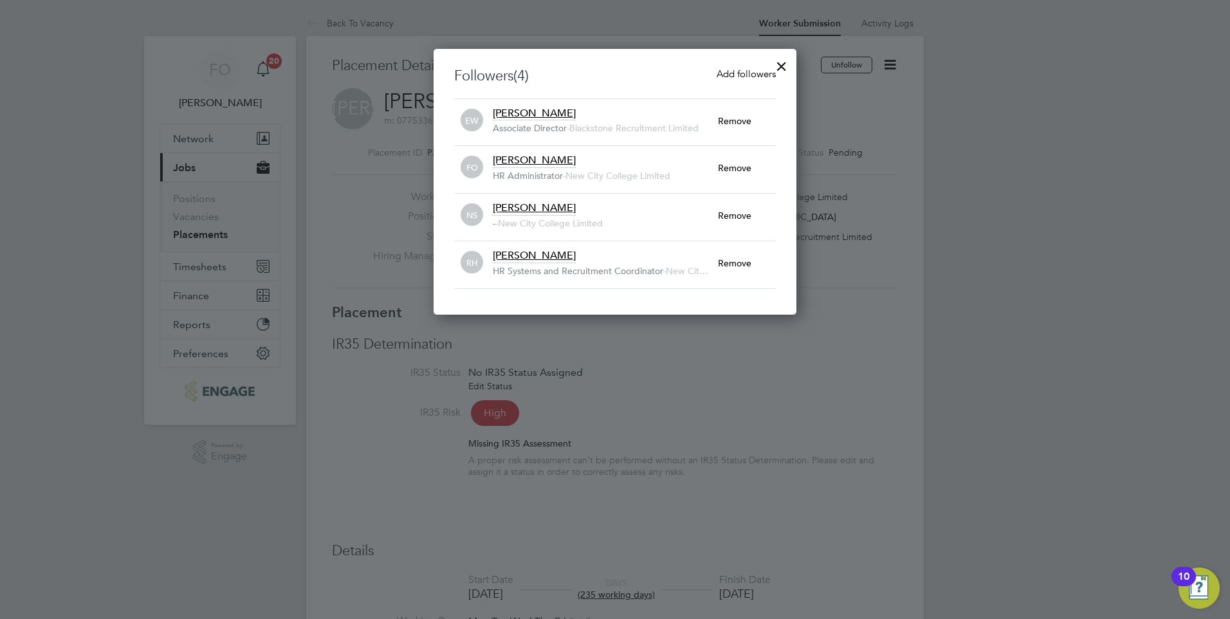
click at [778, 62] on div at bounding box center [781, 62] width 23 height 23
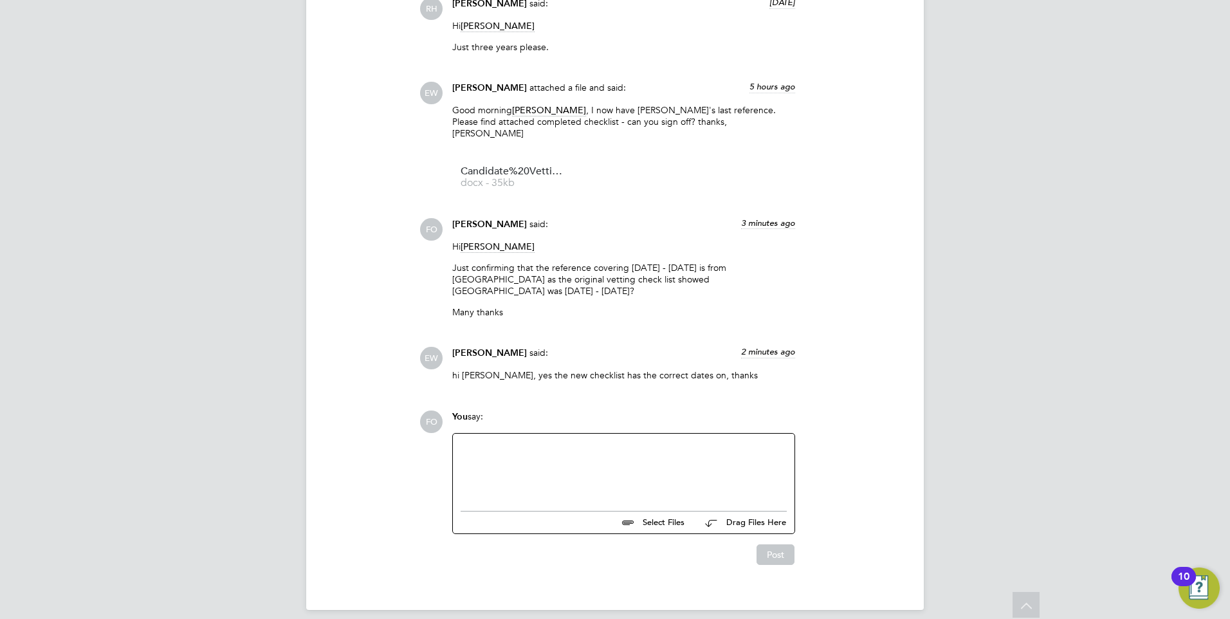
click at [673, 480] on div at bounding box center [624, 468] width 326 height 55
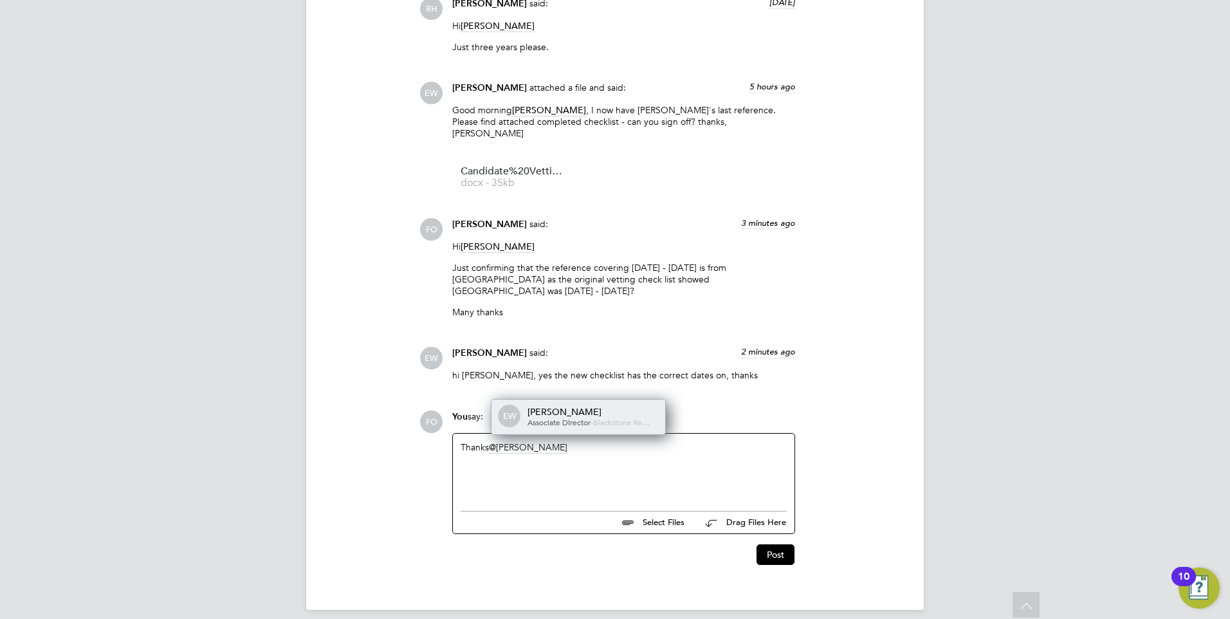
click at [626, 406] on div "Ella Wratten" at bounding box center [592, 412] width 129 height 12
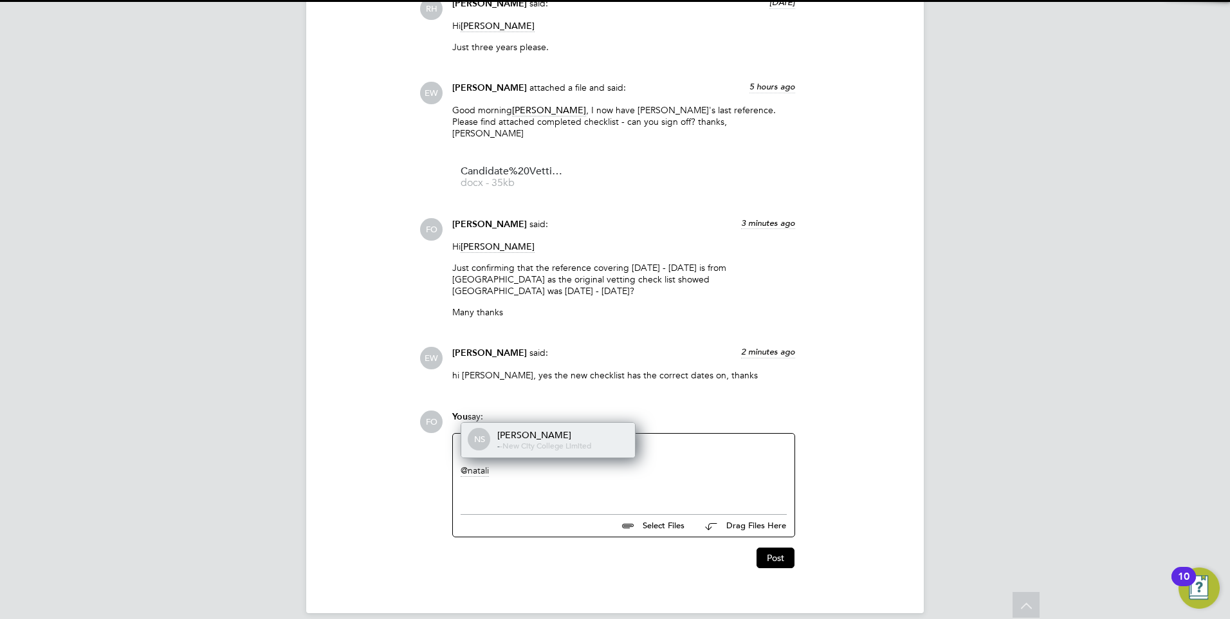
click at [579, 440] on span "New City College Limited" at bounding box center [546, 445] width 89 height 10
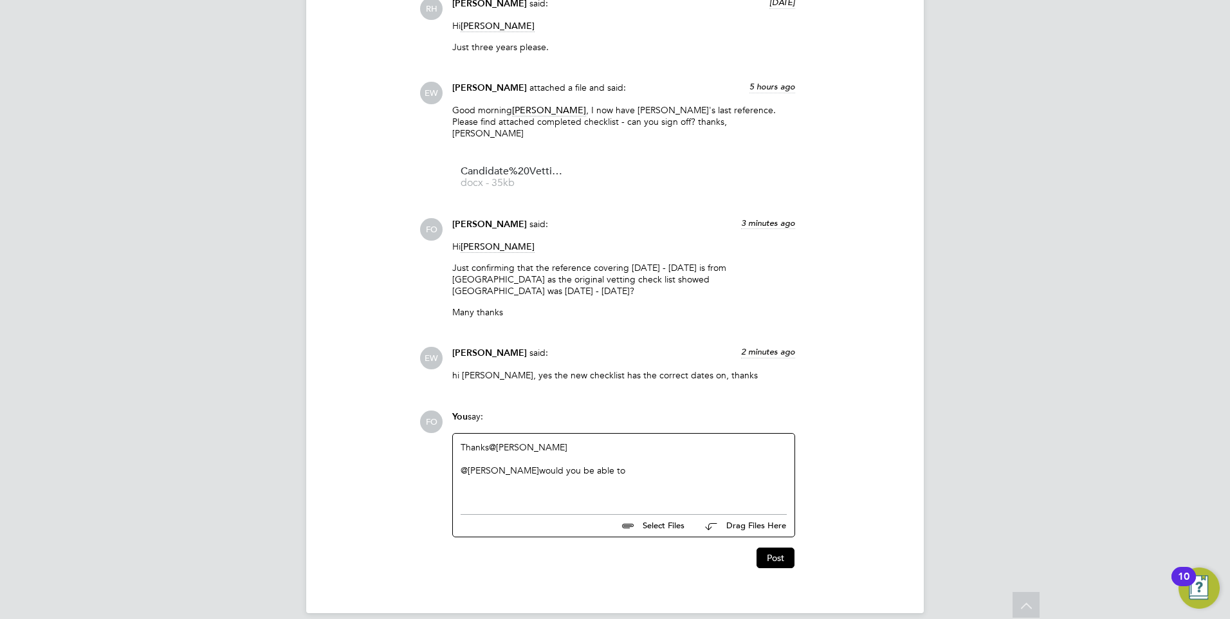
click at [602, 441] on div "Thanks @Ella Wratten ​ @Natalie Strong ​ would you be able to" at bounding box center [624, 470] width 326 height 59
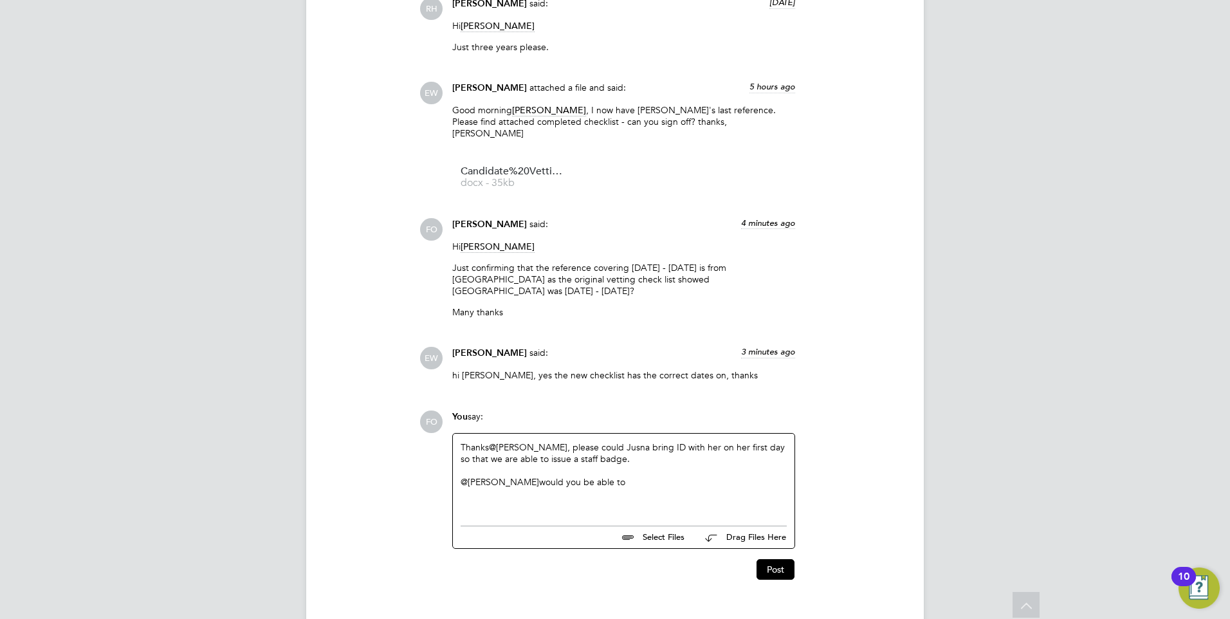
click at [656, 441] on div "Thanks @Ella Wratten ​, please could Jusna bring ID with her on her first day s…" at bounding box center [624, 476] width 326 height 70
click at [620, 476] on div "@Natalie Strong ​ would you be able to" at bounding box center [624, 493] width 326 height 35
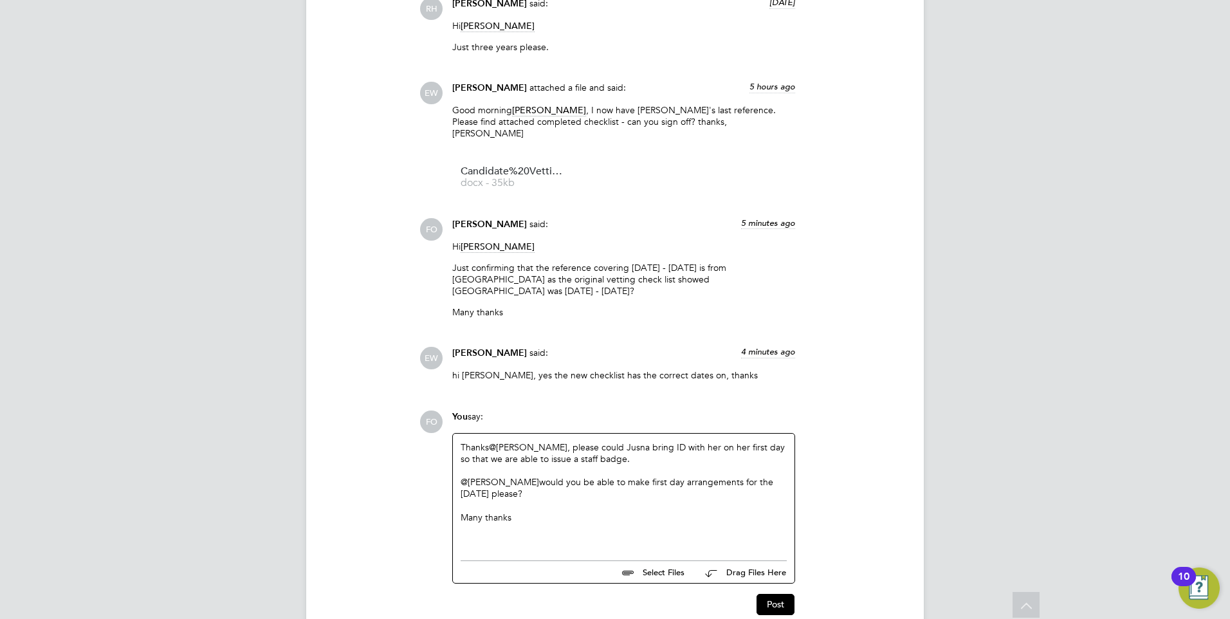
click at [514, 535] on div at bounding box center [624, 541] width 326 height 12
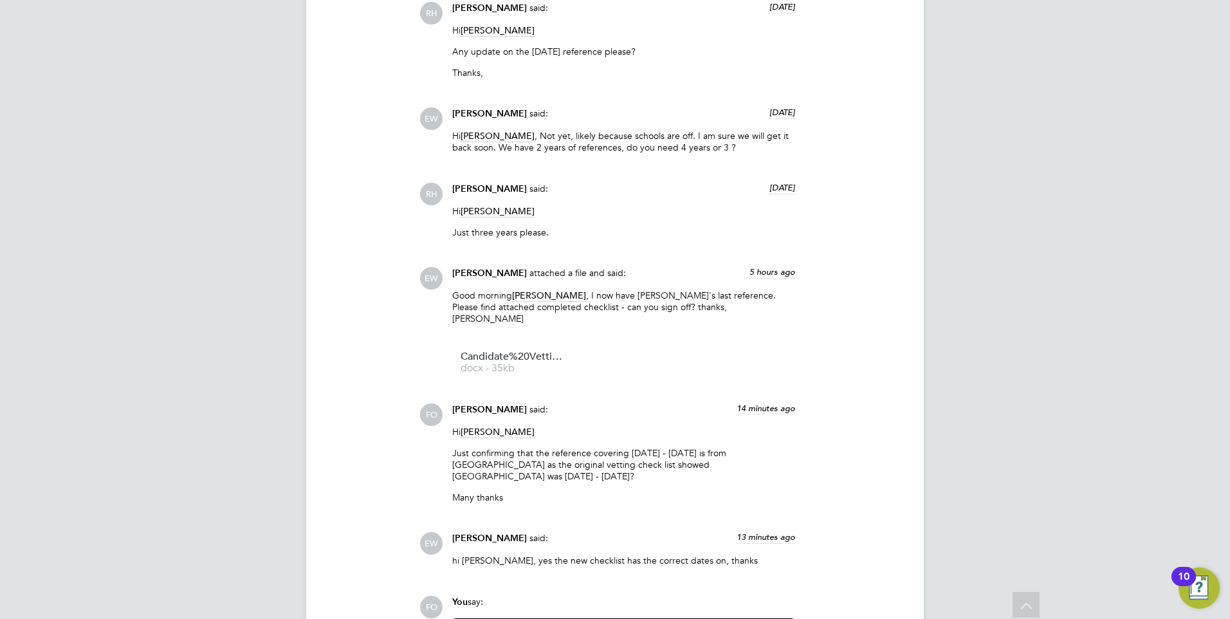
scroll to position [2895, 0]
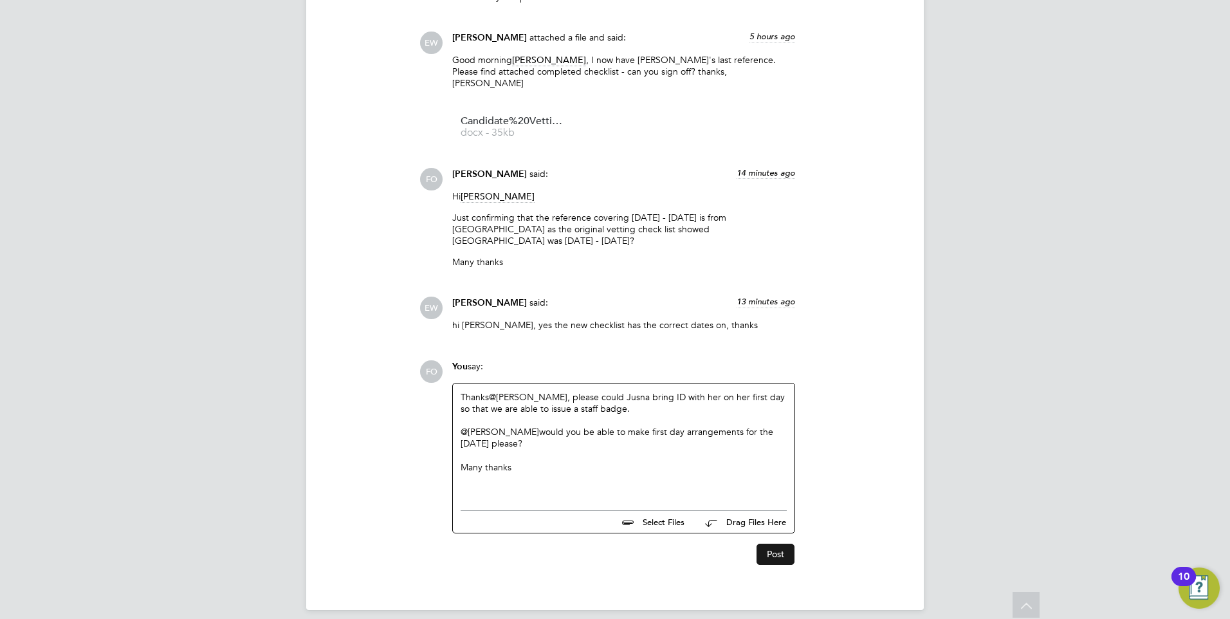
click at [782, 544] on button "Post" at bounding box center [776, 554] width 38 height 21
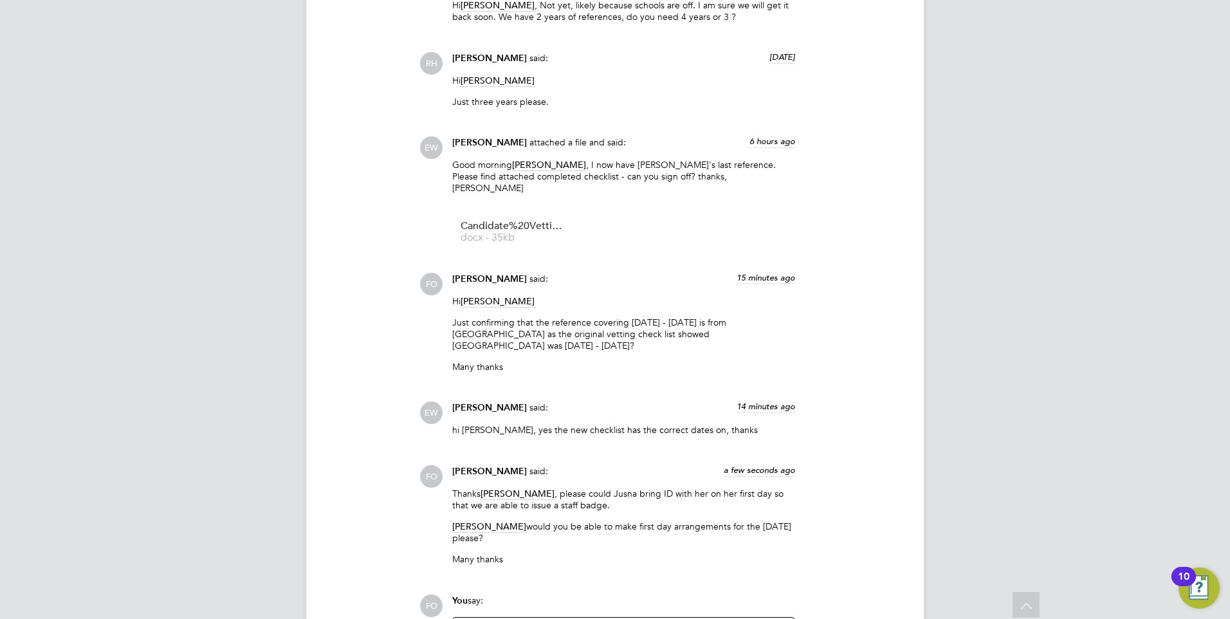
scroll to position [2781, 0]
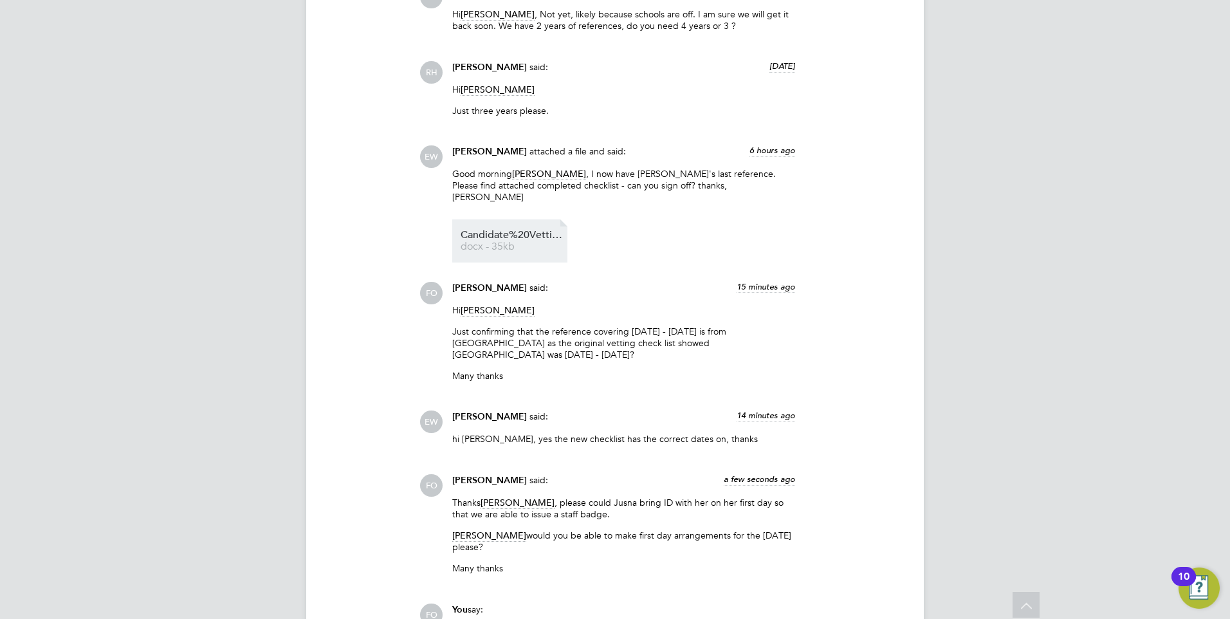
click at [520, 230] on span "Candidate%20Vetting%20Form%20-%20New%20-%20Jusna%20Ali" at bounding box center [512, 235] width 103 height 10
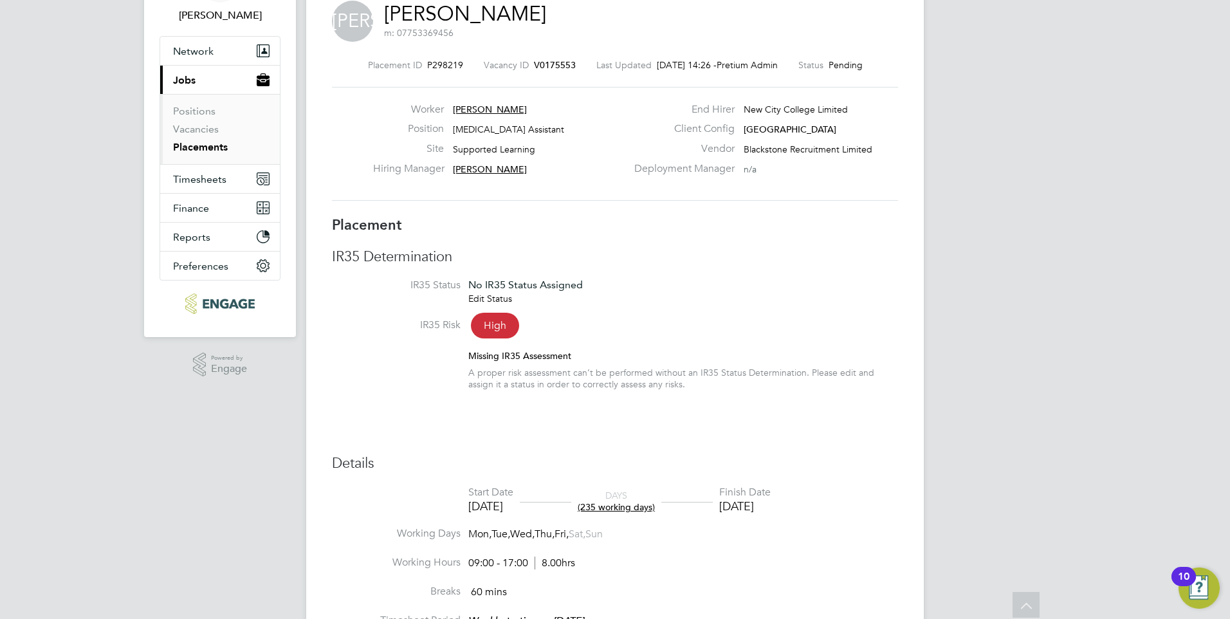
scroll to position [0, 0]
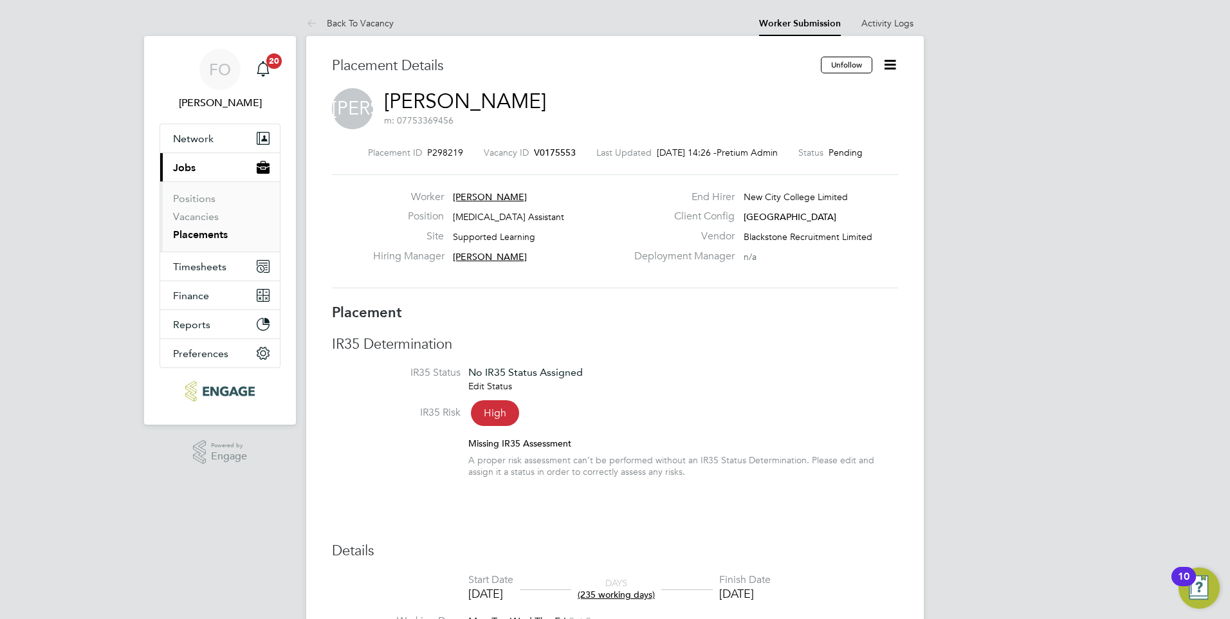
click at [544, 151] on span "V0175553" at bounding box center [555, 153] width 42 height 12
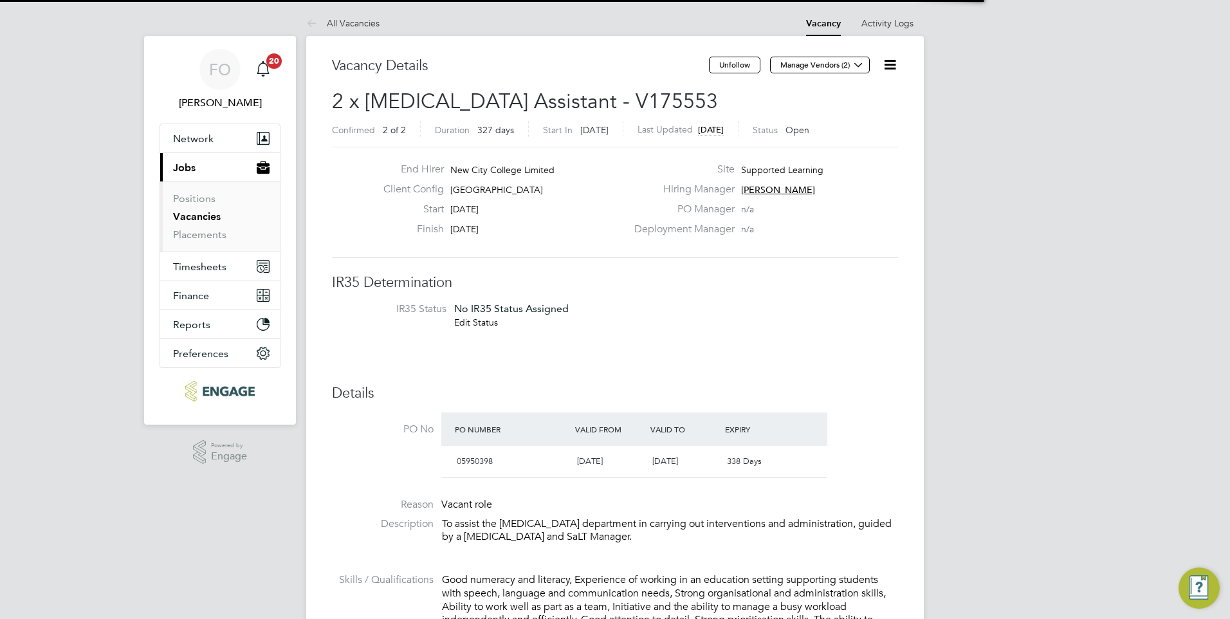
scroll to position [38, 90]
click at [894, 64] on icon at bounding box center [890, 65] width 16 height 16
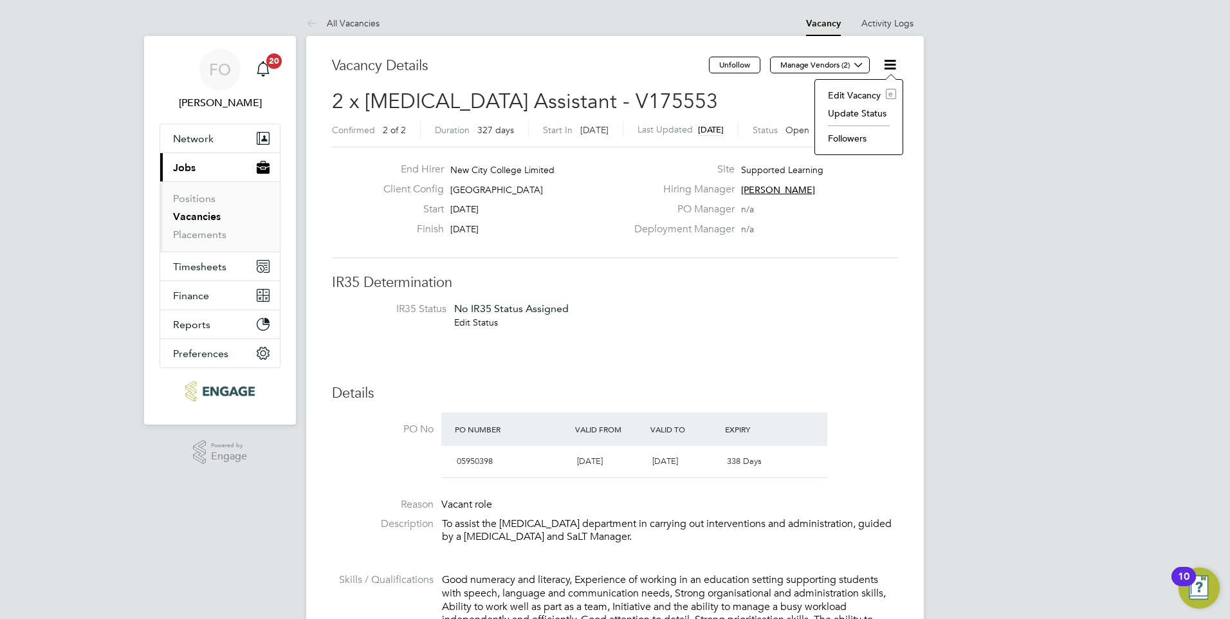
click at [872, 114] on li "Update Status" at bounding box center [859, 113] width 75 height 18
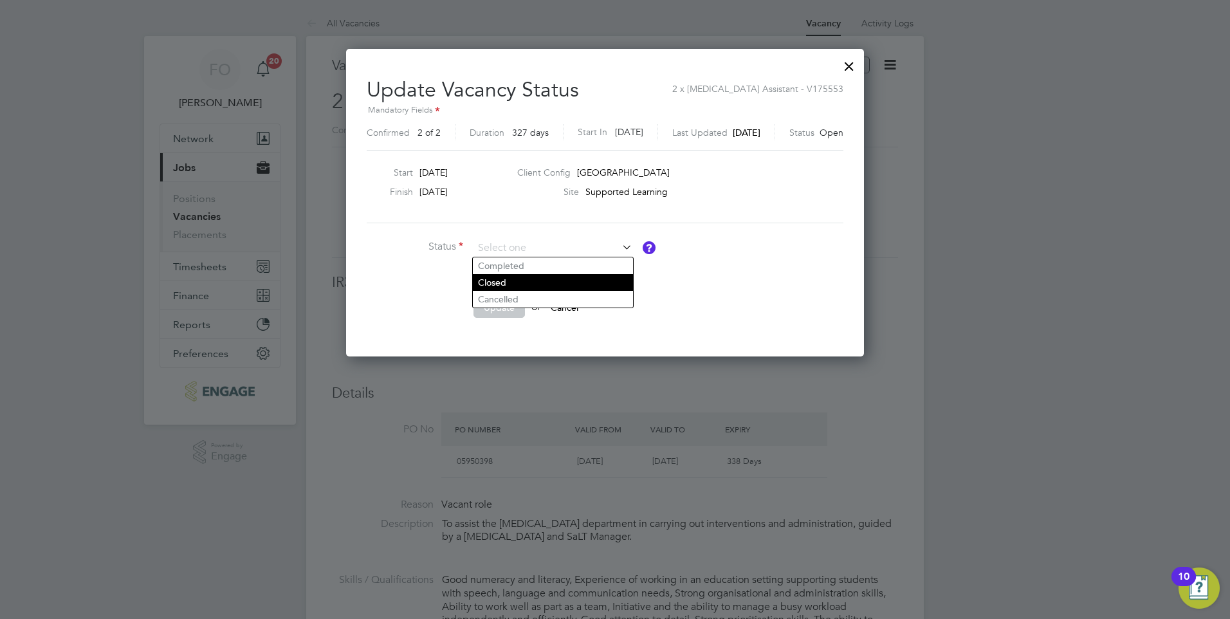
click at [554, 277] on li "Closed" at bounding box center [553, 282] width 160 height 17
type input "Closed"
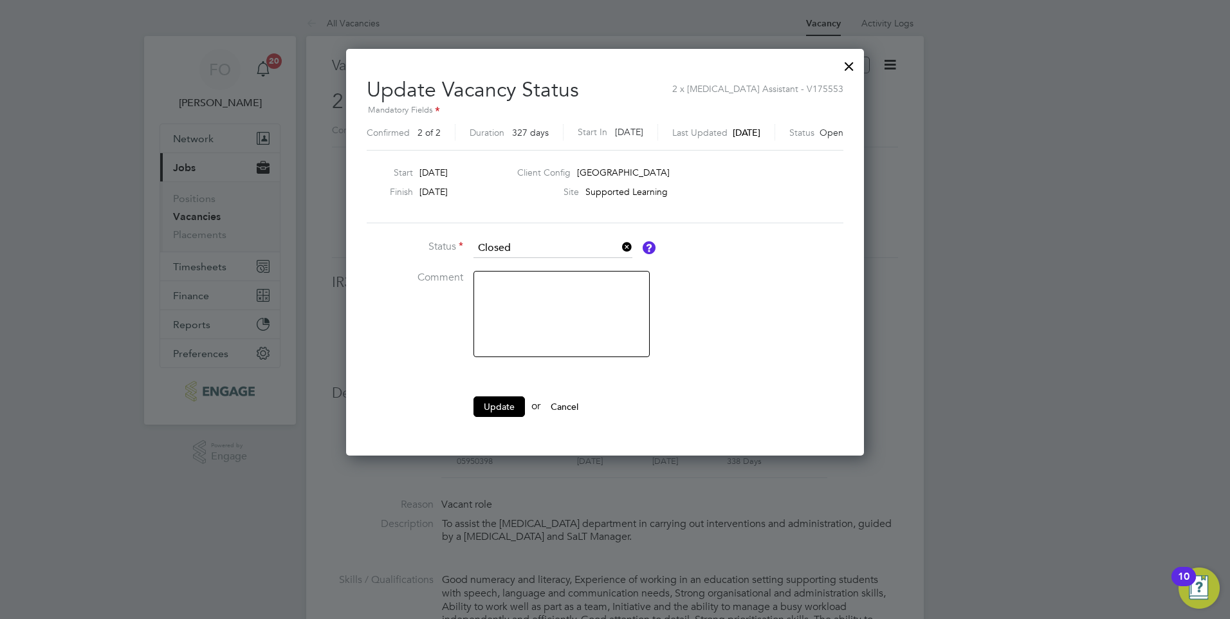
click at [537, 290] on textarea at bounding box center [562, 314] width 176 height 86
click at [861, 69] on div at bounding box center [849, 62] width 23 height 23
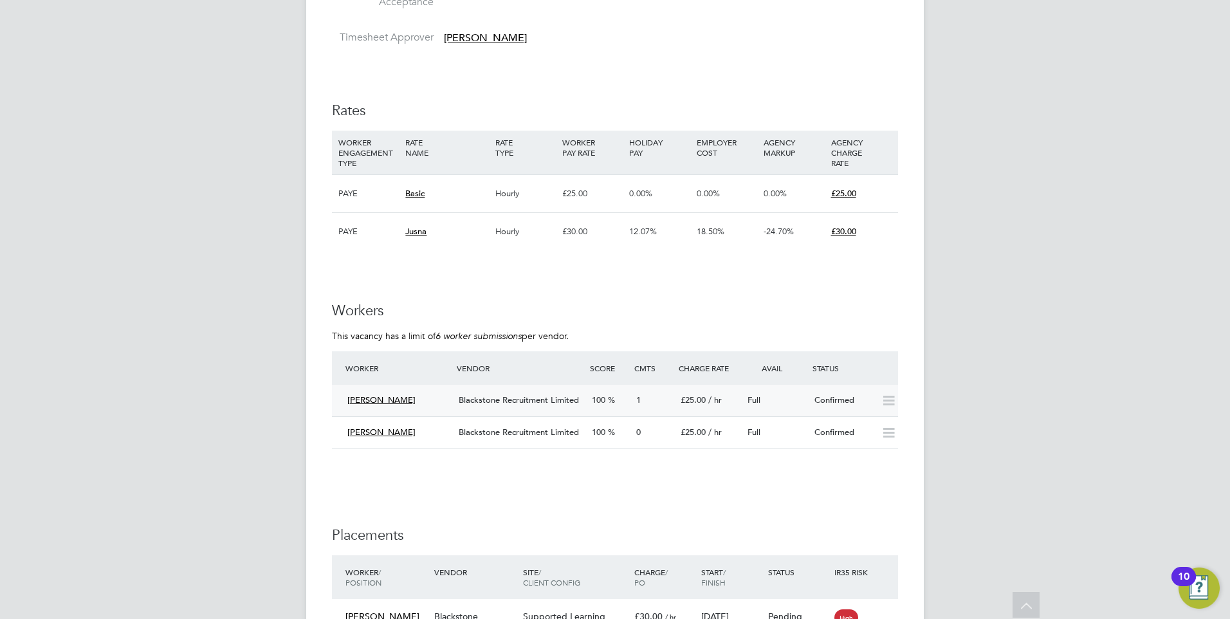
click at [788, 394] on div "Full" at bounding box center [775, 400] width 67 height 21
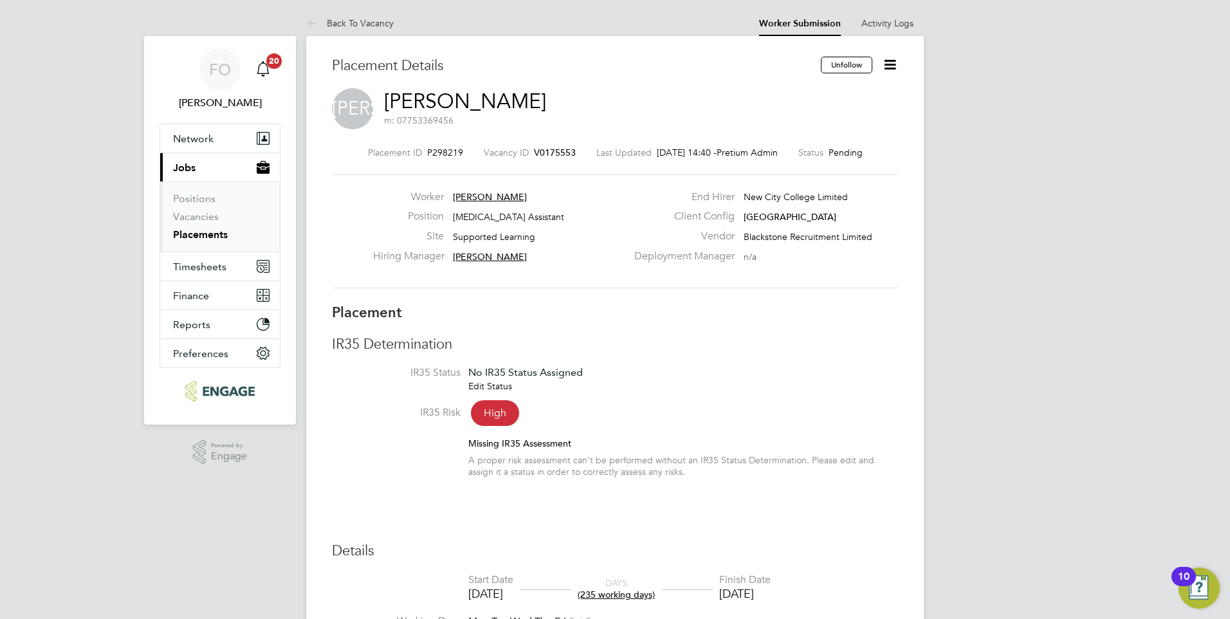
click at [896, 67] on icon at bounding box center [890, 65] width 16 height 16
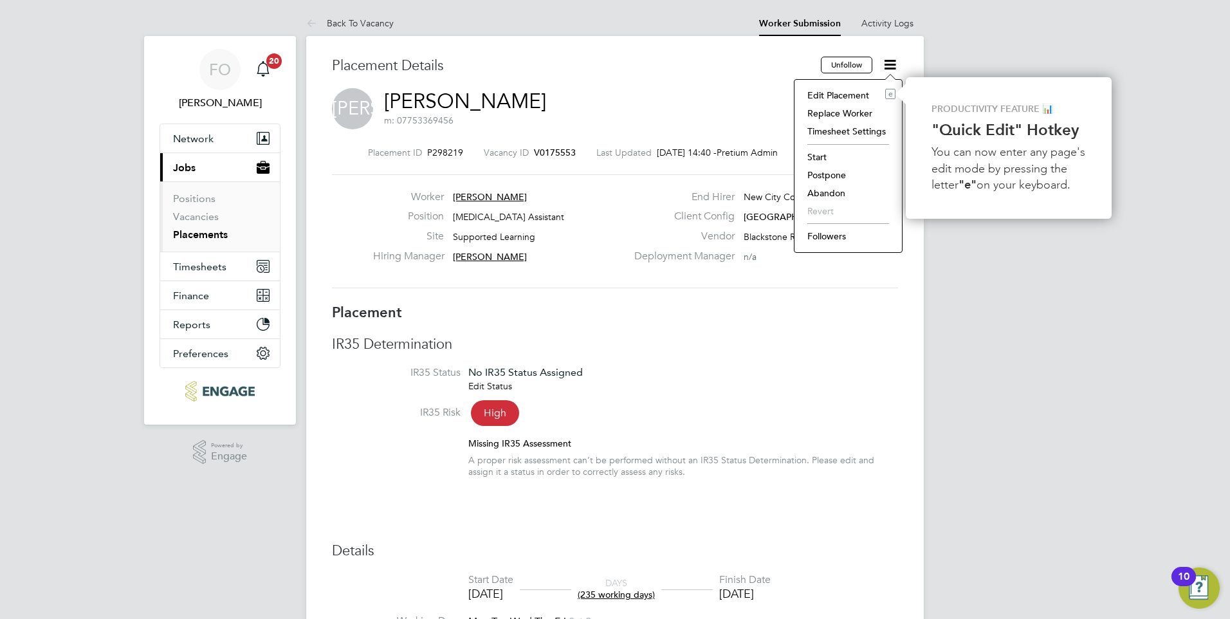
click at [836, 158] on li "Start" at bounding box center [848, 157] width 95 height 18
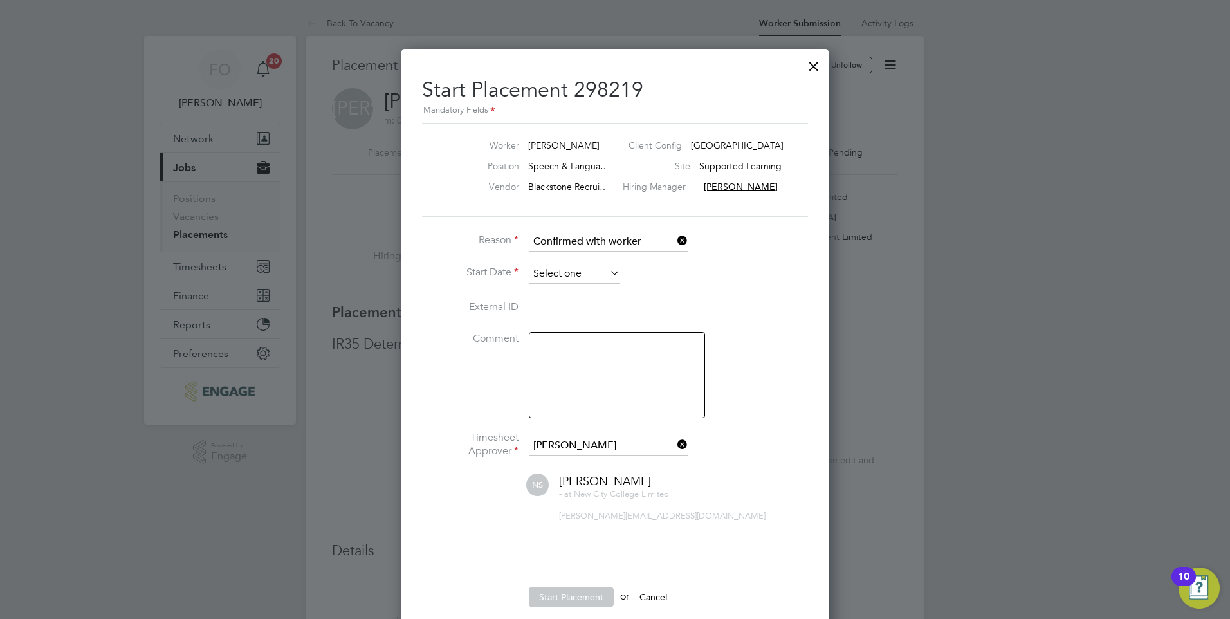
click at [587, 276] on input at bounding box center [574, 273] width 91 height 19
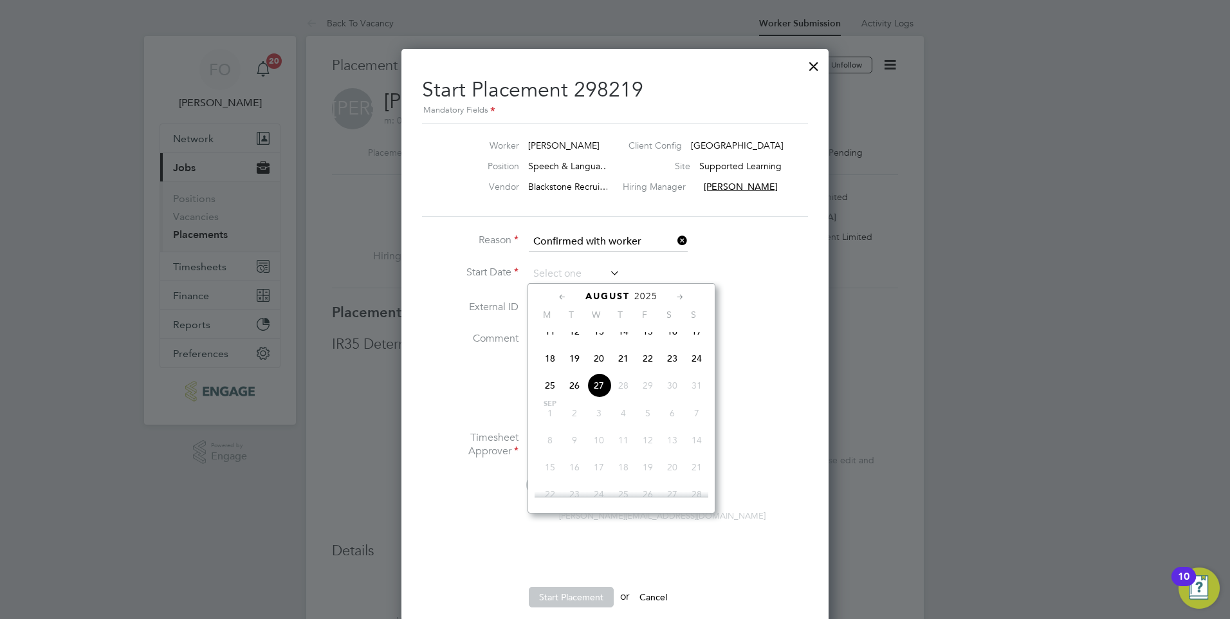
click at [600, 398] on span "27" at bounding box center [599, 385] width 24 height 24
type input "27 Aug 2025"
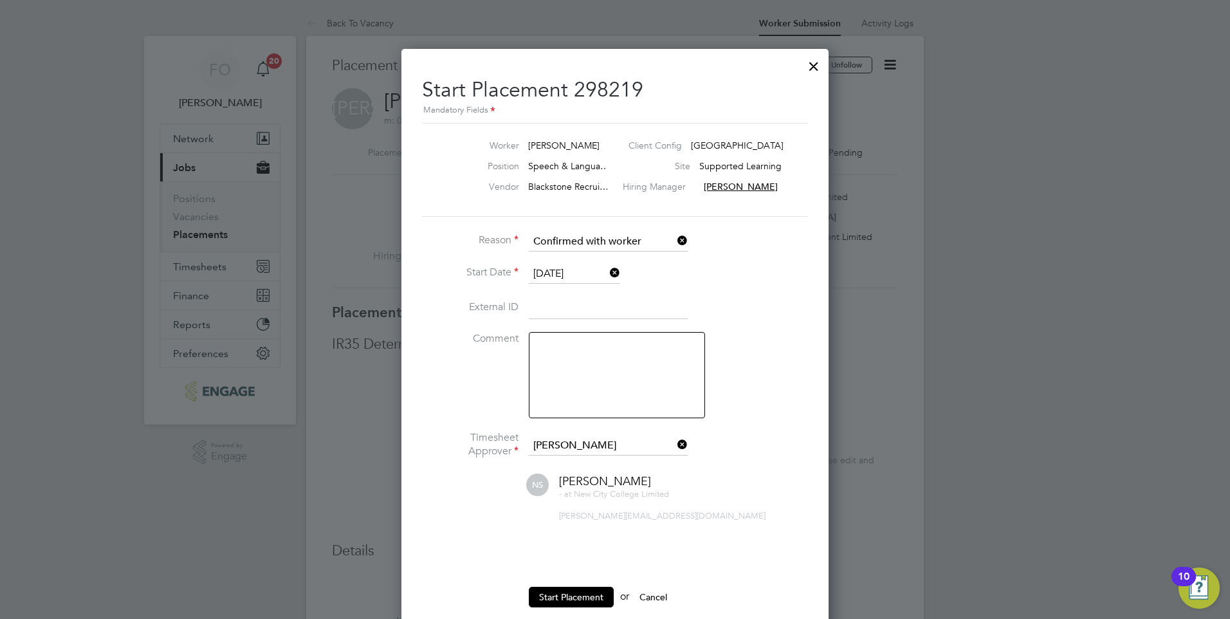
click at [602, 355] on textarea at bounding box center [617, 375] width 176 height 86
type textarea "Actual start date 01.09.25"
click at [570, 597] on button "Start Placement" at bounding box center [571, 597] width 85 height 21
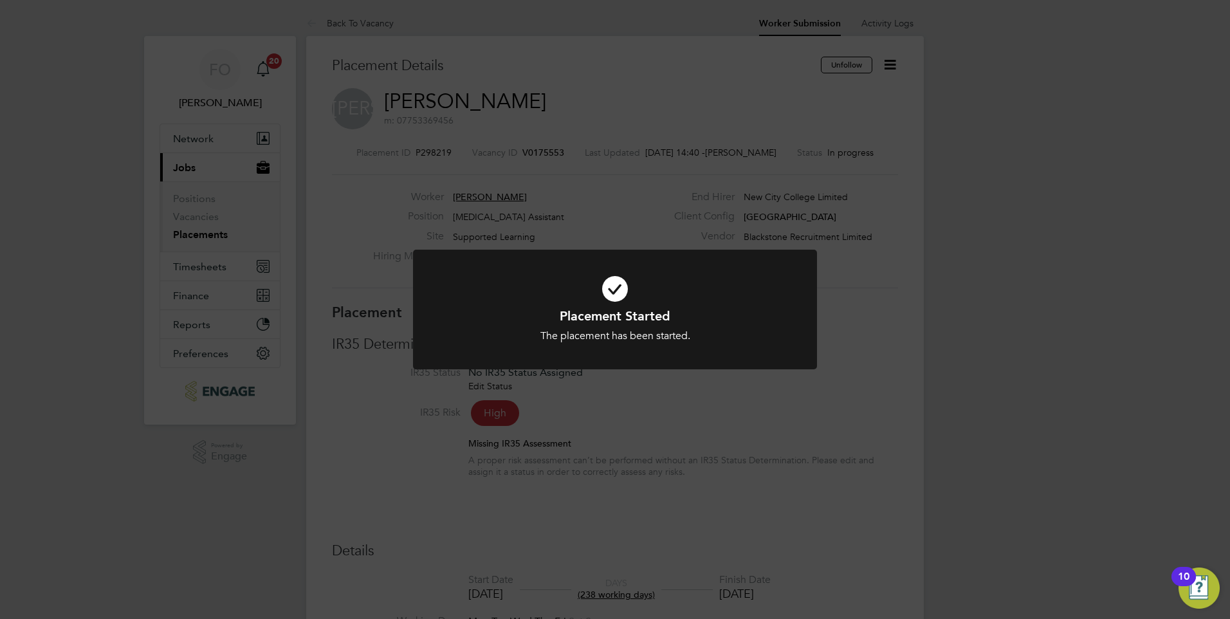
click at [837, 111] on div "Placement Started The placement has been started. Cancel Okay" at bounding box center [615, 309] width 1230 height 619
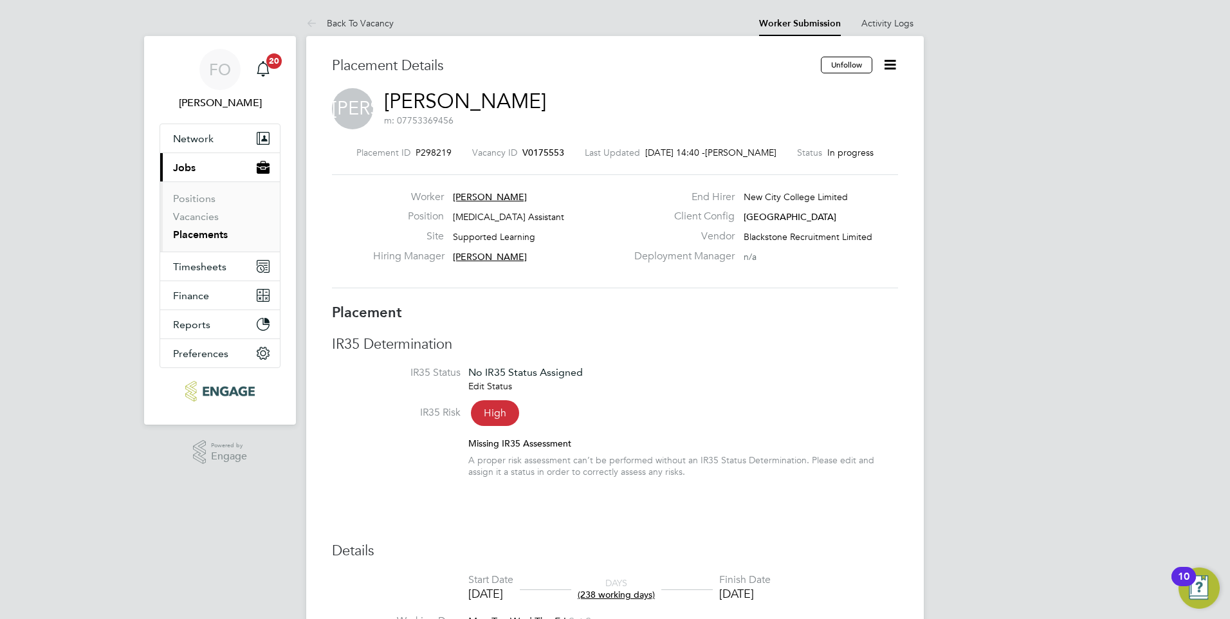
click at [522, 150] on span "V0175553" at bounding box center [543, 153] width 42 height 12
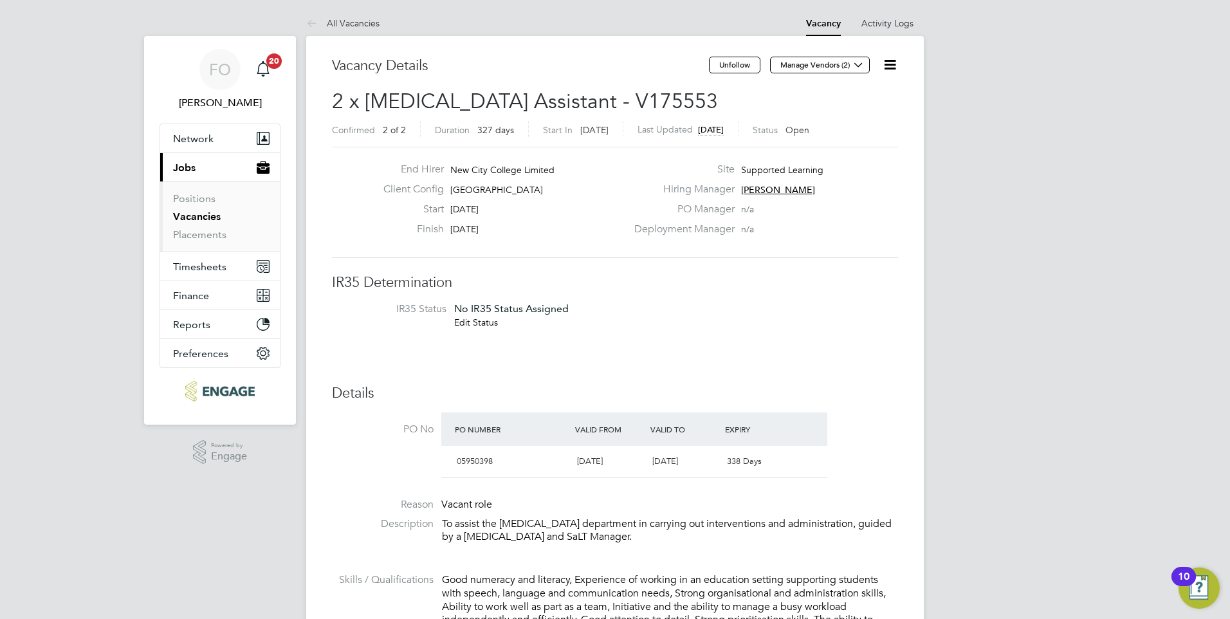
click at [889, 63] on icon at bounding box center [890, 65] width 16 height 16
click at [851, 278] on h3 "IR35 Determination" at bounding box center [615, 282] width 566 height 19
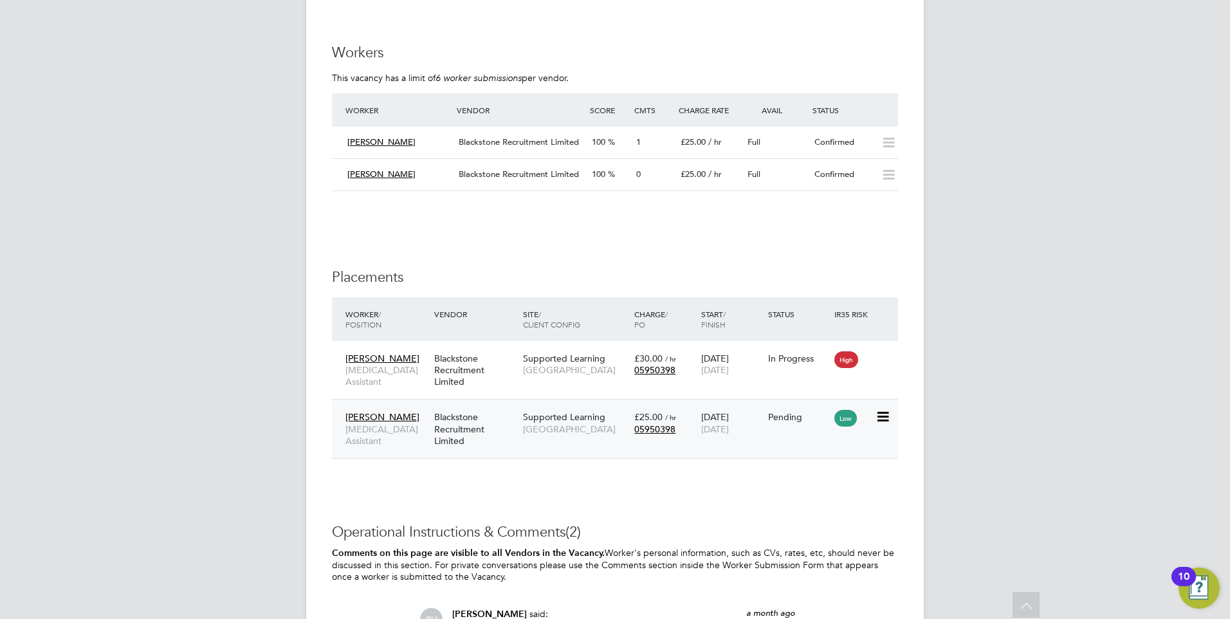
click at [807, 423] on div "Pending" at bounding box center [798, 417] width 60 height 12
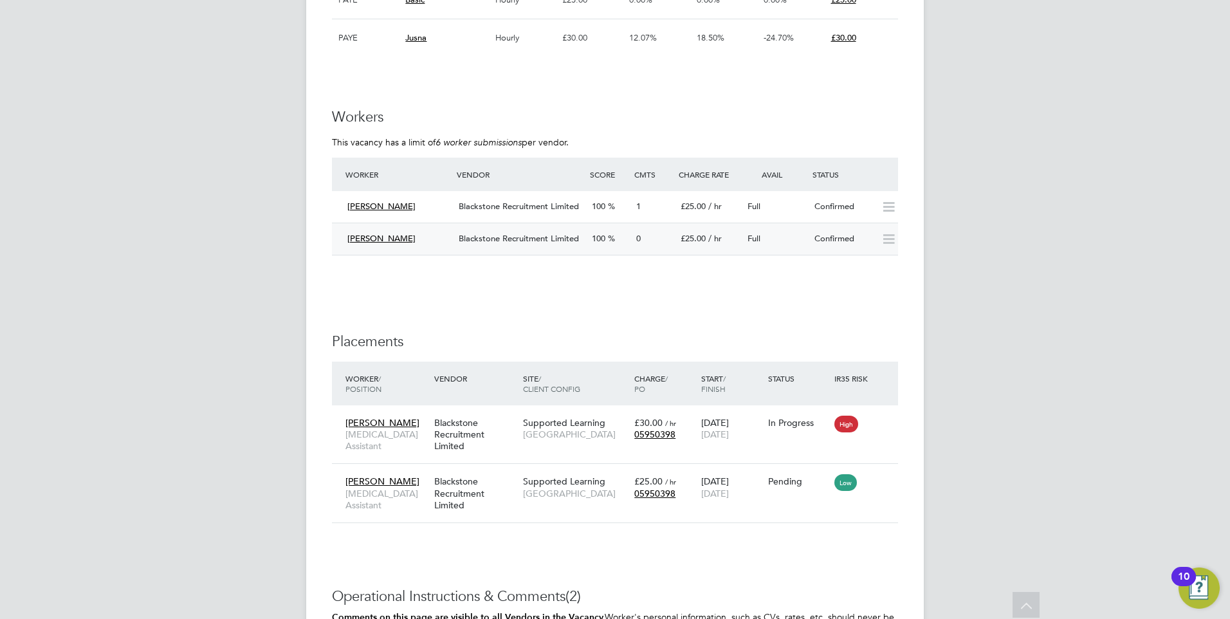
click at [813, 232] on div "Confirmed" at bounding box center [842, 238] width 67 height 21
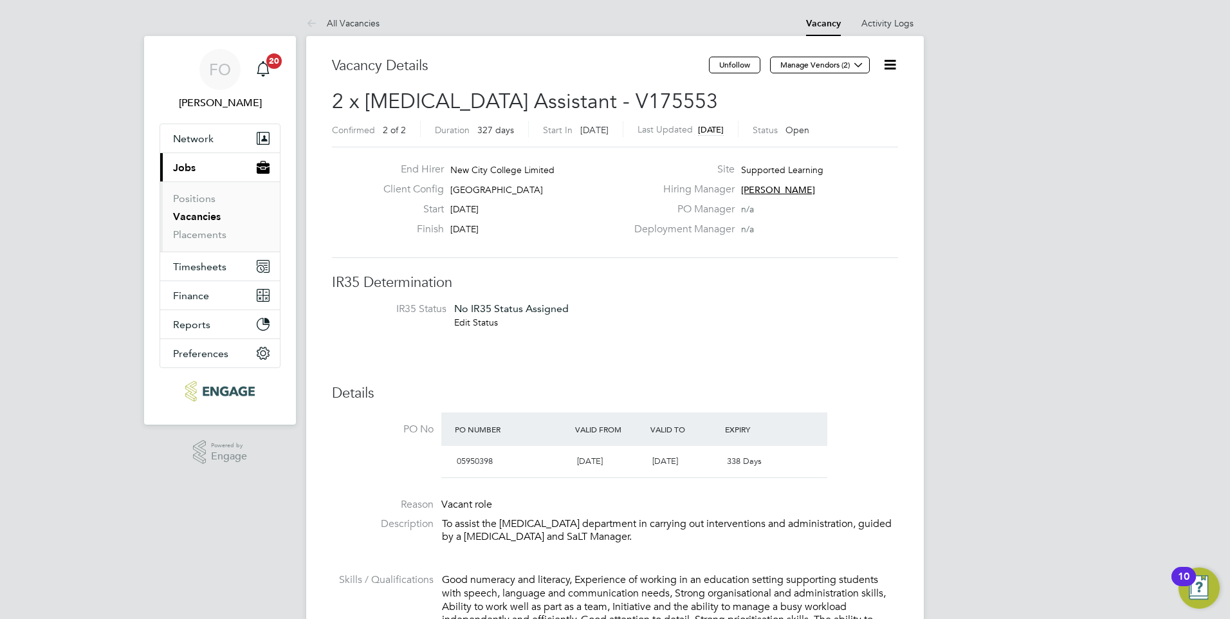
click at [887, 62] on icon at bounding box center [890, 65] width 16 height 16
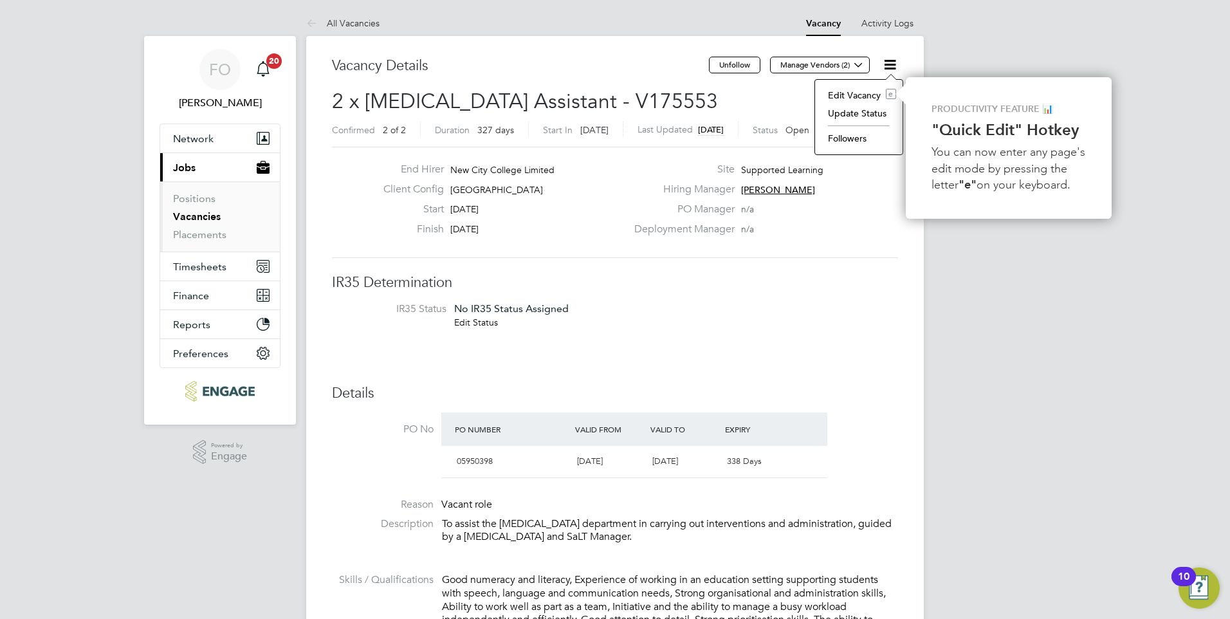
click at [851, 201] on div "Hiring Manager Natalie Strong" at bounding box center [765, 193] width 277 height 20
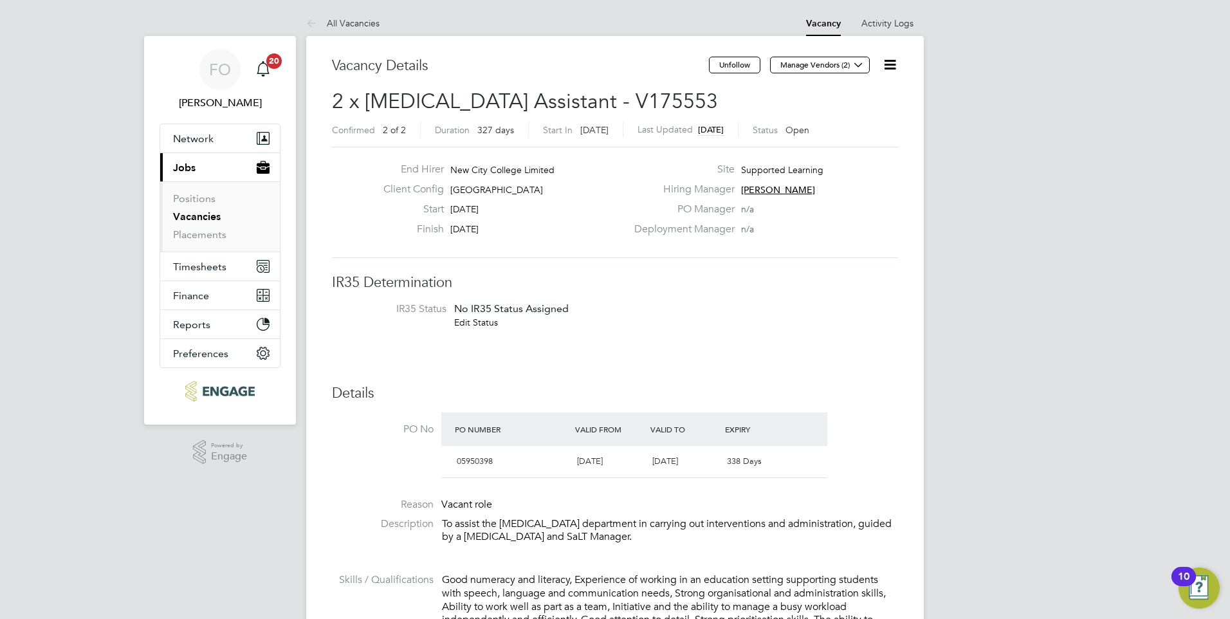
click at [893, 64] on icon at bounding box center [890, 65] width 16 height 16
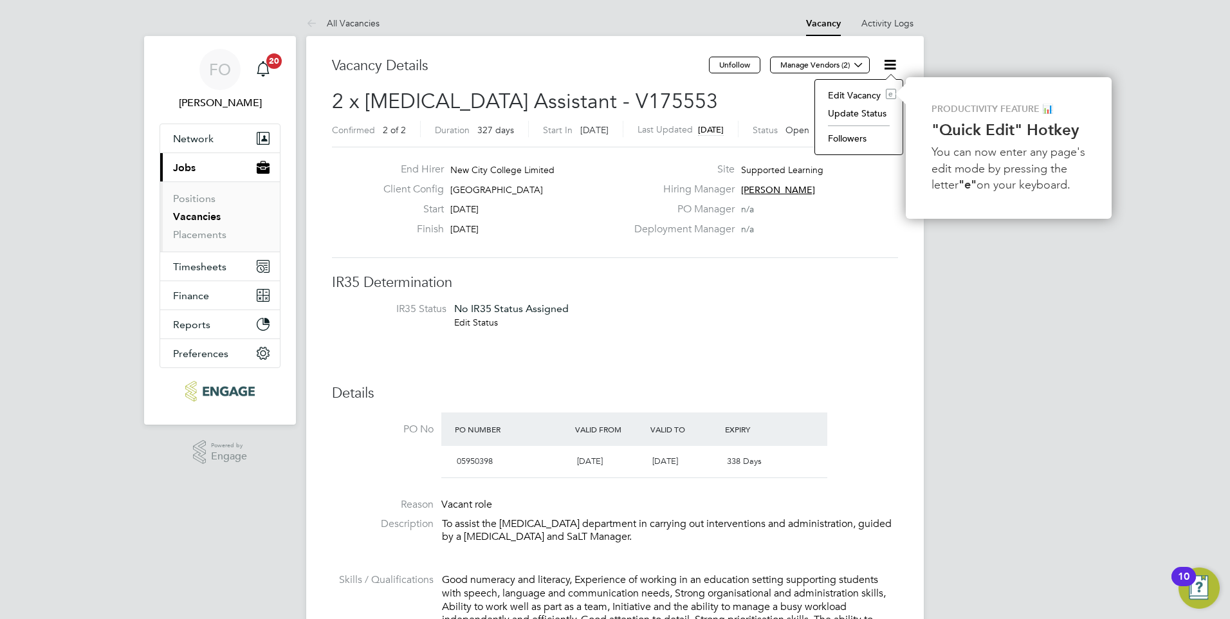
click at [865, 111] on li "Update Status" at bounding box center [859, 113] width 75 height 18
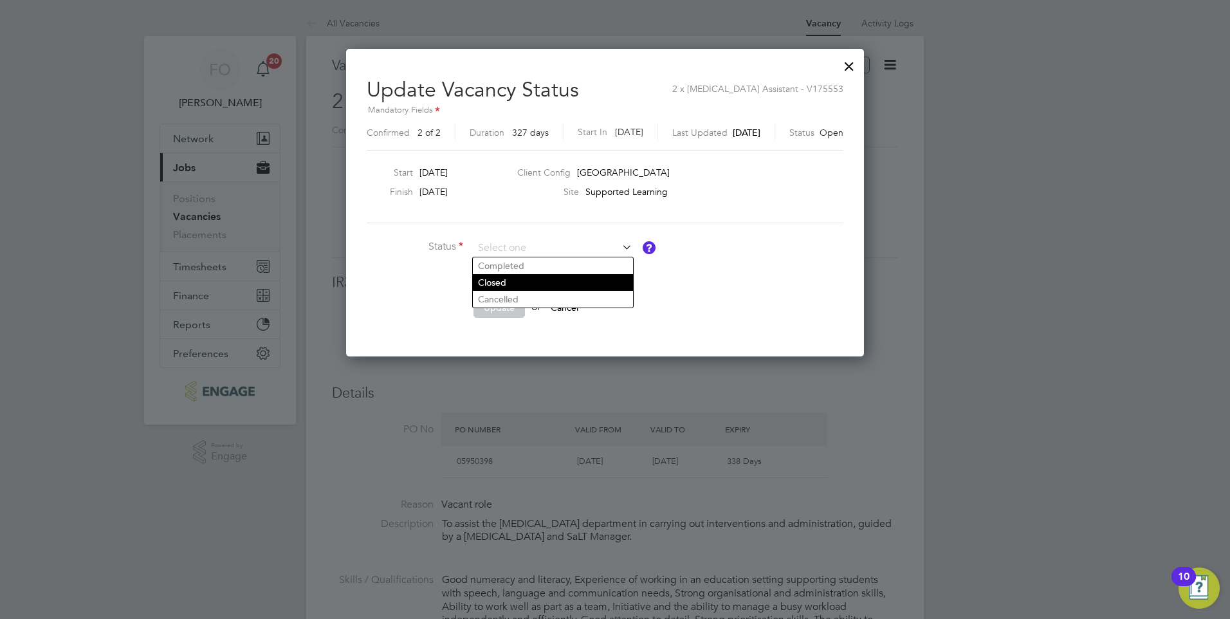
click at [560, 283] on li "Closed" at bounding box center [553, 282] width 160 height 17
type input "Closed"
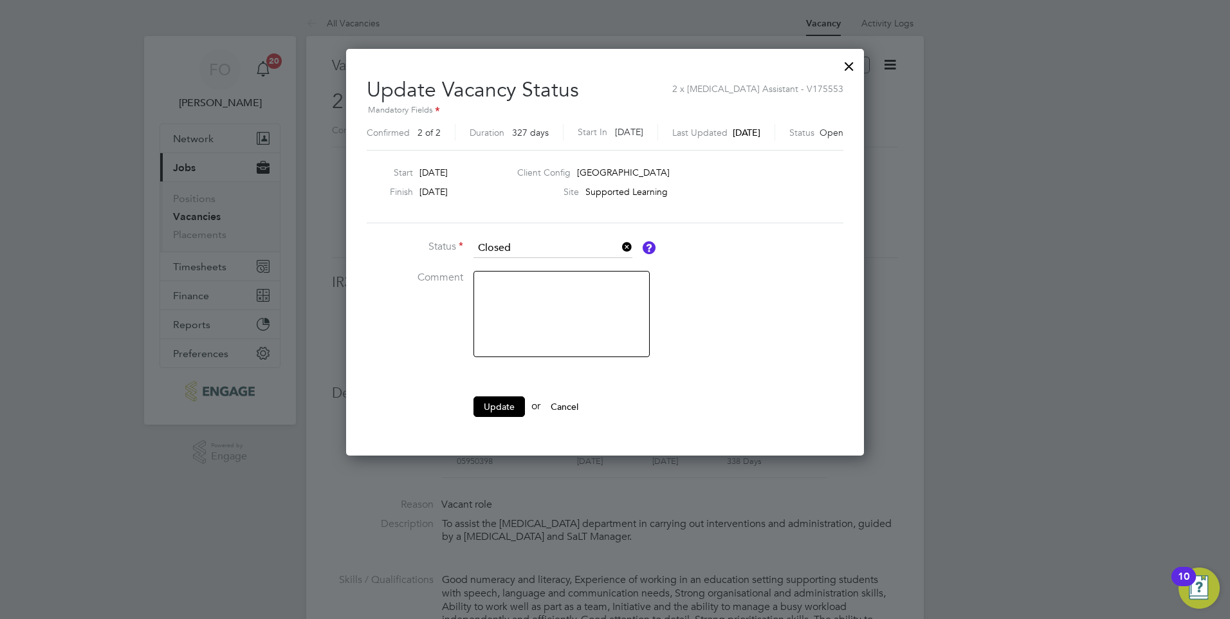
click at [538, 285] on textarea at bounding box center [562, 314] width 176 height 86
click at [541, 281] on textarea at bounding box center [562, 314] width 176 height 86
type textarea "Filled."
click at [502, 407] on button "Update" at bounding box center [499, 406] width 51 height 21
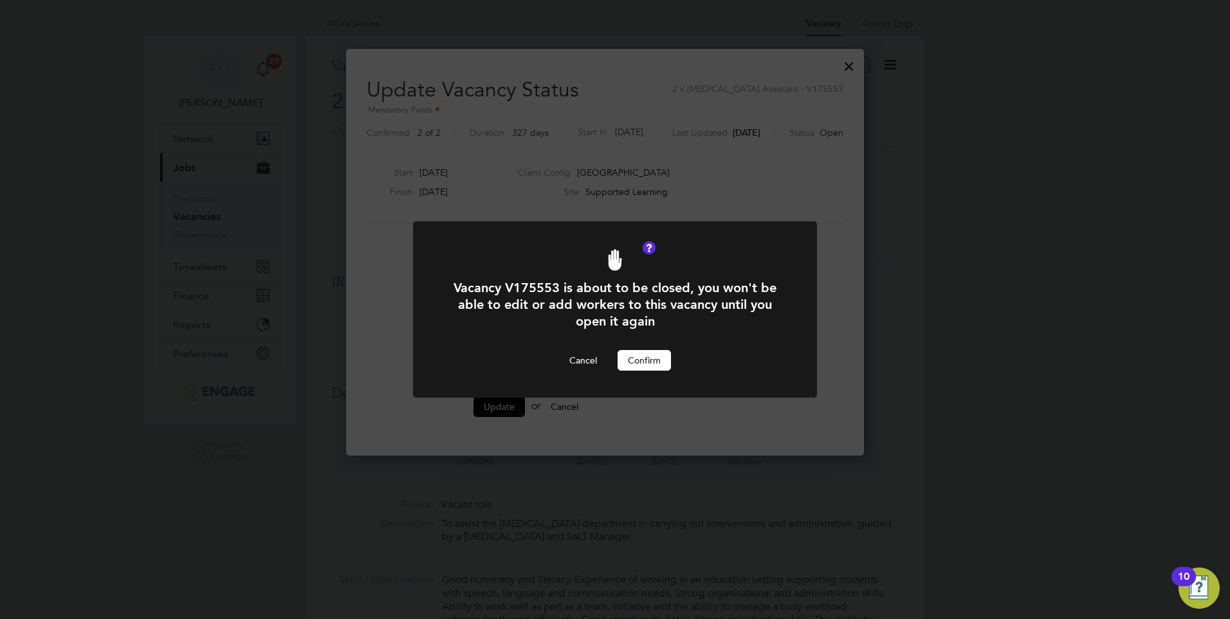
click at [640, 359] on button "Confirm" at bounding box center [644, 360] width 53 height 21
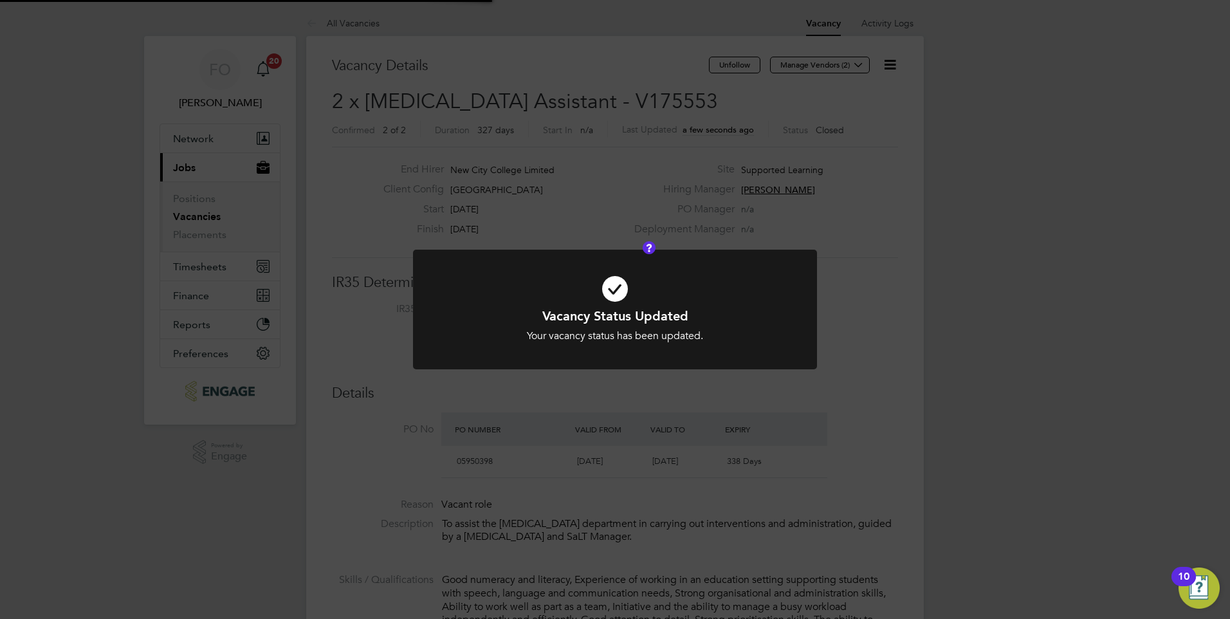
scroll to position [38, 90]
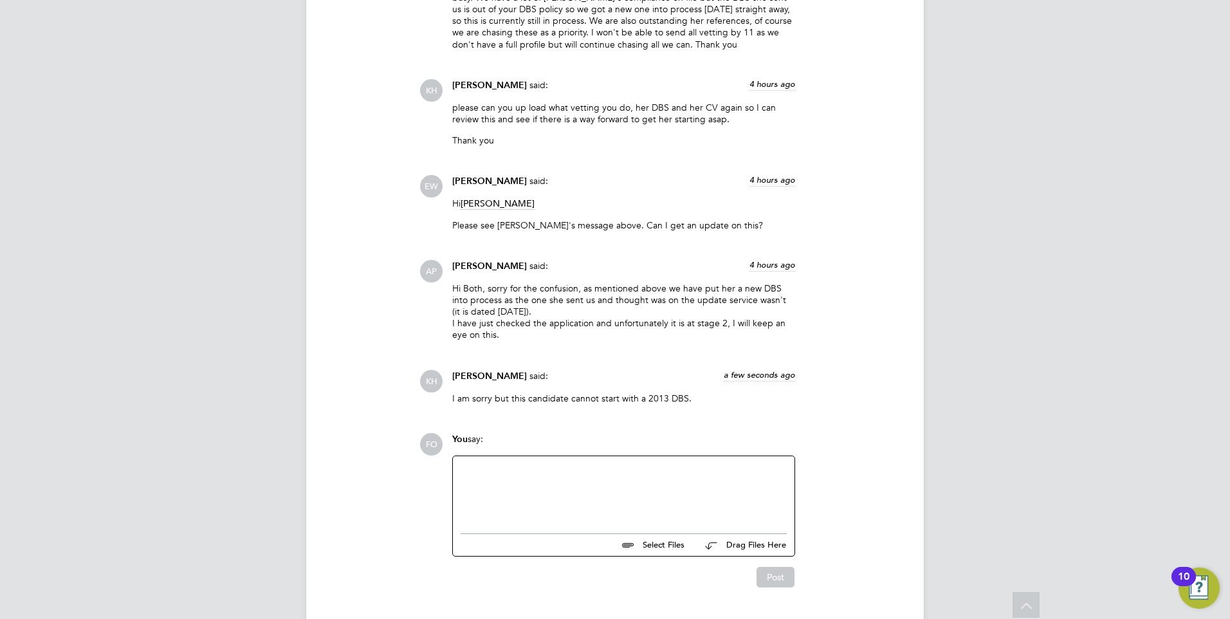
scroll to position [1360, 0]
